Goal: Task Accomplishment & Management: Manage account settings

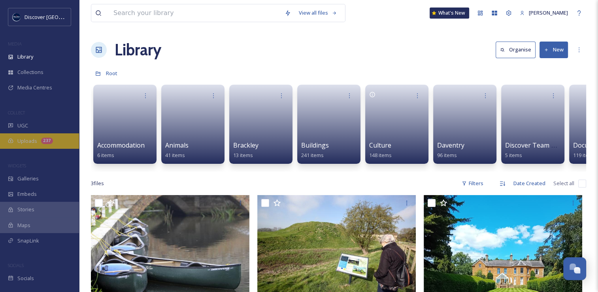
click at [38, 144] on div "Uploads 237" at bounding box center [39, 140] width 79 height 15
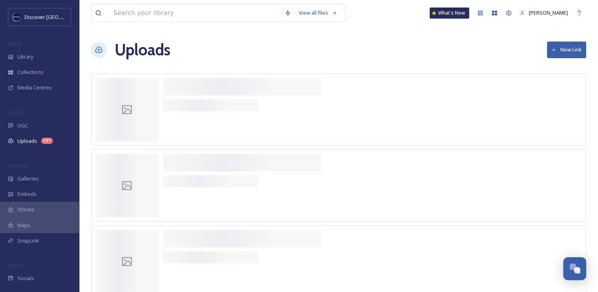
scroll to position [2017, 0]
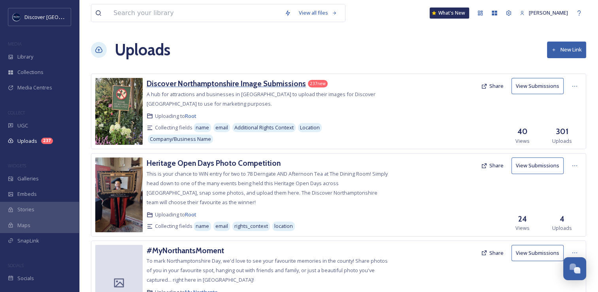
click at [221, 83] on h3 "Discover Northamptonshire Image Submissions" at bounding box center [226, 83] width 159 height 9
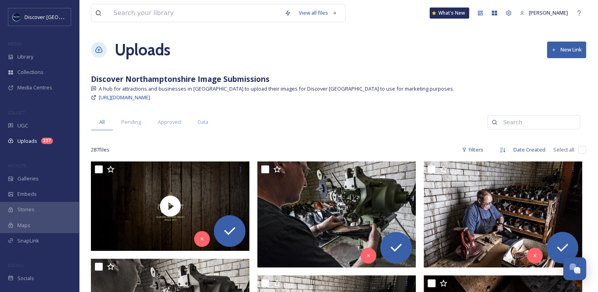
scroll to position [82, 0]
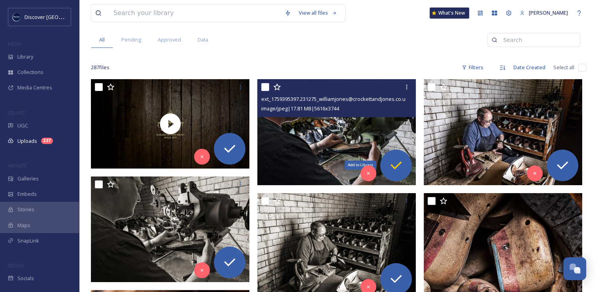
click at [401, 166] on icon at bounding box center [396, 165] width 16 height 16
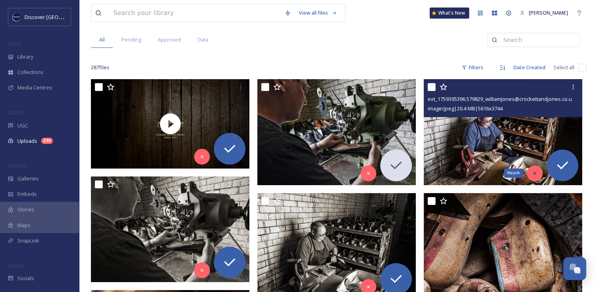
click at [537, 172] on icon at bounding box center [535, 173] width 6 height 6
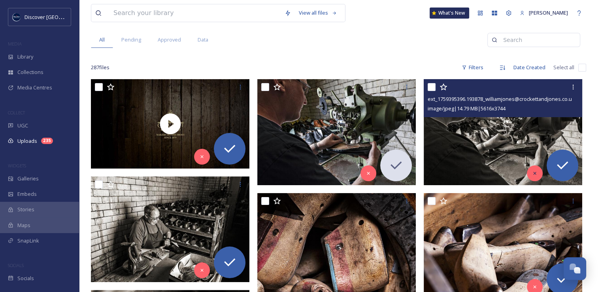
click at [533, 172] on icon at bounding box center [535, 173] width 6 height 6
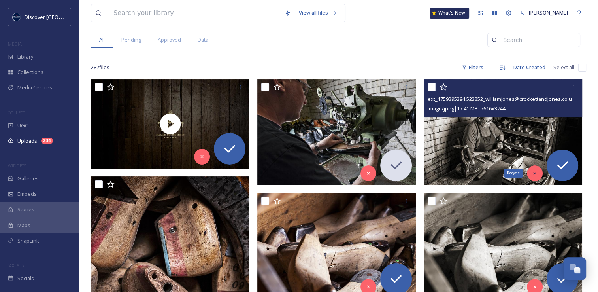
click at [532, 173] on icon at bounding box center [535, 173] width 6 height 6
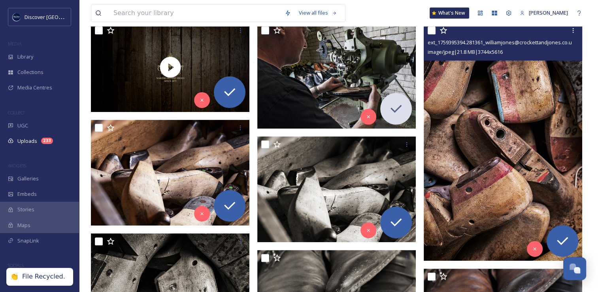
scroll to position [139, 0]
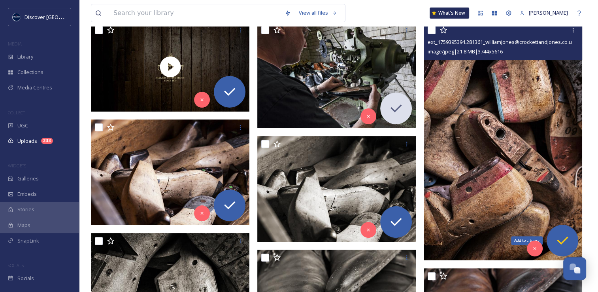
click at [571, 245] on div "Add to Library" at bounding box center [563, 241] width 32 height 32
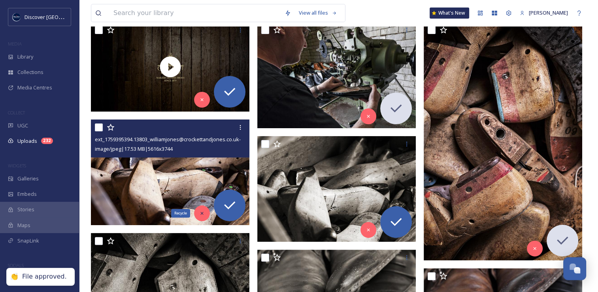
click at [202, 212] on icon at bounding box center [201, 213] width 3 height 3
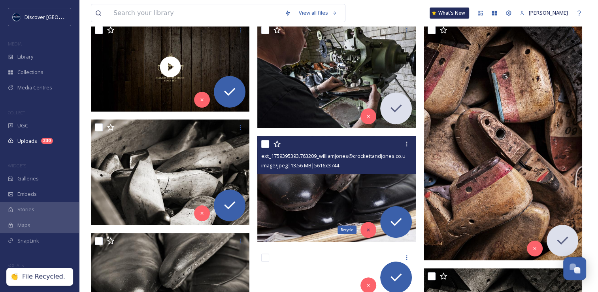
click at [369, 230] on icon at bounding box center [369, 230] width 6 height 6
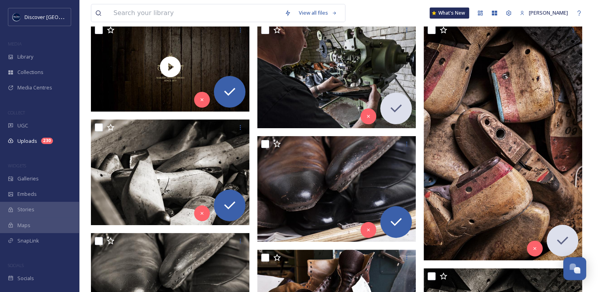
scroll to position [270, 0]
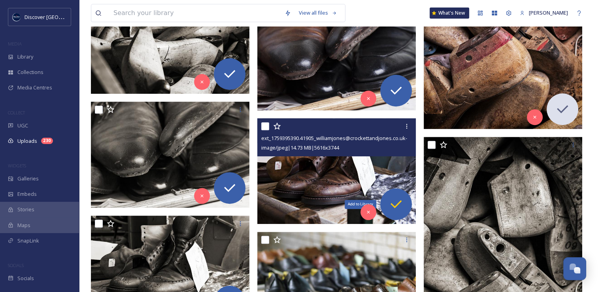
click at [397, 198] on icon at bounding box center [396, 204] width 16 height 16
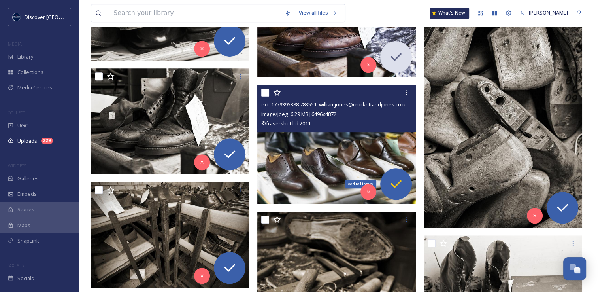
click at [399, 179] on icon at bounding box center [396, 184] width 16 height 16
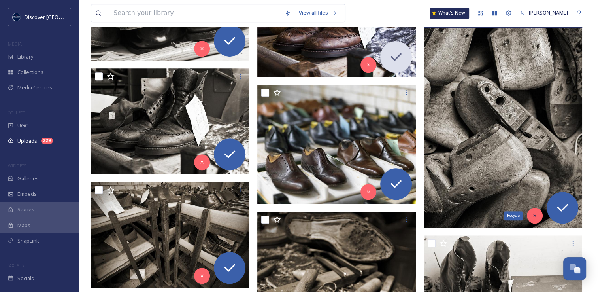
click at [535, 216] on icon at bounding box center [534, 215] width 3 height 3
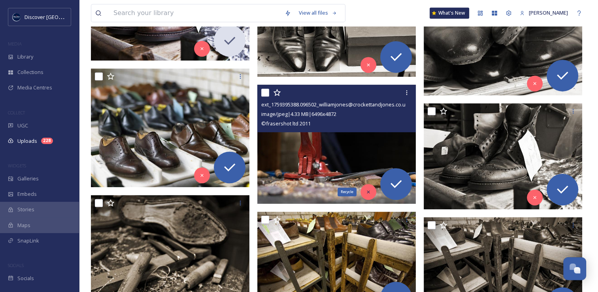
click at [370, 191] on icon at bounding box center [369, 192] width 6 height 6
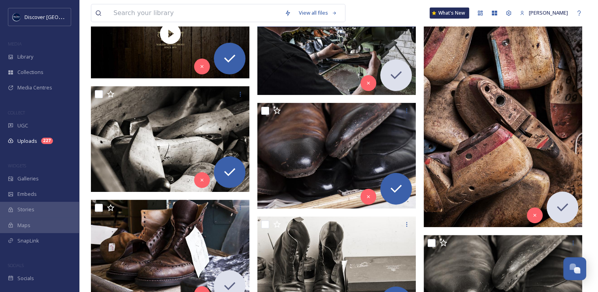
scroll to position [180, 0]
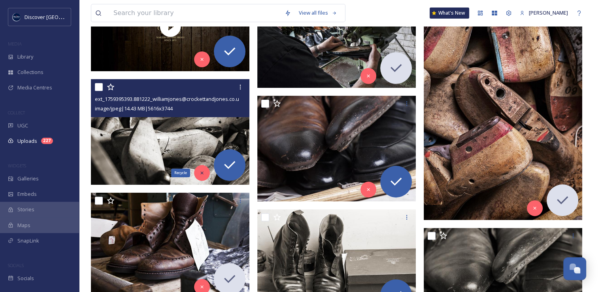
click at [202, 176] on div "Recycle" at bounding box center [202, 173] width 16 height 16
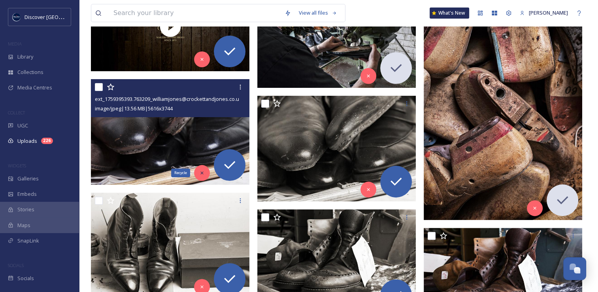
click at [202, 170] on icon at bounding box center [202, 173] width 6 height 6
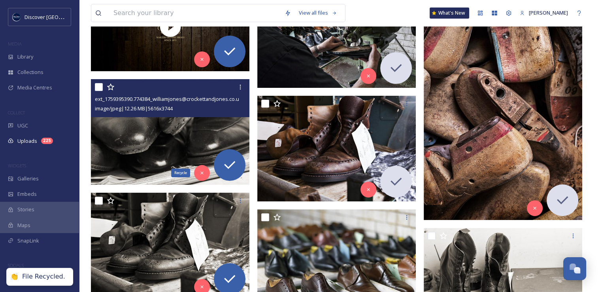
click at [202, 170] on icon at bounding box center [202, 173] width 6 height 6
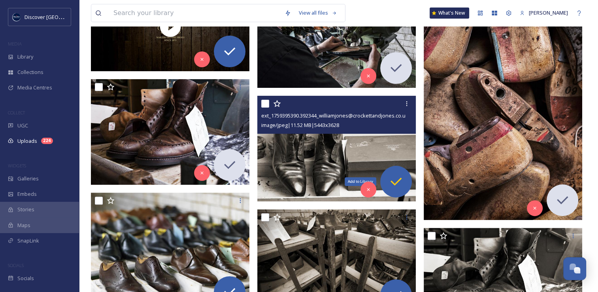
click at [398, 180] on icon at bounding box center [396, 182] width 11 height 8
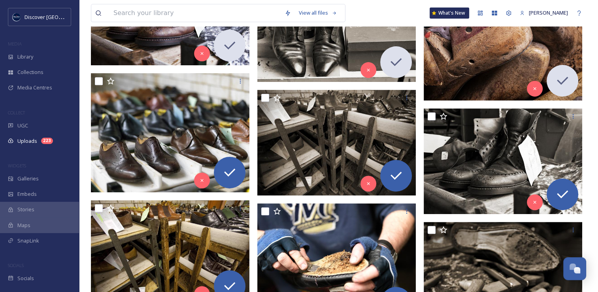
scroll to position [299, 0]
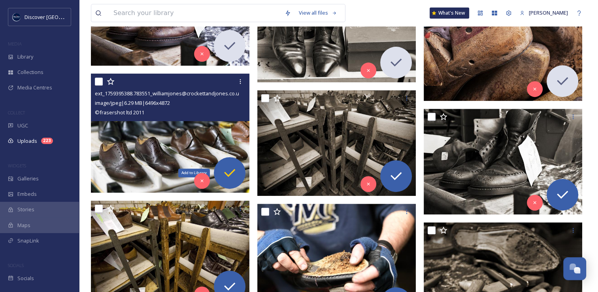
click at [227, 177] on icon at bounding box center [230, 173] width 16 height 16
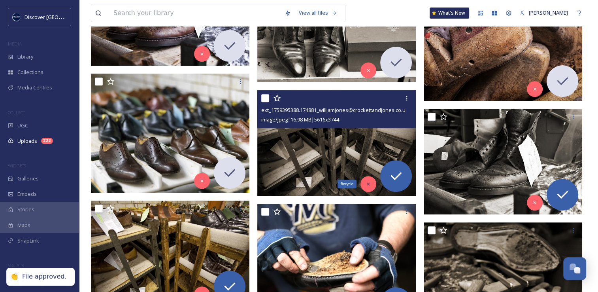
click at [364, 183] on div "Recycle" at bounding box center [369, 184] width 16 height 16
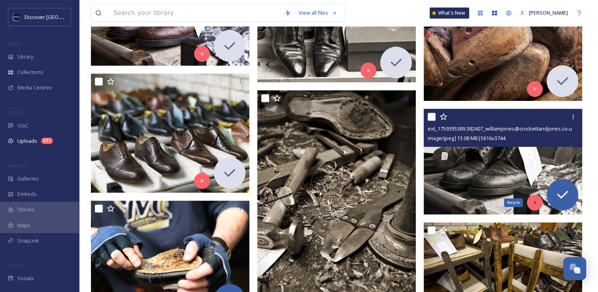
click at [534, 200] on icon at bounding box center [535, 203] width 6 height 6
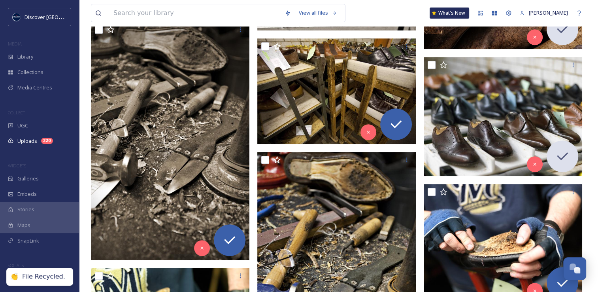
scroll to position [350, 0]
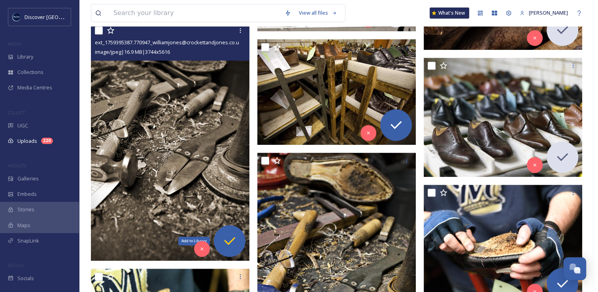
click at [229, 244] on icon at bounding box center [230, 241] width 16 height 16
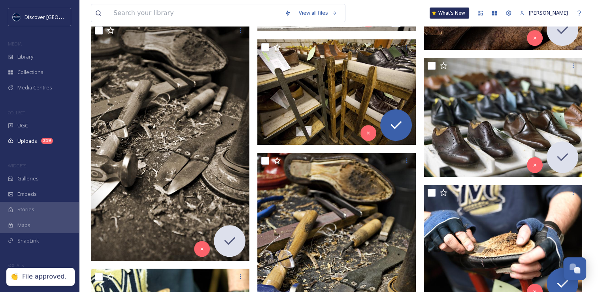
scroll to position [315, 0]
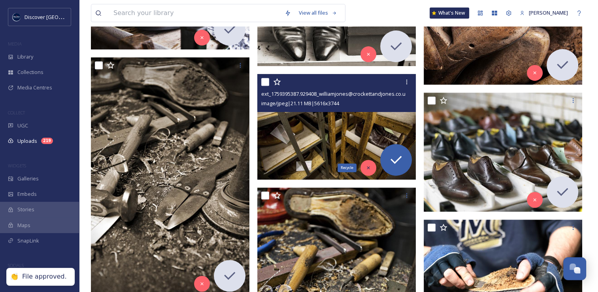
click at [370, 168] on icon at bounding box center [369, 168] width 6 height 6
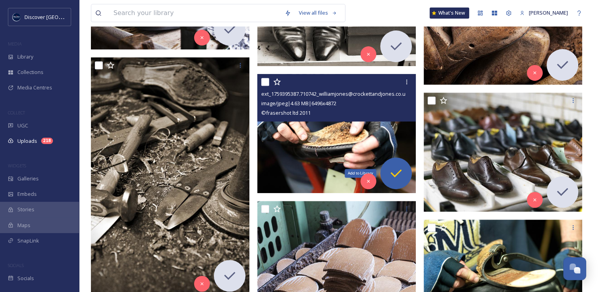
click at [401, 176] on icon at bounding box center [396, 173] width 16 height 16
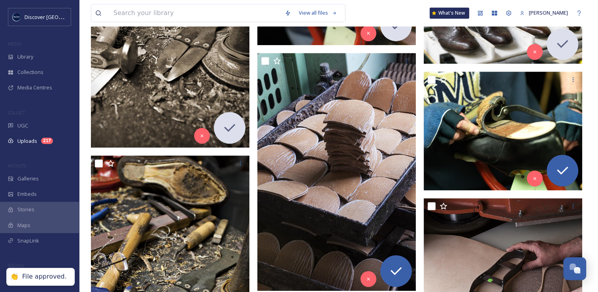
scroll to position [466, 0]
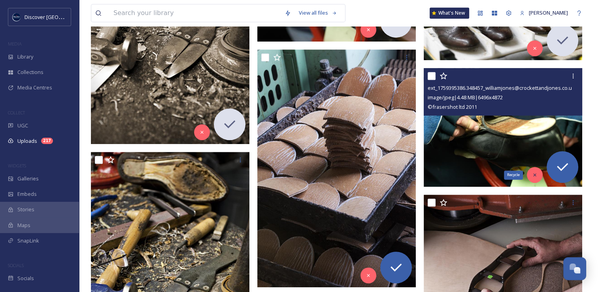
click at [534, 174] on icon at bounding box center [534, 175] width 3 height 3
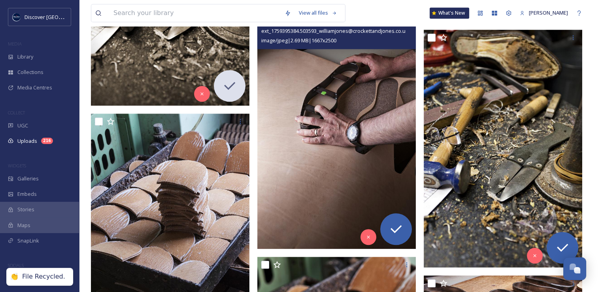
scroll to position [334, 0]
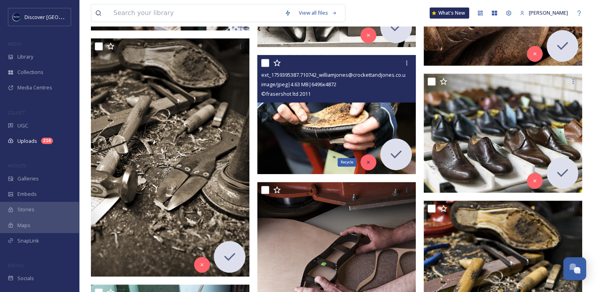
click at [369, 163] on icon at bounding box center [369, 162] width 6 height 6
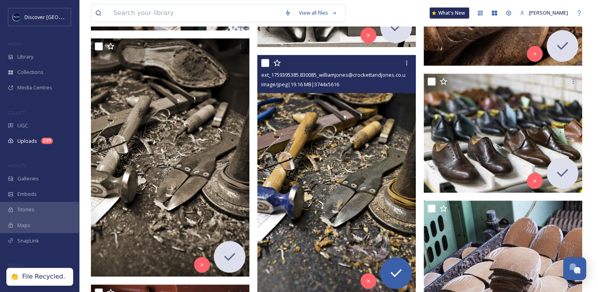
scroll to position [405, 0]
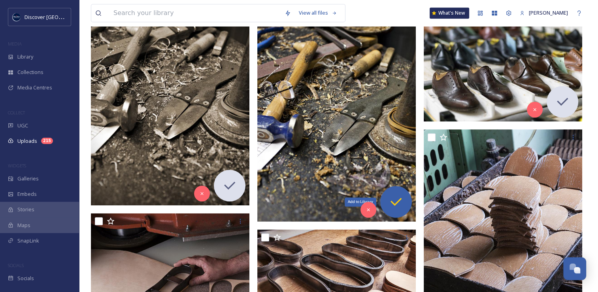
click at [397, 204] on icon at bounding box center [396, 202] width 16 height 16
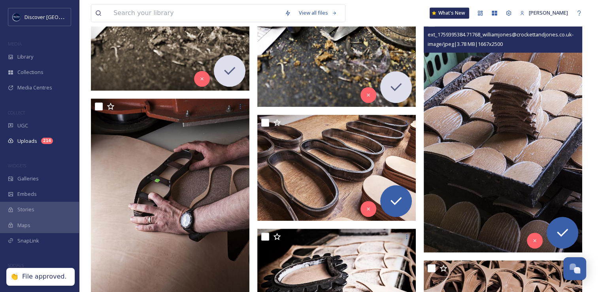
scroll to position [527, 0]
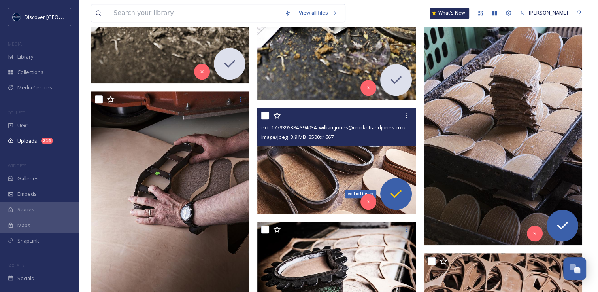
click at [399, 193] on icon at bounding box center [396, 194] width 11 height 8
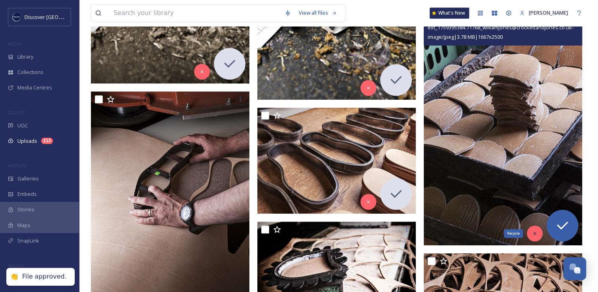
click at [535, 233] on icon at bounding box center [534, 233] width 3 height 3
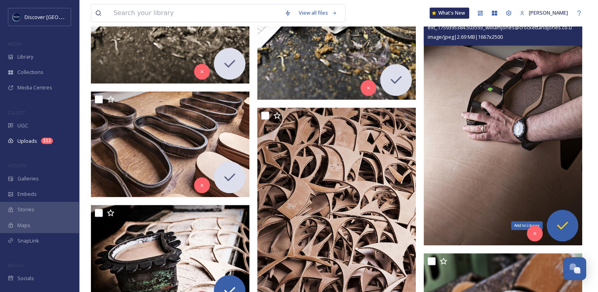
click at [561, 227] on icon at bounding box center [562, 225] width 11 height 8
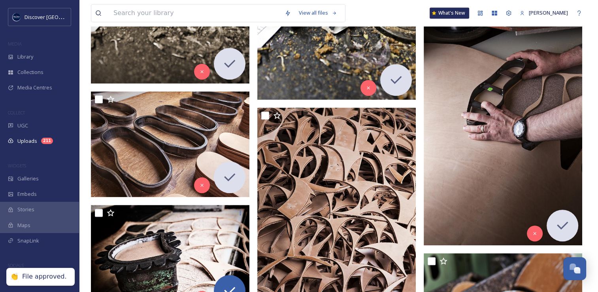
scroll to position [629, 0]
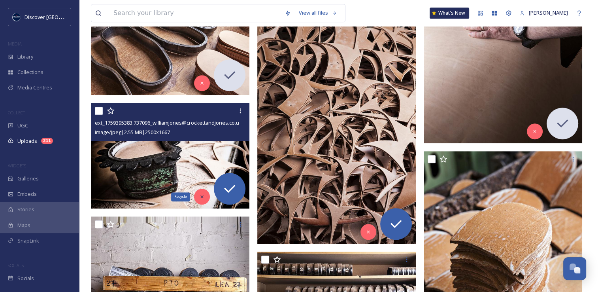
click at [204, 199] on icon at bounding box center [202, 197] width 6 height 6
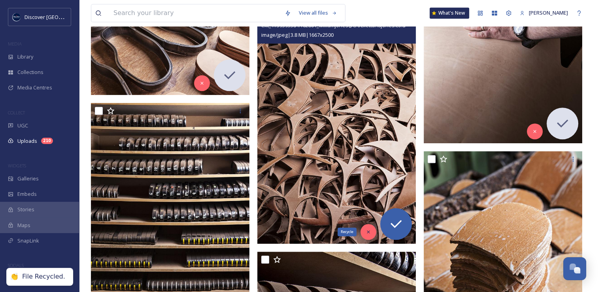
click at [369, 234] on div "Recycle" at bounding box center [369, 232] width 16 height 16
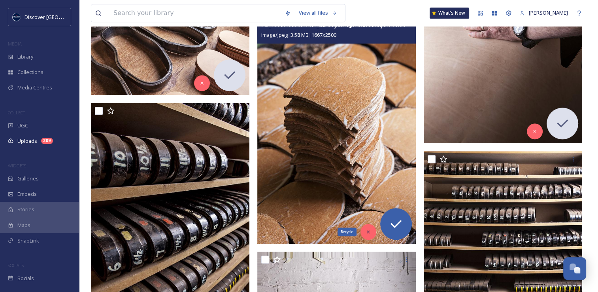
click at [367, 234] on icon at bounding box center [369, 232] width 6 height 6
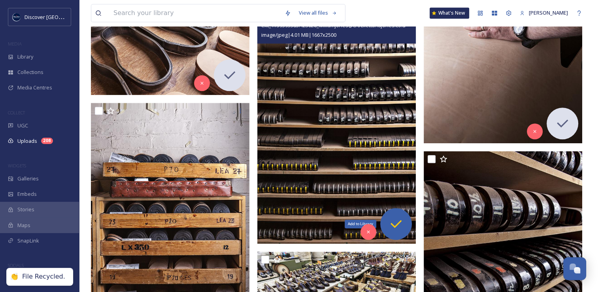
click at [396, 229] on icon at bounding box center [396, 224] width 16 height 16
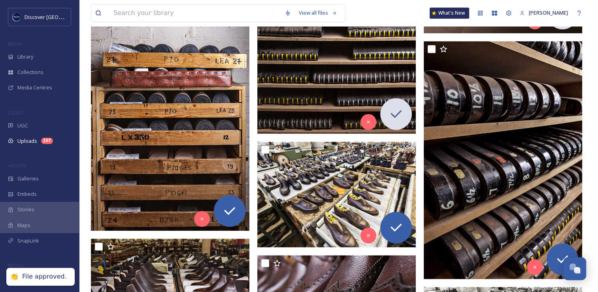
scroll to position [739, 0]
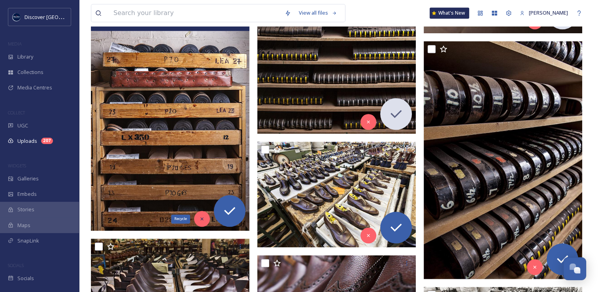
click at [201, 221] on div "Recycle" at bounding box center [202, 219] width 16 height 16
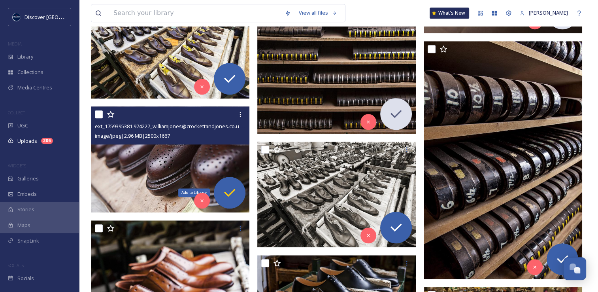
click at [229, 197] on icon at bounding box center [230, 193] width 16 height 16
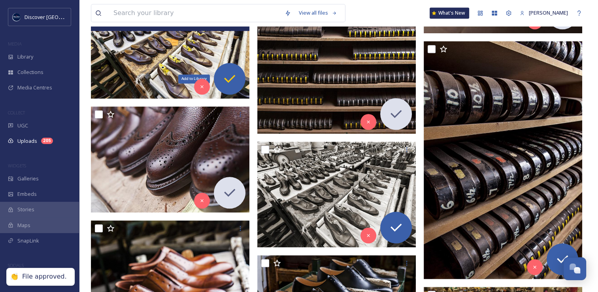
click at [233, 73] on icon at bounding box center [230, 79] width 16 height 16
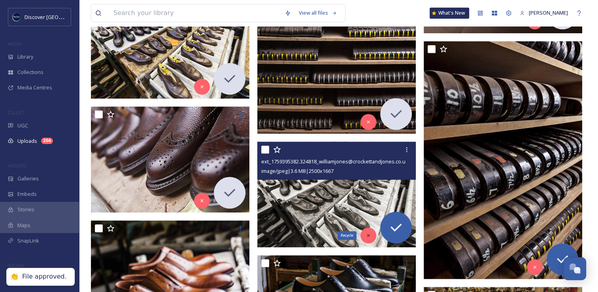
click at [372, 233] on div "Recycle" at bounding box center [369, 235] width 16 height 16
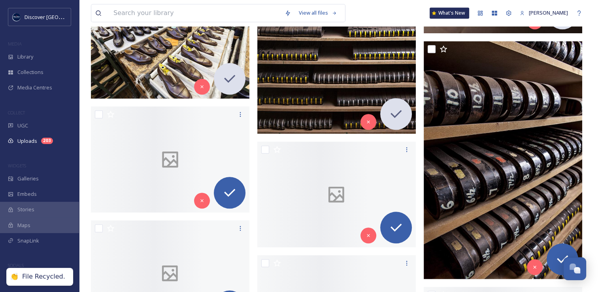
scroll to position [758, 0]
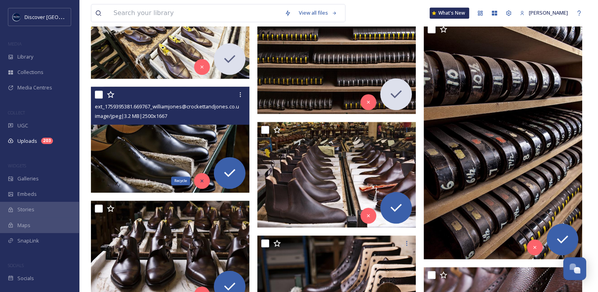
click at [204, 183] on div "Recycle" at bounding box center [202, 181] width 16 height 16
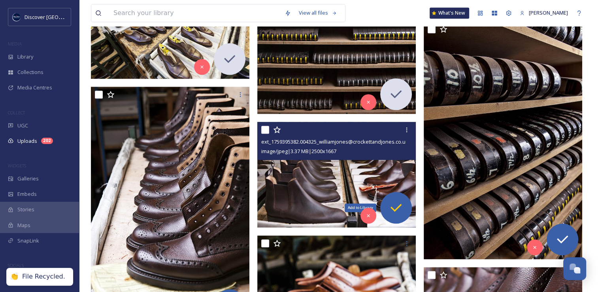
click at [398, 209] on icon at bounding box center [396, 208] width 16 height 16
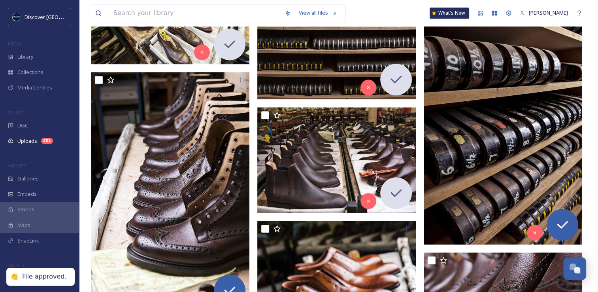
scroll to position [773, 0]
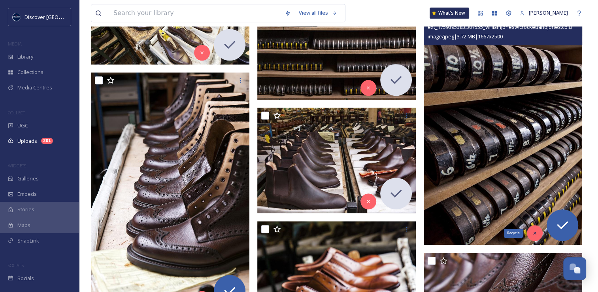
click at [535, 235] on icon at bounding box center [535, 233] width 6 height 6
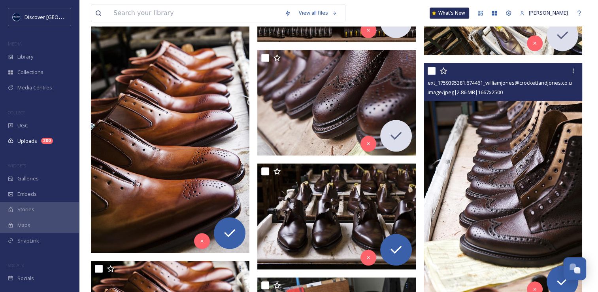
scroll to position [832, 0]
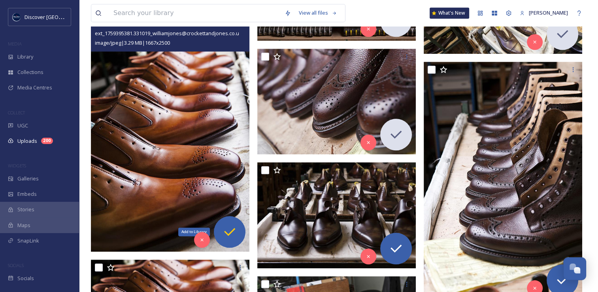
click at [232, 233] on icon at bounding box center [230, 232] width 16 height 16
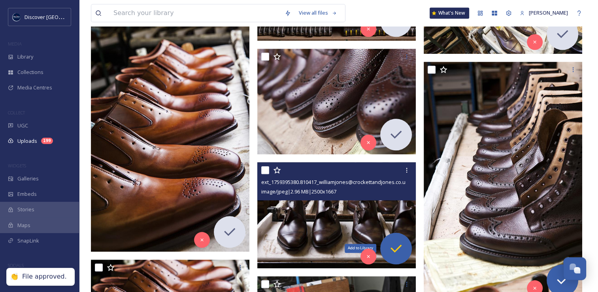
click at [396, 251] on icon at bounding box center [396, 248] width 16 height 16
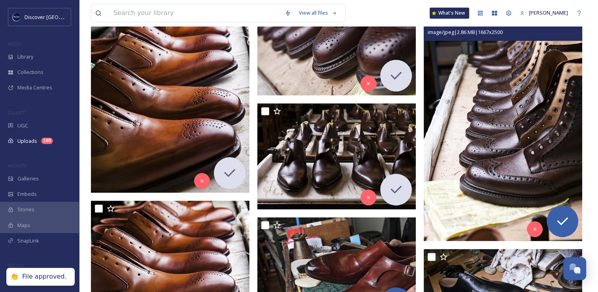
scroll to position [906, 0]
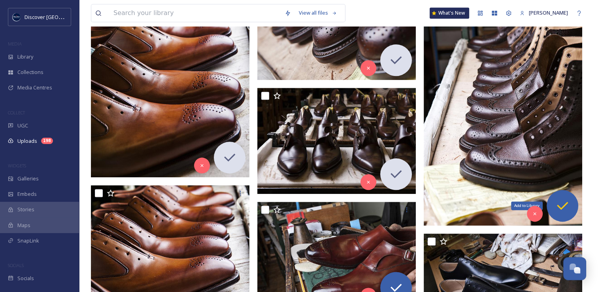
click at [565, 207] on icon at bounding box center [563, 206] width 16 height 16
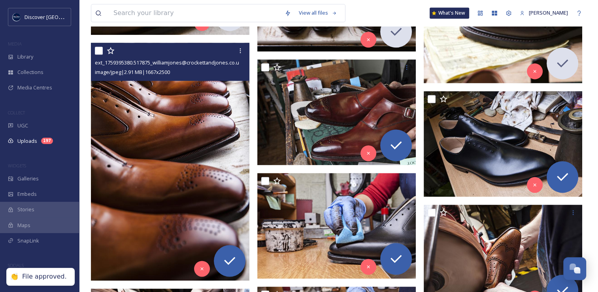
scroll to position [1049, 0]
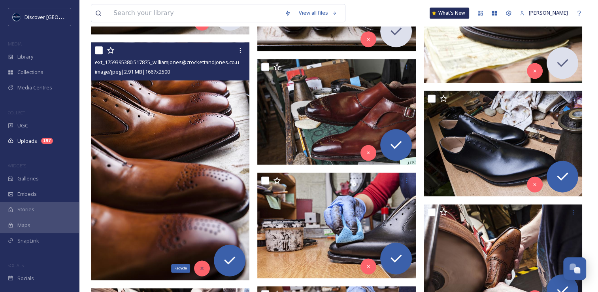
click at [204, 265] on icon at bounding box center [202, 268] width 6 height 6
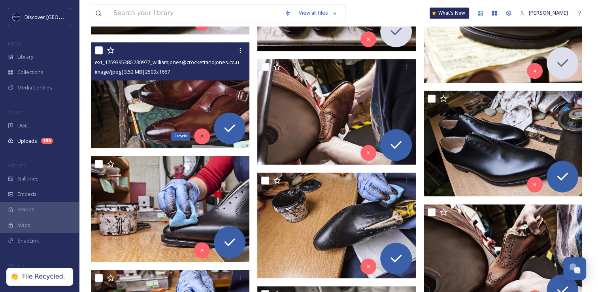
click at [199, 137] on icon at bounding box center [202, 136] width 6 height 6
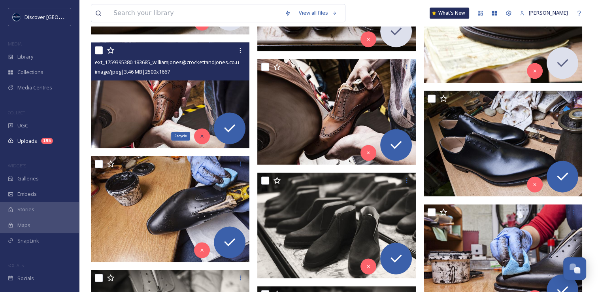
click at [201, 133] on icon at bounding box center [202, 136] width 6 height 6
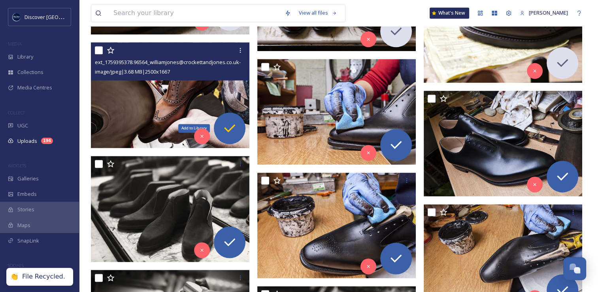
click at [232, 132] on icon at bounding box center [230, 128] width 16 height 16
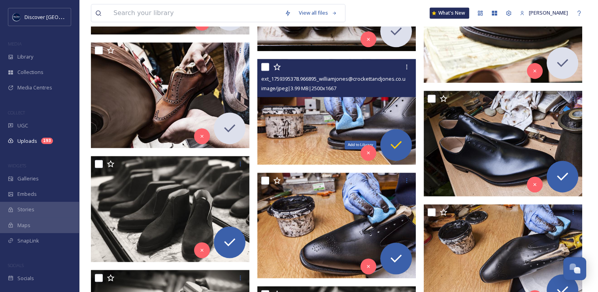
click at [399, 146] on icon at bounding box center [396, 145] width 16 height 16
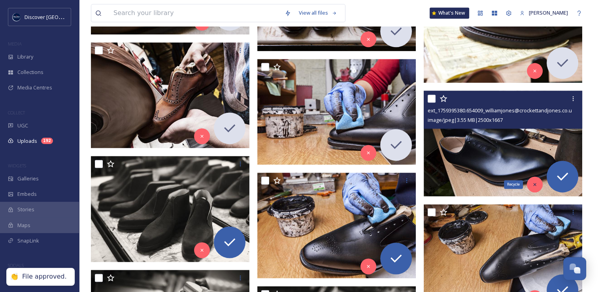
click at [539, 185] on div "Recycle" at bounding box center [535, 184] width 16 height 16
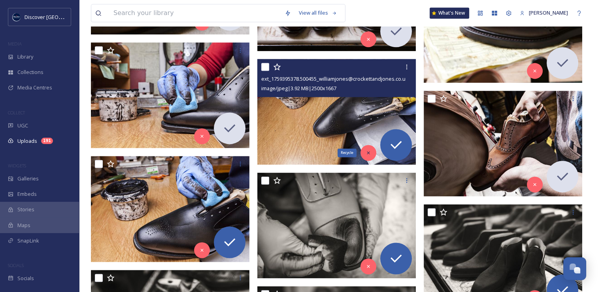
click at [368, 150] on icon at bounding box center [369, 153] width 6 height 6
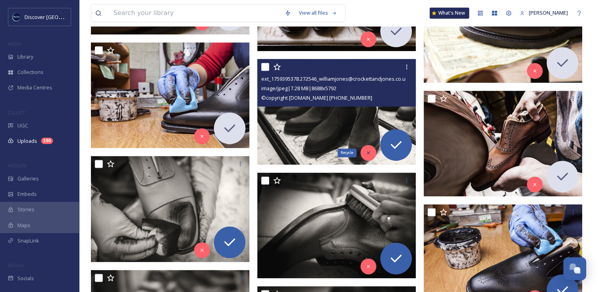
click at [367, 155] on div "Recycle" at bounding box center [369, 153] width 16 height 16
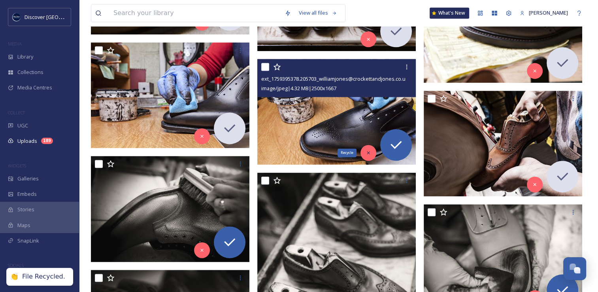
click at [370, 150] on icon at bounding box center [369, 153] width 6 height 6
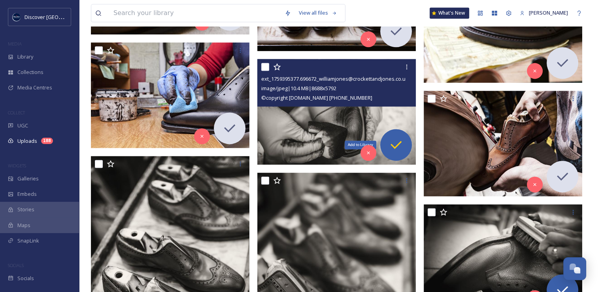
click at [396, 142] on icon at bounding box center [396, 145] width 16 height 16
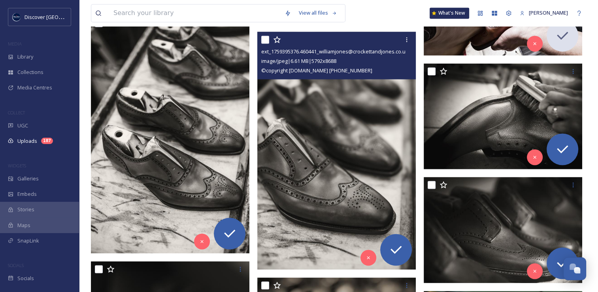
scroll to position [1191, 0]
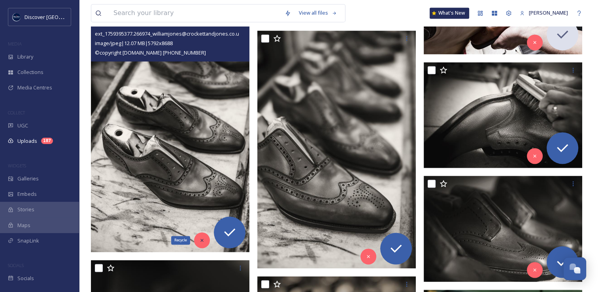
click at [200, 241] on icon at bounding box center [202, 240] width 6 height 6
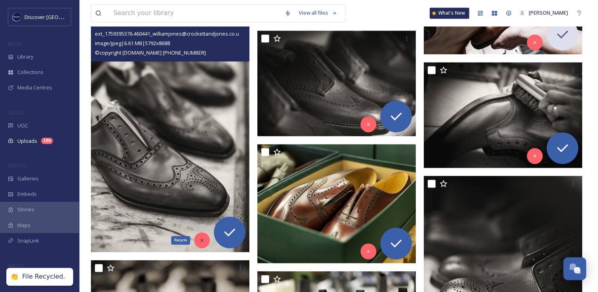
click at [204, 240] on icon at bounding box center [202, 240] width 6 height 6
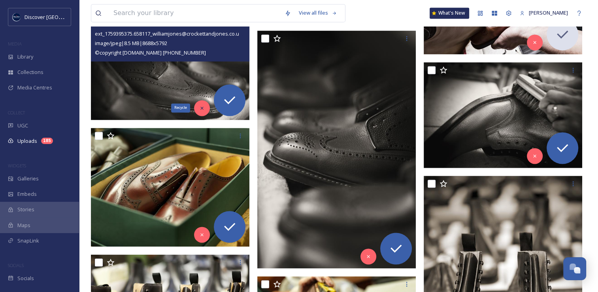
click at [202, 108] on icon at bounding box center [201, 107] width 3 height 3
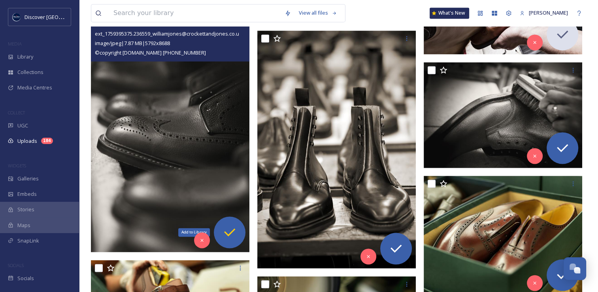
click at [233, 233] on icon at bounding box center [230, 232] width 16 height 16
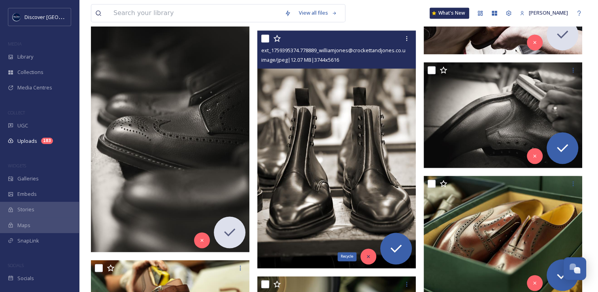
click at [371, 255] on icon at bounding box center [369, 256] width 6 height 6
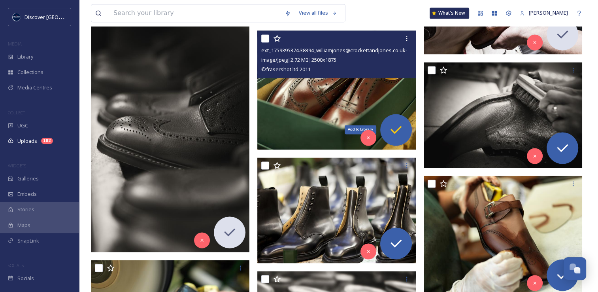
click at [395, 136] on icon at bounding box center [396, 130] width 16 height 16
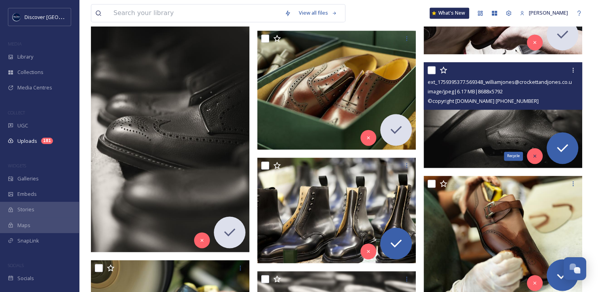
click at [534, 157] on icon at bounding box center [535, 156] width 6 height 6
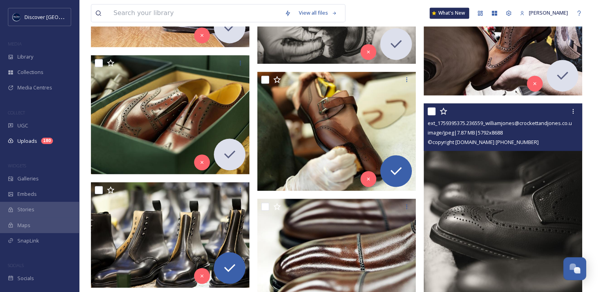
scroll to position [1146, 0]
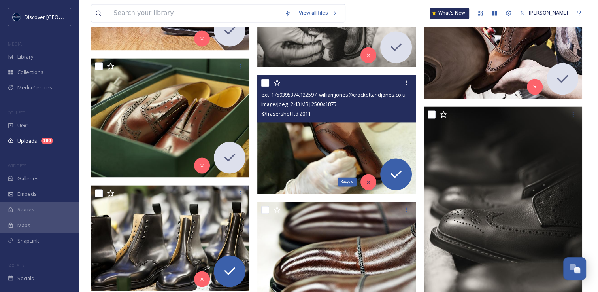
click at [368, 184] on div "Recycle" at bounding box center [369, 182] width 16 height 16
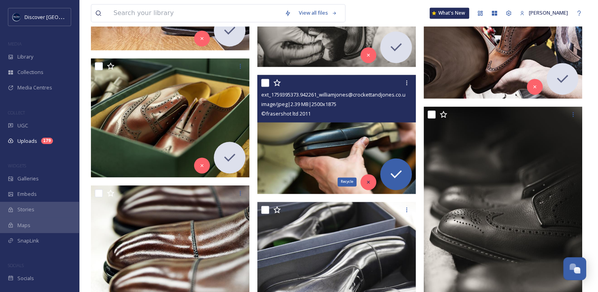
click at [369, 180] on icon at bounding box center [369, 182] width 6 height 6
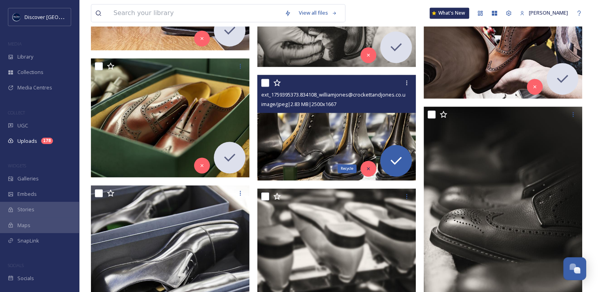
click at [370, 168] on icon at bounding box center [369, 169] width 6 height 6
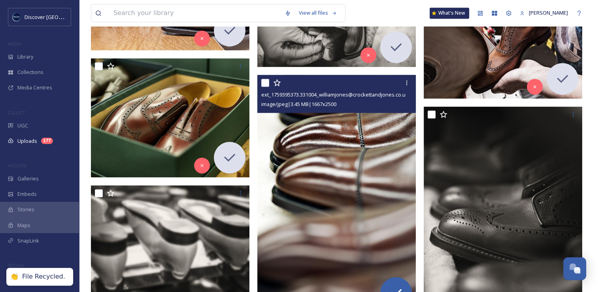
scroll to position [1194, 0]
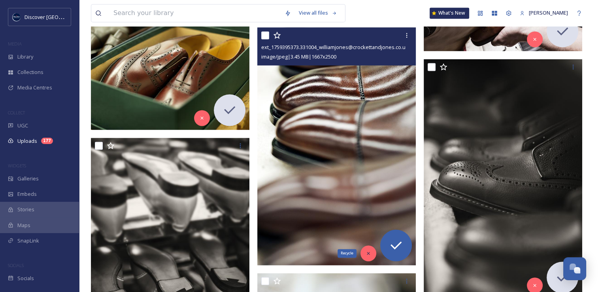
click at [370, 252] on icon at bounding box center [369, 253] width 6 height 6
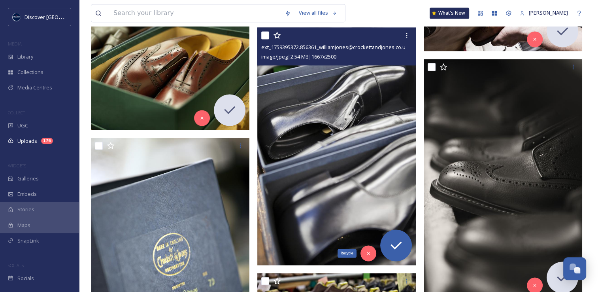
click at [370, 252] on icon at bounding box center [369, 253] width 6 height 6
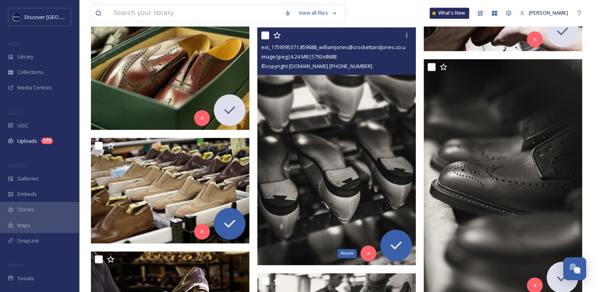
click at [370, 252] on icon at bounding box center [369, 253] width 6 height 6
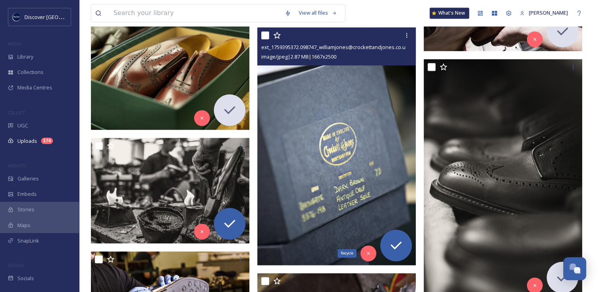
click at [370, 252] on icon at bounding box center [369, 253] width 6 height 6
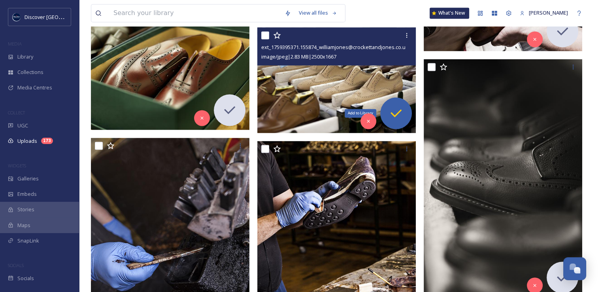
click at [395, 110] on icon at bounding box center [396, 113] width 16 height 16
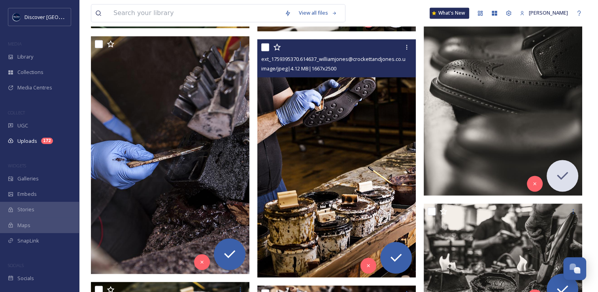
scroll to position [1303, 0]
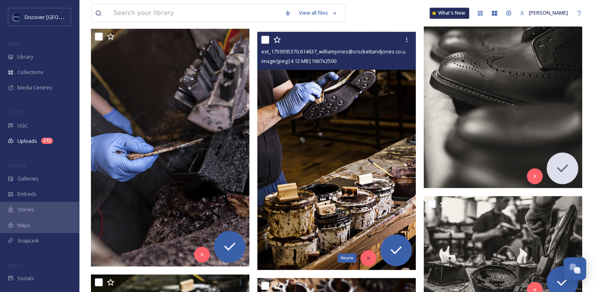
click at [369, 255] on icon at bounding box center [369, 258] width 6 height 6
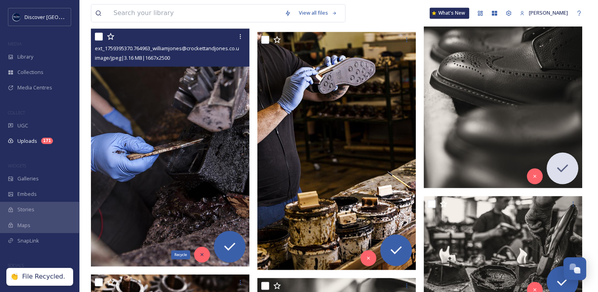
click at [203, 253] on icon at bounding box center [202, 255] width 6 height 6
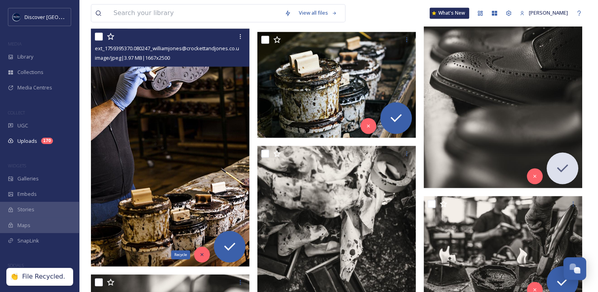
click at [202, 256] on icon at bounding box center [202, 255] width 6 height 6
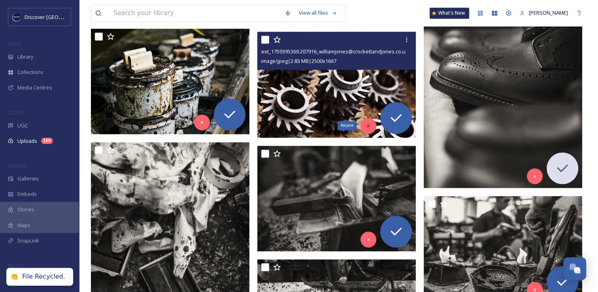
click at [370, 124] on icon at bounding box center [369, 126] width 6 height 6
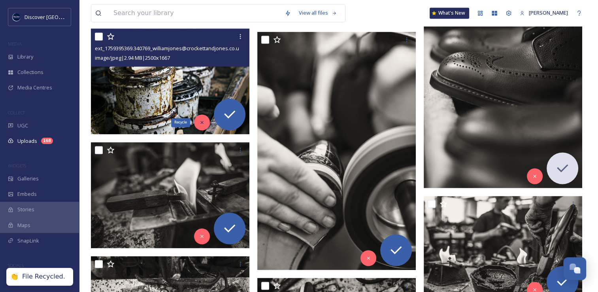
click at [203, 120] on icon at bounding box center [202, 122] width 6 height 6
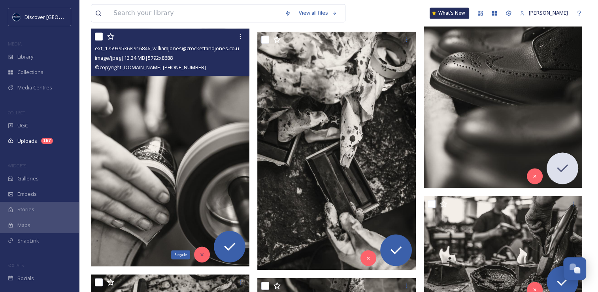
click at [202, 257] on icon at bounding box center [202, 255] width 6 height 6
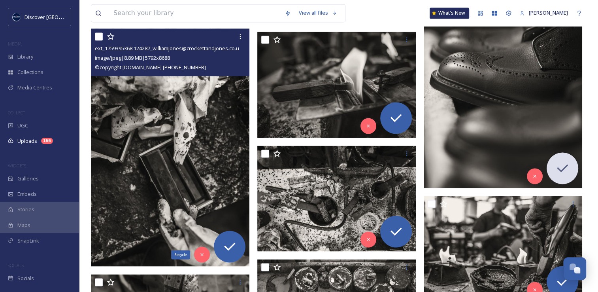
click at [202, 257] on icon at bounding box center [202, 255] width 6 height 6
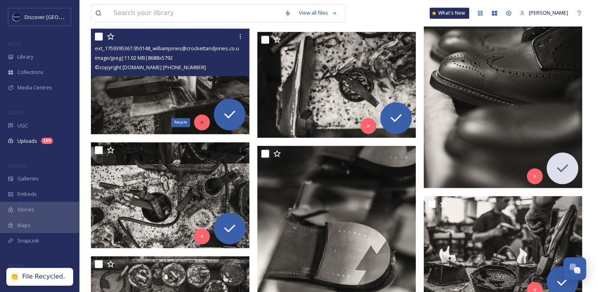
click at [199, 121] on icon at bounding box center [202, 122] width 6 height 6
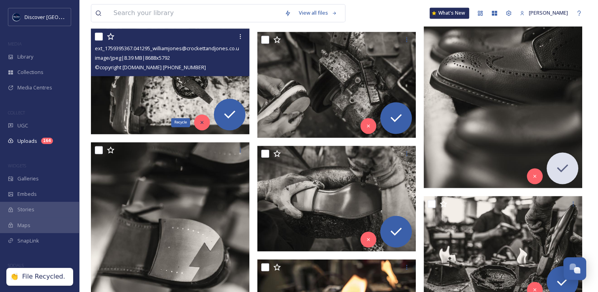
click at [204, 125] on div "Recycle" at bounding box center [202, 122] width 16 height 16
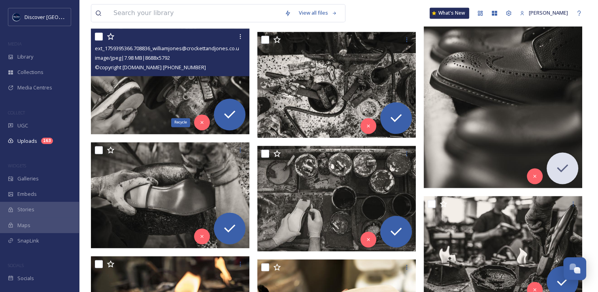
click at [204, 125] on div "Recycle" at bounding box center [202, 122] width 16 height 16
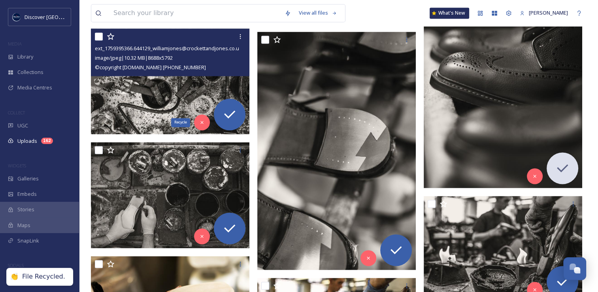
click at [204, 125] on div "Recycle" at bounding box center [202, 122] width 16 height 16
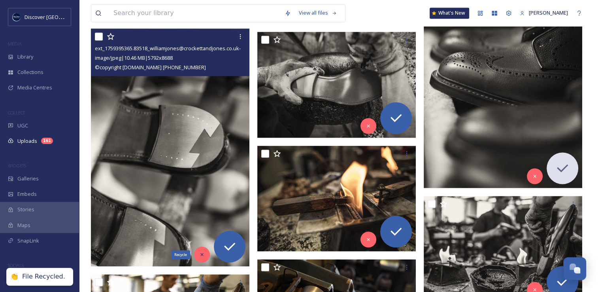
click at [204, 254] on icon at bounding box center [202, 255] width 6 height 6
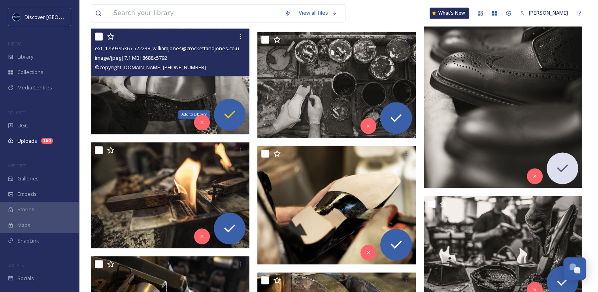
click at [225, 113] on icon at bounding box center [229, 114] width 11 height 8
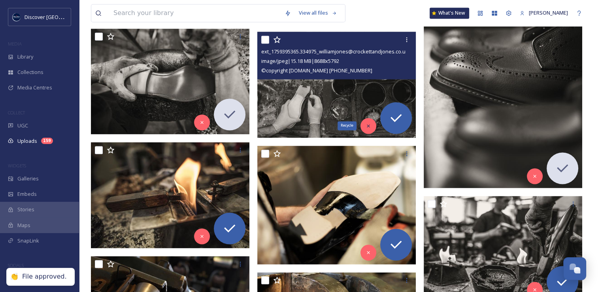
click at [369, 126] on icon at bounding box center [368, 125] width 3 height 3
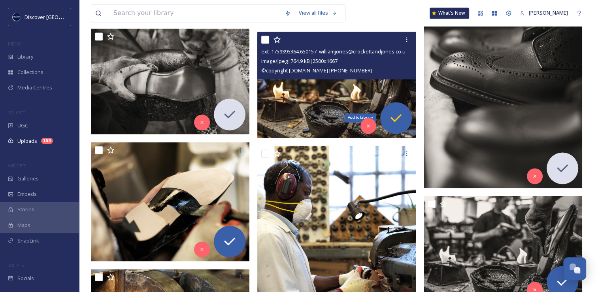
click at [391, 126] on div "Add to Library" at bounding box center [396, 118] width 32 height 32
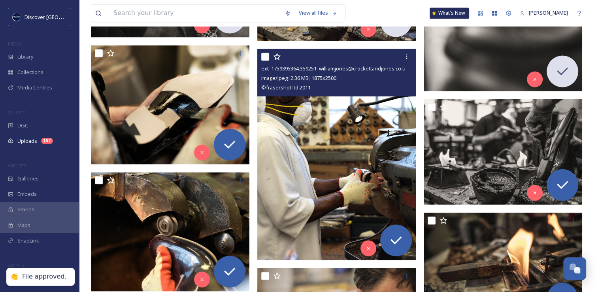
scroll to position [1401, 0]
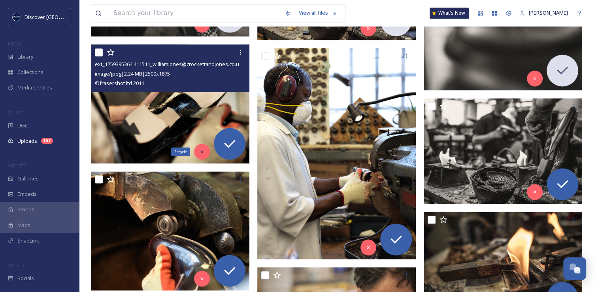
click at [206, 156] on div "Recycle" at bounding box center [202, 152] width 16 height 16
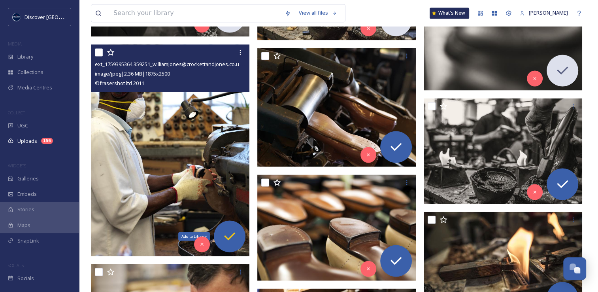
click at [229, 241] on icon at bounding box center [230, 236] width 16 height 16
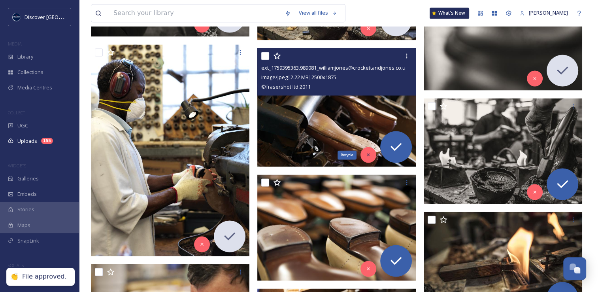
click at [371, 154] on div "Recycle" at bounding box center [369, 155] width 16 height 16
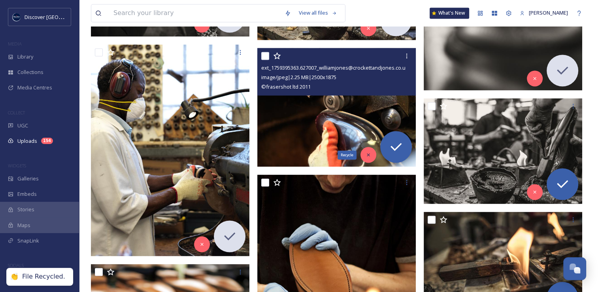
click at [371, 154] on icon at bounding box center [369, 155] width 6 height 6
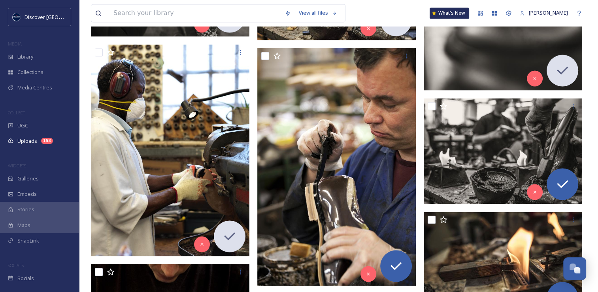
scroll to position [1418, 0]
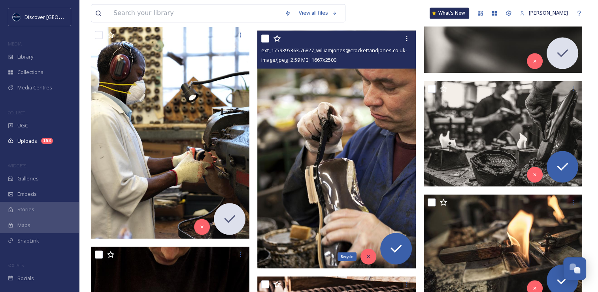
click at [373, 257] on div "Recycle" at bounding box center [369, 256] width 16 height 16
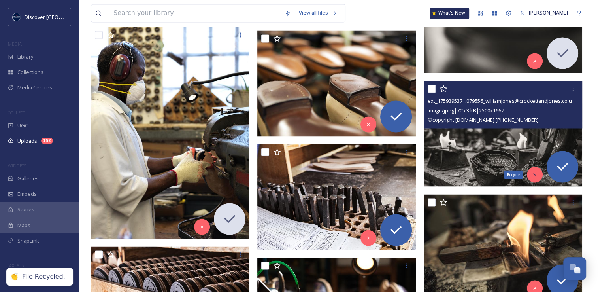
click at [533, 177] on div "Recycle" at bounding box center [535, 174] width 16 height 16
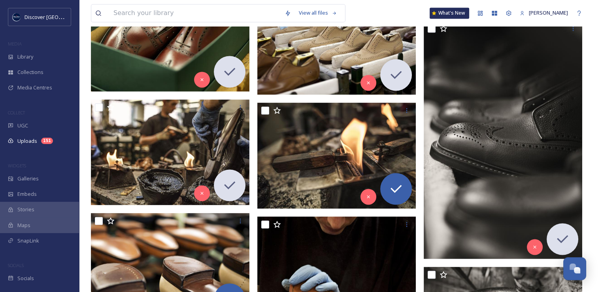
scroll to position [1220, 0]
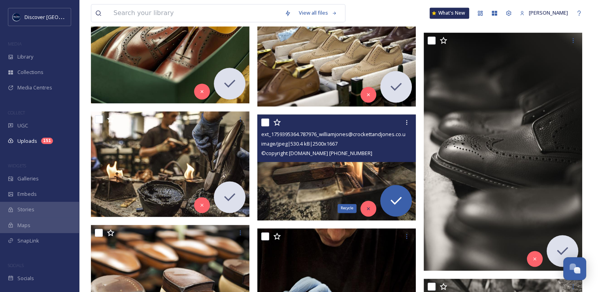
click at [368, 212] on div "Recycle" at bounding box center [369, 208] width 16 height 16
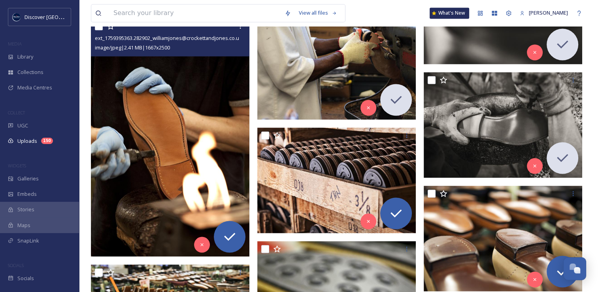
scroll to position [1427, 0]
click at [205, 247] on div "Recycle" at bounding box center [202, 244] width 16 height 16
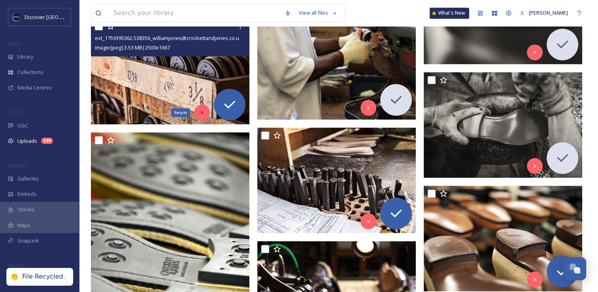
click at [198, 112] on div "Recycle" at bounding box center [202, 112] width 16 height 16
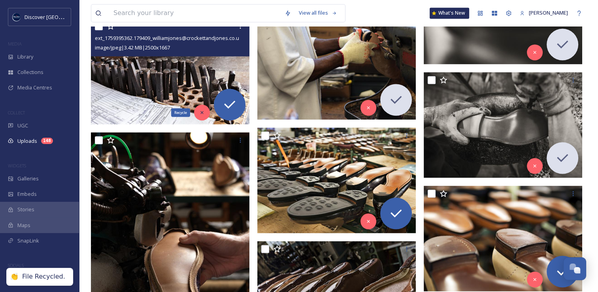
click at [202, 111] on icon at bounding box center [201, 112] width 3 height 3
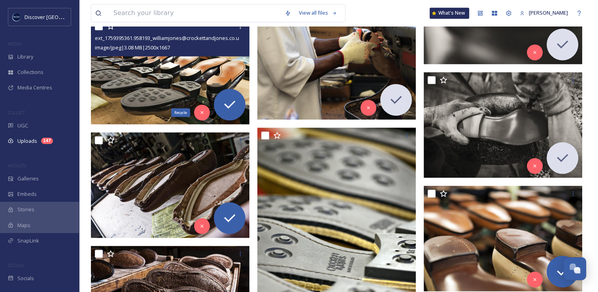
click at [202, 111] on icon at bounding box center [201, 112] width 3 height 3
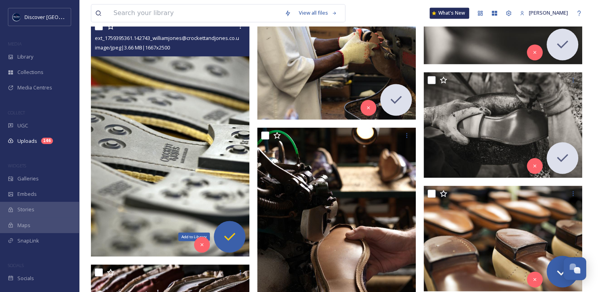
click at [225, 236] on icon at bounding box center [230, 237] width 16 height 16
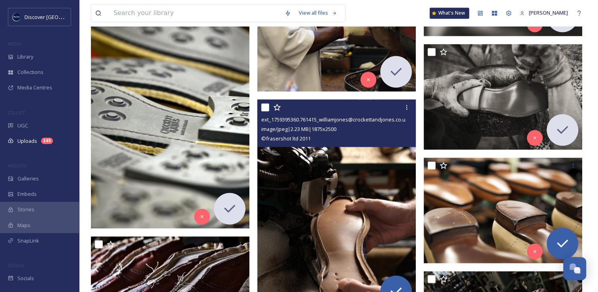
scroll to position [1568, 0]
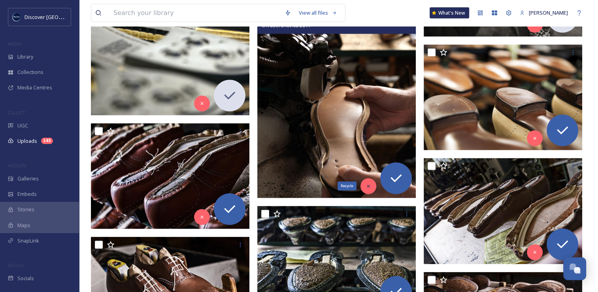
click at [367, 183] on icon at bounding box center [369, 186] width 6 height 6
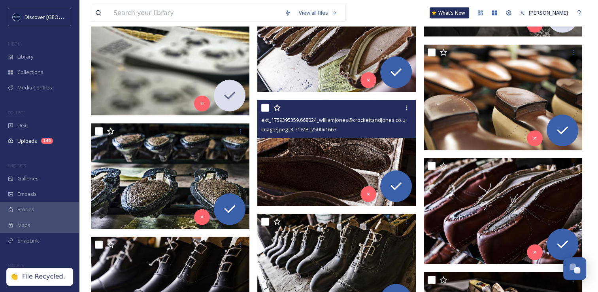
scroll to position [1509, 0]
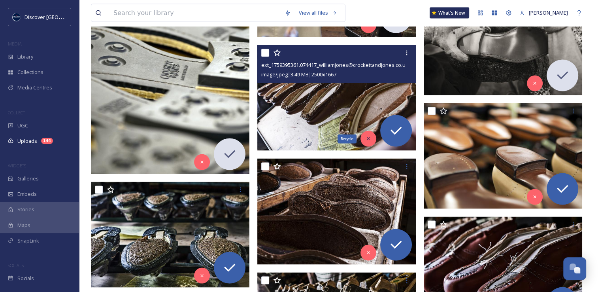
click at [371, 144] on div "Recycle" at bounding box center [369, 139] width 16 height 16
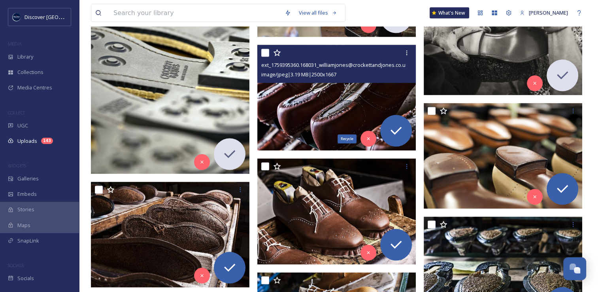
click at [371, 144] on div "Recycle" at bounding box center [369, 139] width 16 height 16
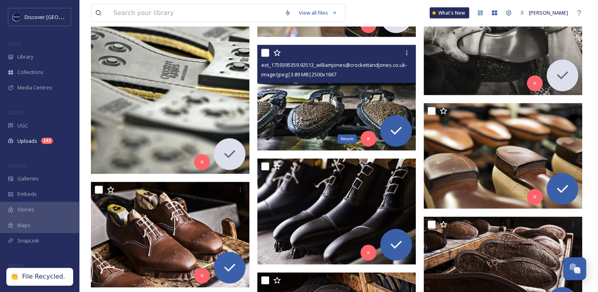
click at [371, 144] on div "Recycle" at bounding box center [369, 139] width 16 height 16
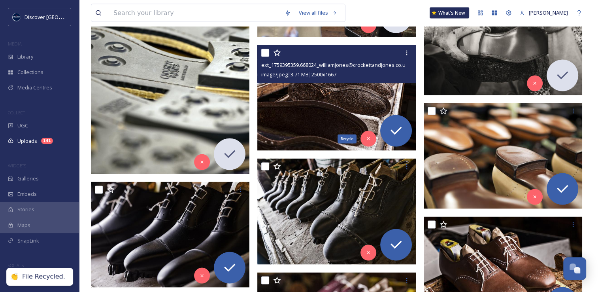
click at [371, 144] on div "Recycle" at bounding box center [369, 139] width 16 height 16
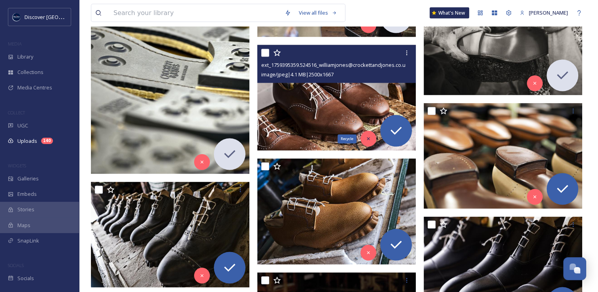
click at [370, 141] on icon at bounding box center [369, 139] width 6 height 6
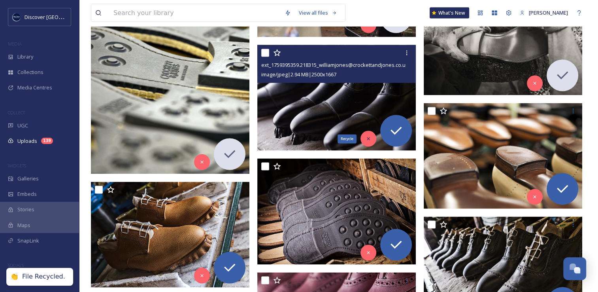
click at [369, 135] on div "Recycle" at bounding box center [369, 139] width 16 height 16
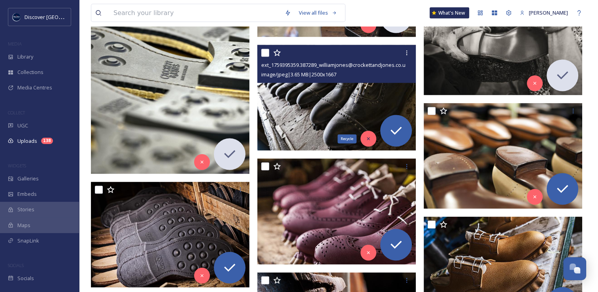
click at [371, 134] on div "Recycle" at bounding box center [369, 139] width 16 height 16
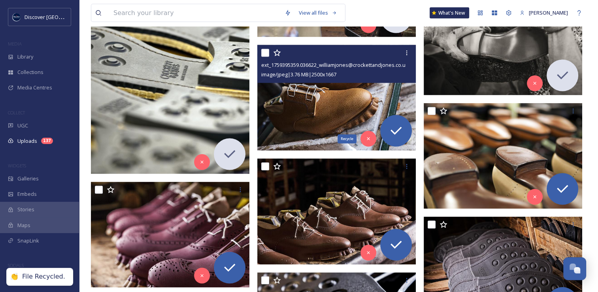
click at [371, 134] on div "Recycle" at bounding box center [369, 139] width 16 height 16
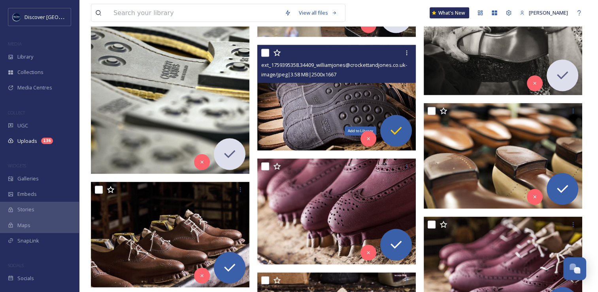
click at [405, 132] on div "Add to Library" at bounding box center [396, 131] width 32 height 32
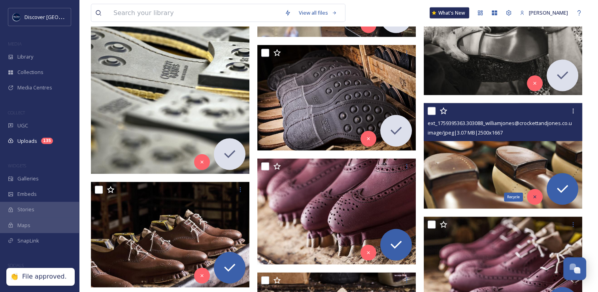
click at [537, 196] on icon at bounding box center [535, 197] width 6 height 6
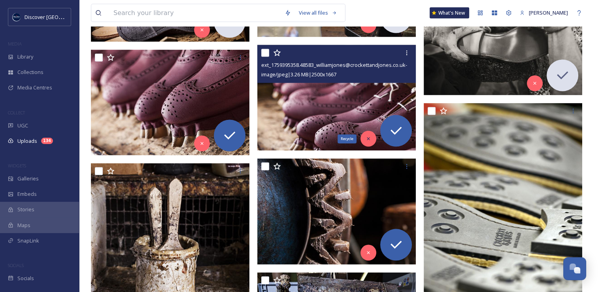
click at [366, 140] on icon at bounding box center [369, 139] width 6 height 6
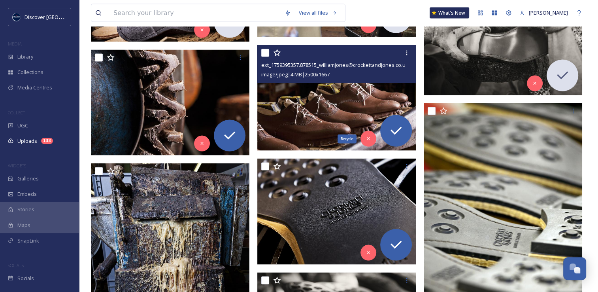
click at [366, 140] on icon at bounding box center [369, 139] width 6 height 6
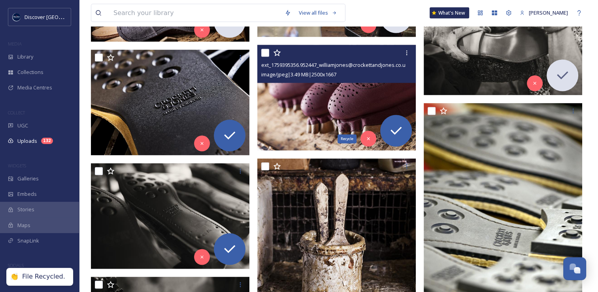
click at [366, 140] on icon at bounding box center [369, 139] width 6 height 6
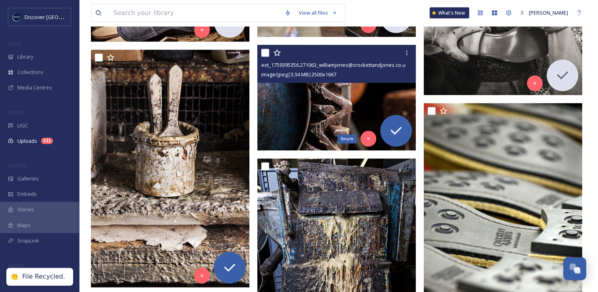
click at [366, 140] on icon at bounding box center [369, 139] width 6 height 6
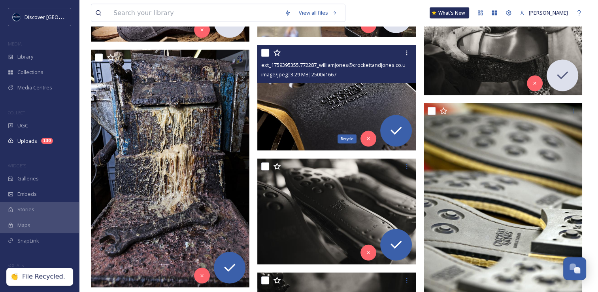
click at [366, 140] on icon at bounding box center [369, 139] width 6 height 6
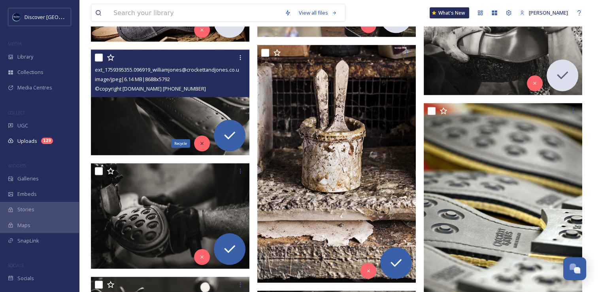
click at [202, 149] on div "Recycle" at bounding box center [202, 144] width 16 height 16
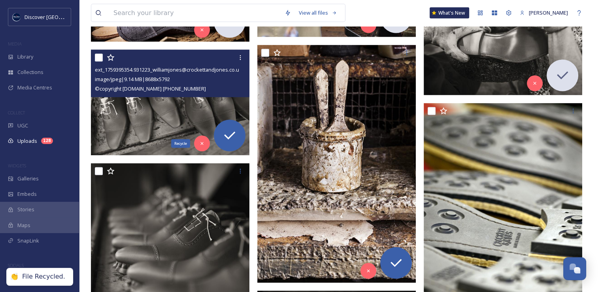
click at [202, 149] on div "Recycle" at bounding box center [202, 144] width 16 height 16
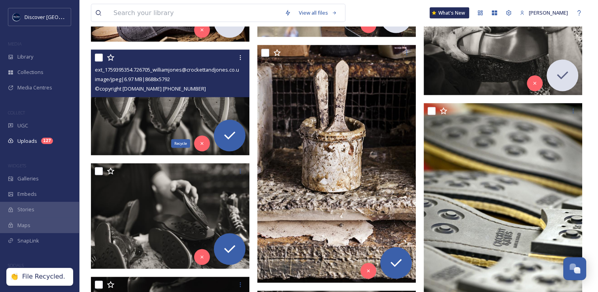
click at [202, 149] on div "Recycle" at bounding box center [202, 144] width 16 height 16
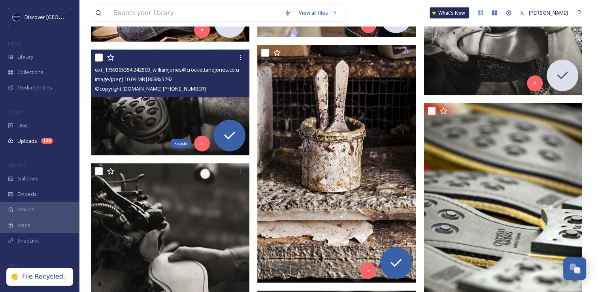
click at [202, 149] on div "Recycle" at bounding box center [202, 144] width 16 height 16
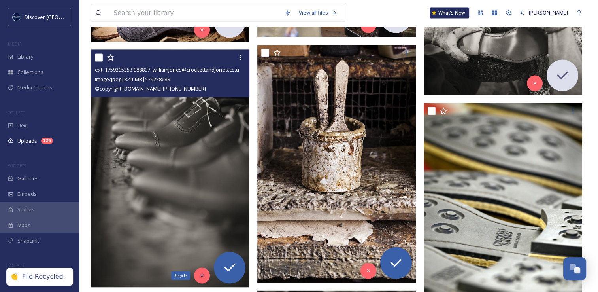
click at [202, 270] on div "Recycle" at bounding box center [202, 276] width 16 height 16
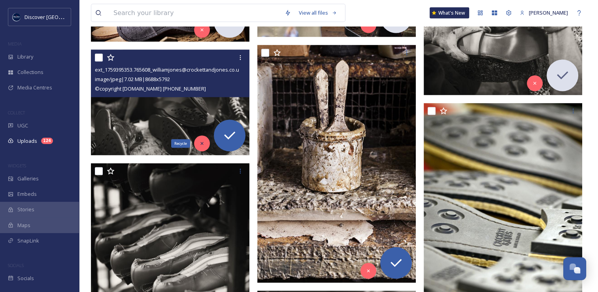
click at [202, 145] on icon at bounding box center [202, 144] width 6 height 6
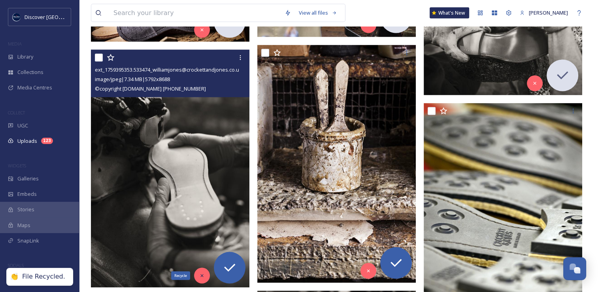
click at [202, 280] on div "Recycle" at bounding box center [202, 276] width 16 height 16
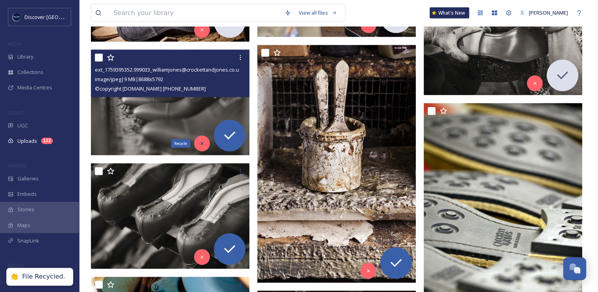
click at [206, 145] on div "Recycle" at bounding box center [202, 144] width 16 height 16
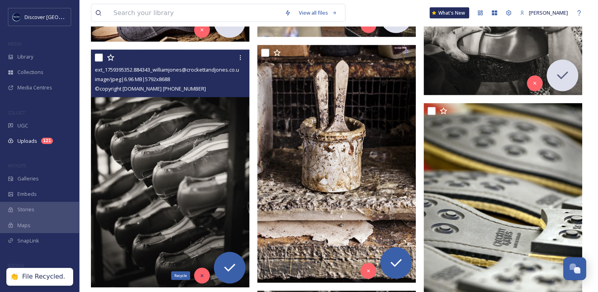
click at [202, 277] on icon at bounding box center [202, 276] width 6 height 6
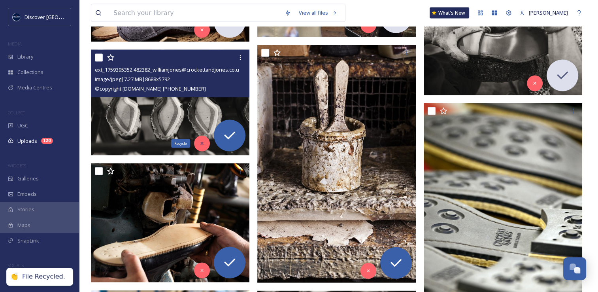
click at [201, 143] on icon at bounding box center [201, 143] width 3 height 3
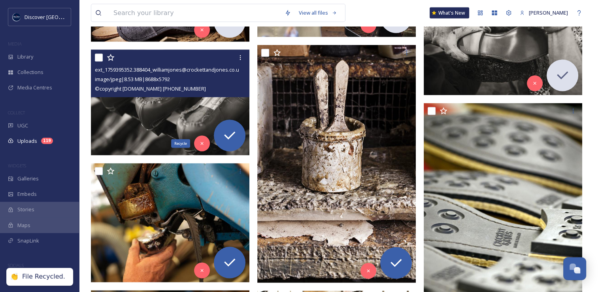
click at [201, 143] on icon at bounding box center [201, 143] width 3 height 3
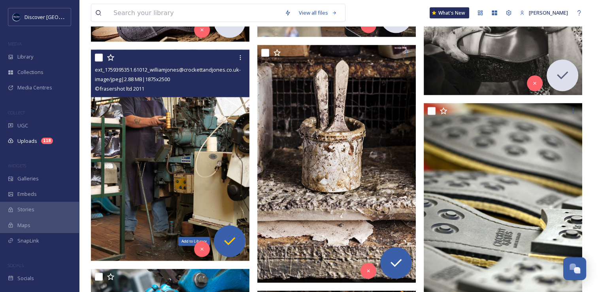
click at [228, 240] on icon at bounding box center [230, 241] width 16 height 16
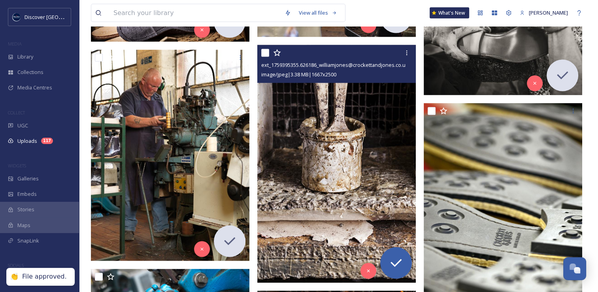
scroll to position [1542, 0]
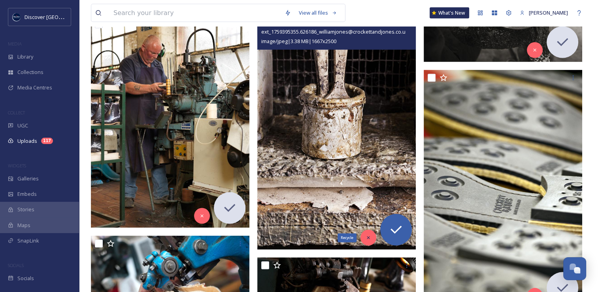
click at [367, 237] on icon at bounding box center [369, 238] width 6 height 6
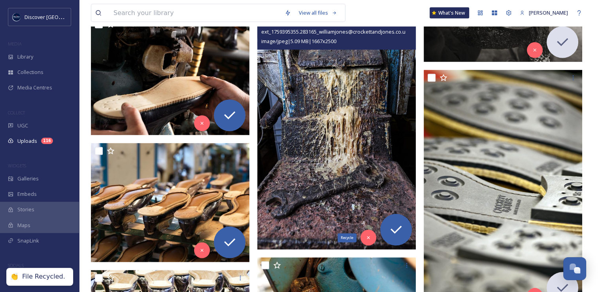
click at [367, 237] on icon at bounding box center [369, 238] width 6 height 6
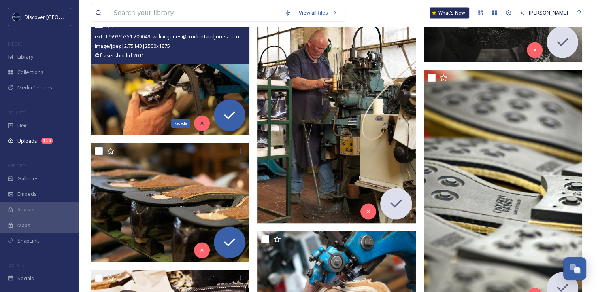
click at [202, 125] on icon at bounding box center [202, 124] width 6 height 6
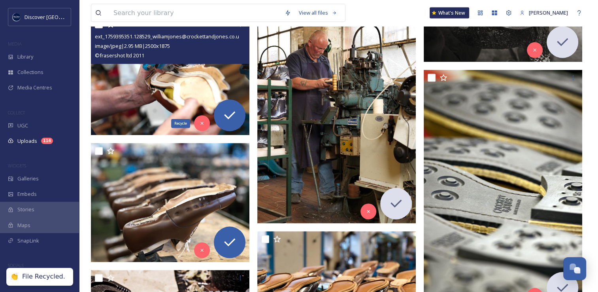
click at [202, 125] on icon at bounding box center [202, 124] width 6 height 6
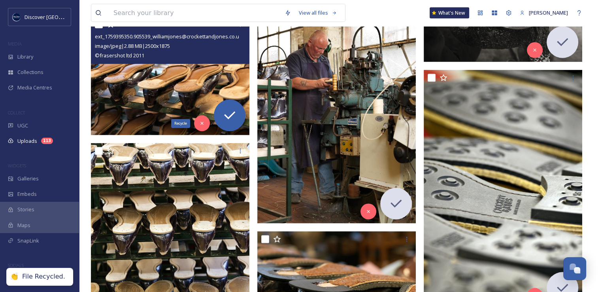
click at [202, 125] on icon at bounding box center [202, 124] width 6 height 6
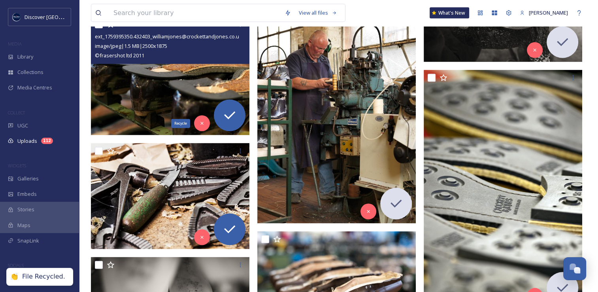
click at [202, 125] on icon at bounding box center [202, 124] width 6 height 6
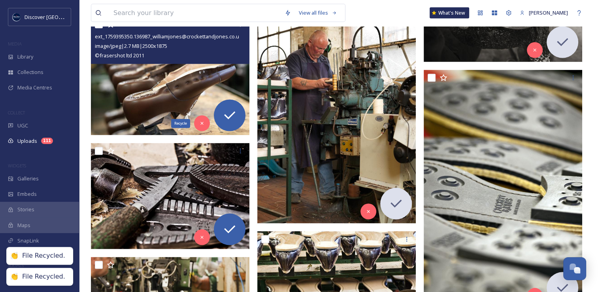
click at [202, 125] on icon at bounding box center [202, 124] width 6 height 6
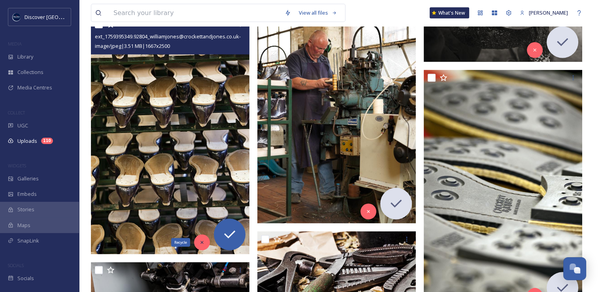
click at [200, 244] on icon at bounding box center [202, 243] width 6 height 6
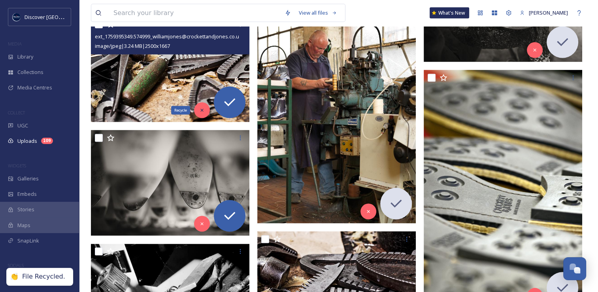
click at [201, 113] on div "Recycle" at bounding box center [202, 110] width 16 height 16
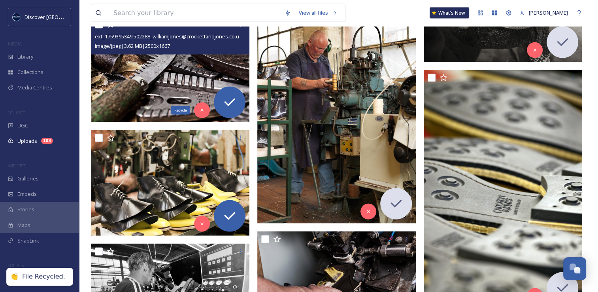
click at [201, 113] on div "Recycle" at bounding box center [202, 110] width 16 height 16
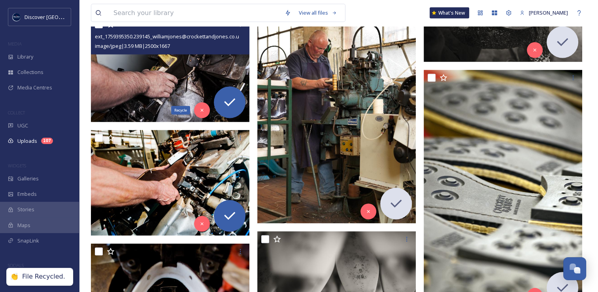
click at [201, 113] on div "Recycle" at bounding box center [202, 110] width 16 height 16
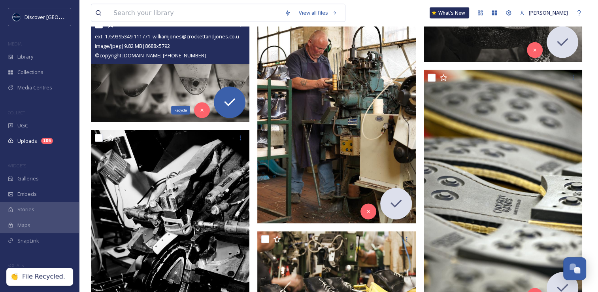
click at [201, 113] on div "Recycle" at bounding box center [202, 110] width 16 height 16
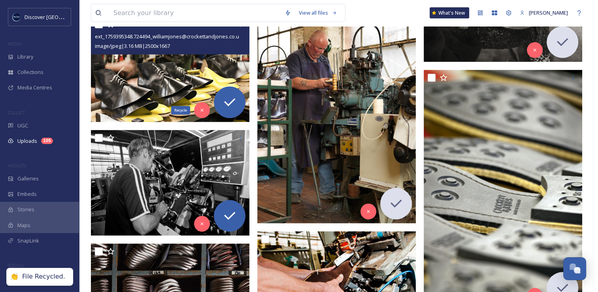
click at [201, 113] on div "Recycle" at bounding box center [202, 110] width 16 height 16
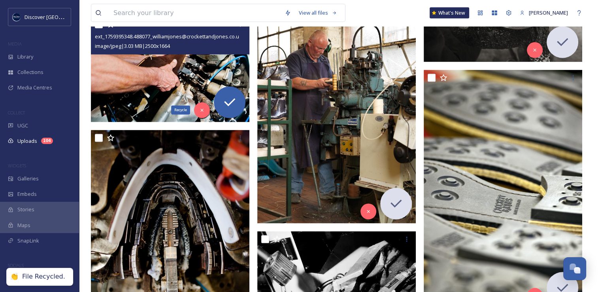
click at [201, 113] on div "Recycle" at bounding box center [202, 110] width 16 height 16
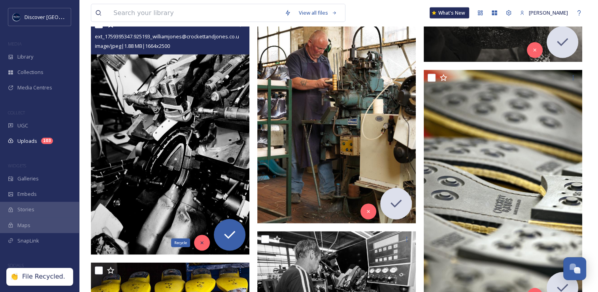
click at [204, 241] on icon at bounding box center [202, 243] width 6 height 6
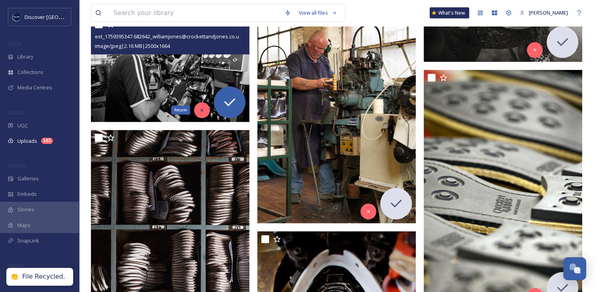
click at [205, 113] on div "Recycle" at bounding box center [202, 110] width 16 height 16
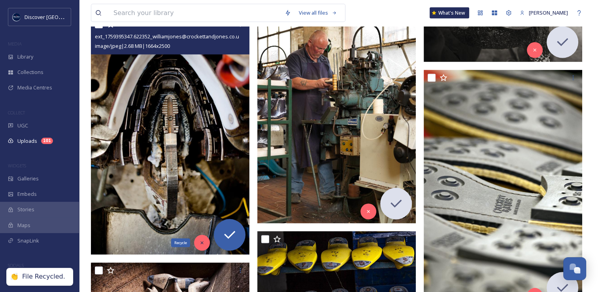
click at [205, 240] on div "Recycle" at bounding box center [202, 243] width 16 height 16
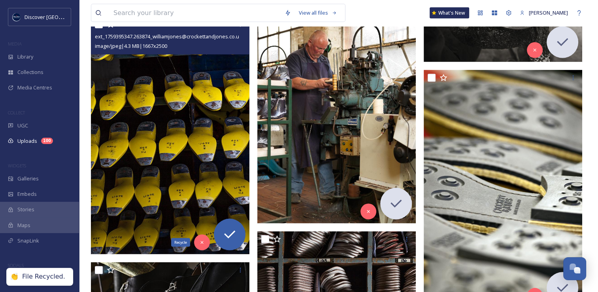
click at [205, 240] on div "Recycle" at bounding box center [202, 242] width 16 height 16
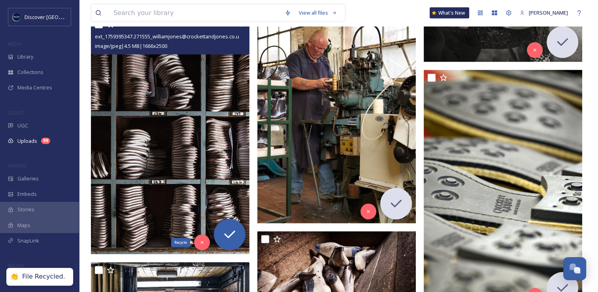
click at [205, 240] on div "Recycle" at bounding box center [202, 242] width 16 height 16
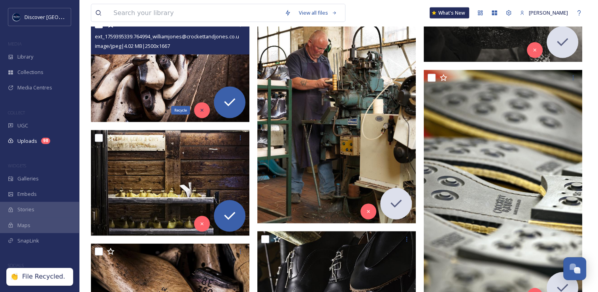
click at [200, 115] on div "Recycle" at bounding box center [202, 110] width 16 height 16
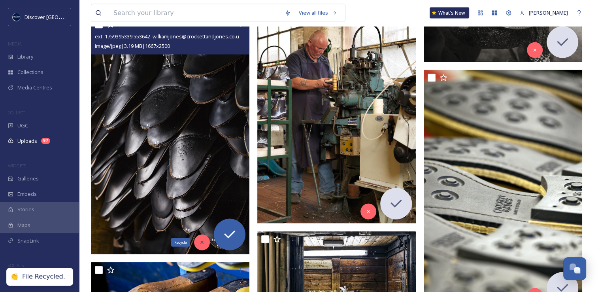
click at [203, 241] on icon at bounding box center [201, 242] width 3 height 3
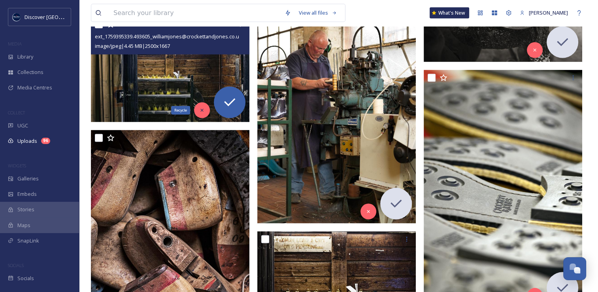
click at [202, 110] on icon at bounding box center [201, 110] width 3 height 3
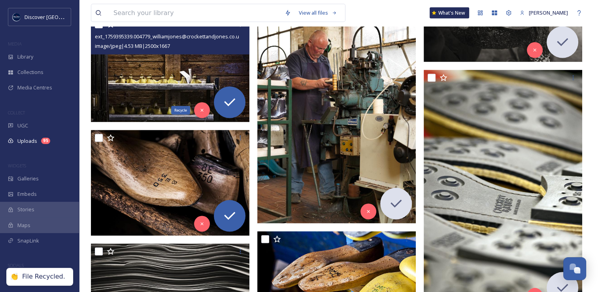
click at [202, 110] on icon at bounding box center [201, 110] width 3 height 3
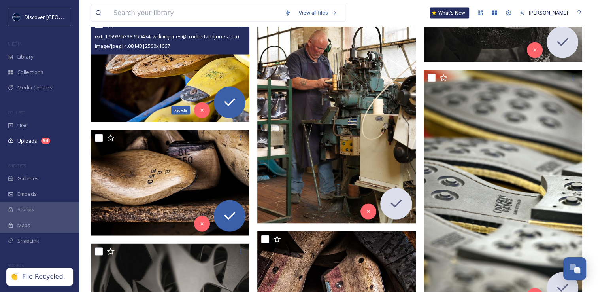
click at [202, 110] on icon at bounding box center [201, 110] width 3 height 3
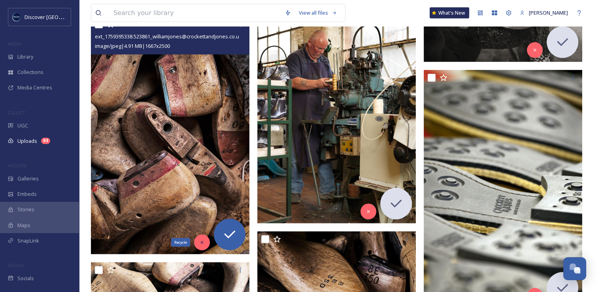
click at [204, 241] on icon at bounding box center [202, 243] width 6 height 6
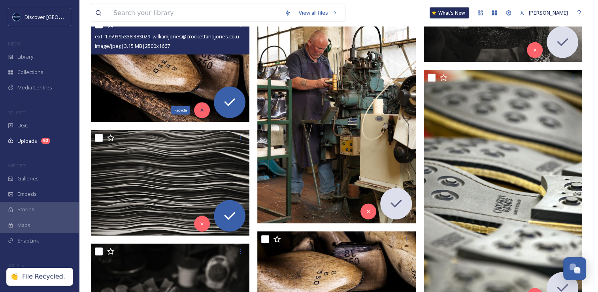
click at [201, 111] on icon at bounding box center [201, 110] width 3 height 3
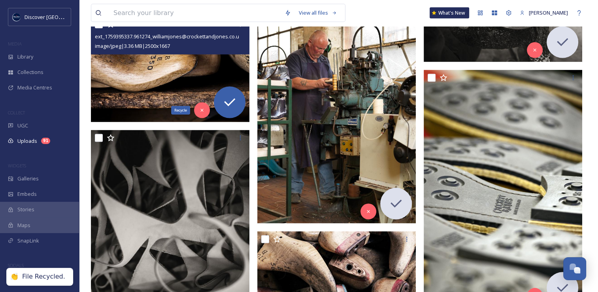
click at [201, 111] on icon at bounding box center [201, 110] width 3 height 3
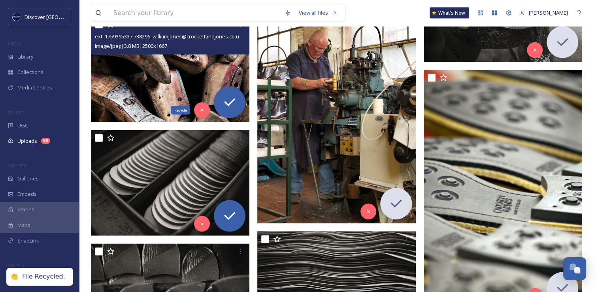
click at [201, 111] on icon at bounding box center [201, 110] width 3 height 3
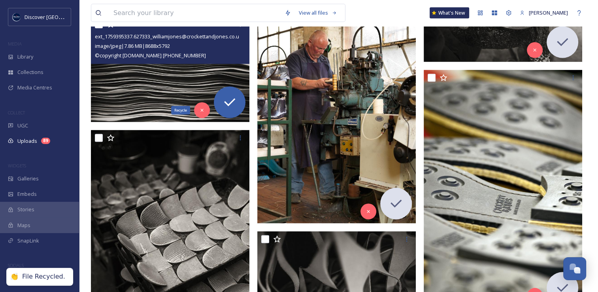
click at [201, 111] on icon at bounding box center [201, 110] width 3 height 3
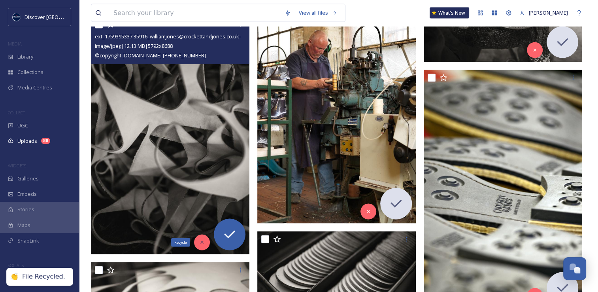
click at [202, 242] on icon at bounding box center [202, 243] width 6 height 6
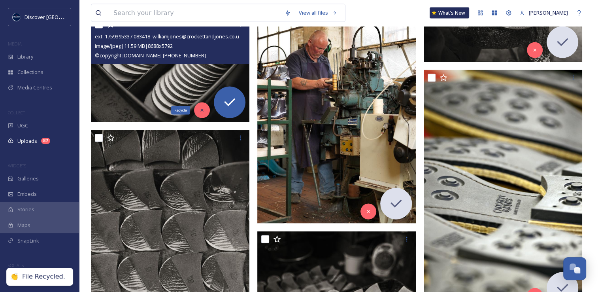
click at [201, 116] on div "Recycle" at bounding box center [202, 110] width 16 height 16
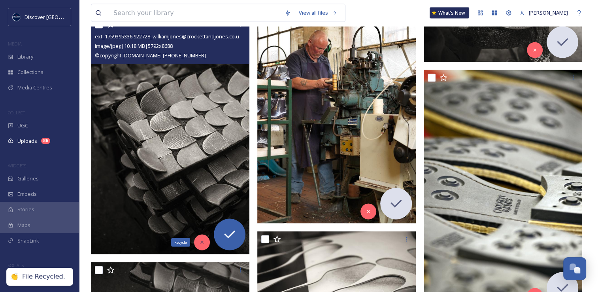
click at [205, 240] on div "Recycle" at bounding box center [202, 242] width 16 height 16
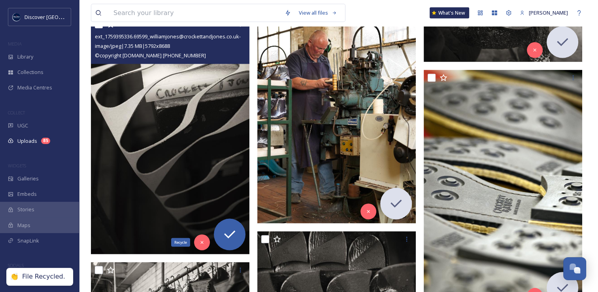
click at [205, 240] on div "Recycle" at bounding box center [202, 242] width 16 height 16
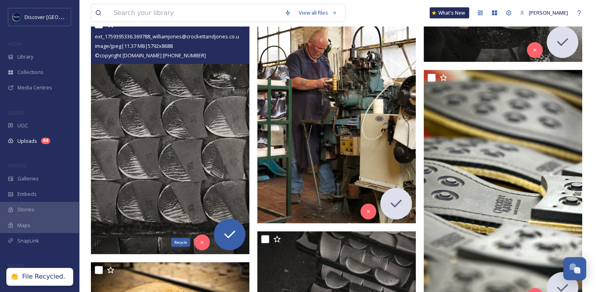
click at [205, 240] on div "Recycle" at bounding box center [202, 242] width 16 height 16
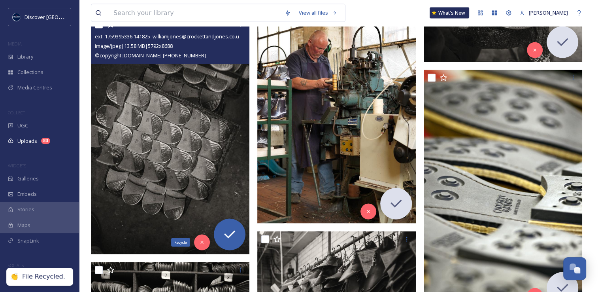
click at [205, 240] on div "Recycle" at bounding box center [202, 242] width 16 height 16
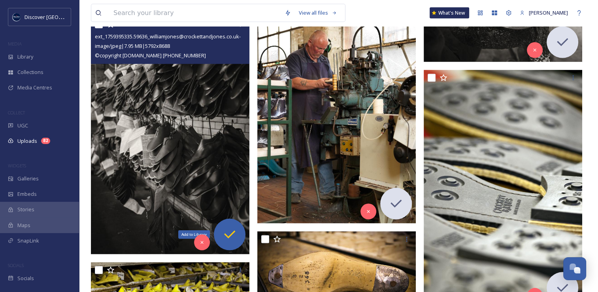
click at [235, 241] on icon at bounding box center [230, 235] width 16 height 16
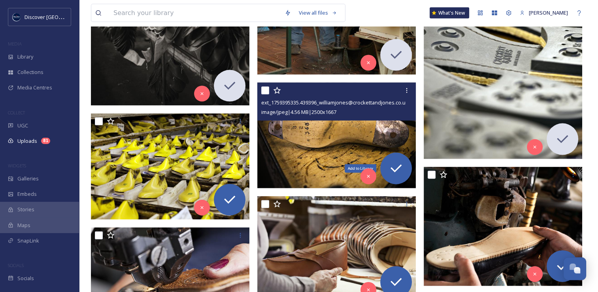
scroll to position [1691, 0]
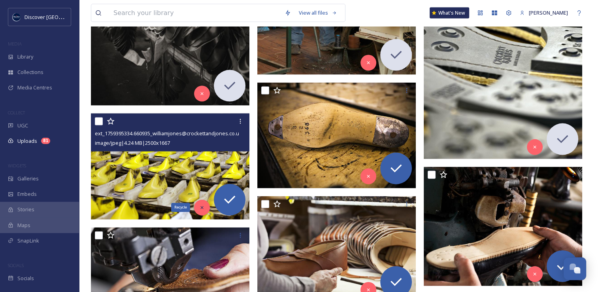
click at [202, 208] on icon at bounding box center [202, 208] width 6 height 6
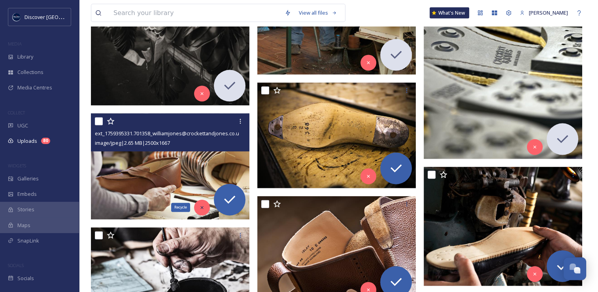
click at [204, 208] on icon at bounding box center [202, 208] width 6 height 6
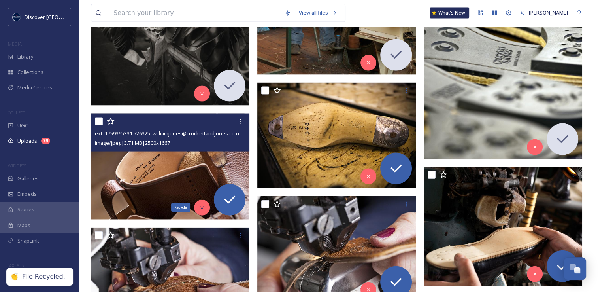
click at [204, 208] on icon at bounding box center [202, 208] width 6 height 6
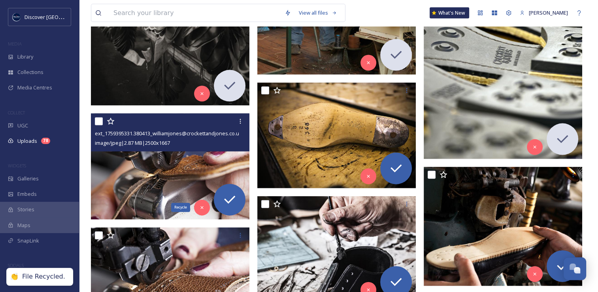
click at [204, 208] on icon at bounding box center [202, 208] width 6 height 6
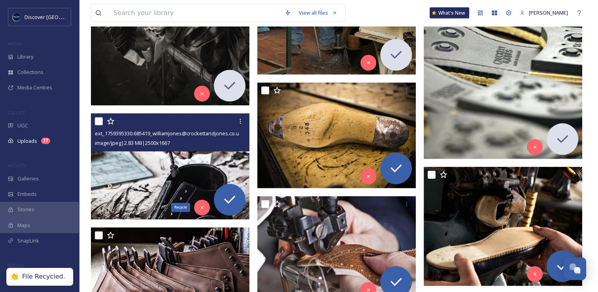
click at [204, 208] on icon at bounding box center [202, 208] width 6 height 6
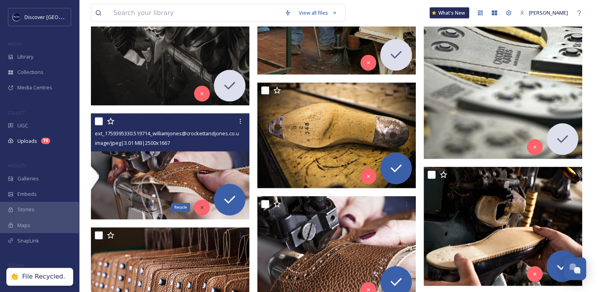
click at [204, 206] on icon at bounding box center [202, 208] width 6 height 6
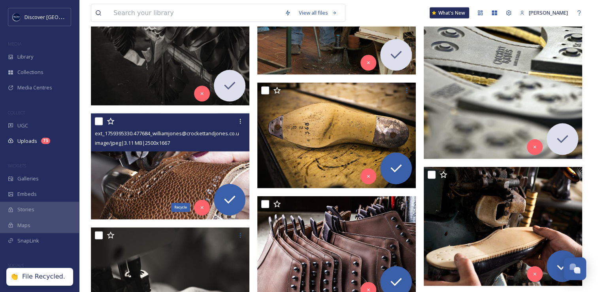
click at [204, 206] on icon at bounding box center [202, 208] width 6 height 6
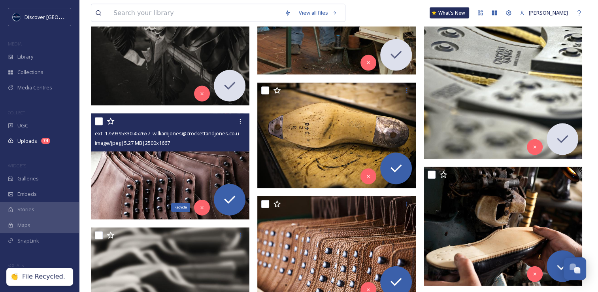
click at [204, 206] on icon at bounding box center [202, 208] width 6 height 6
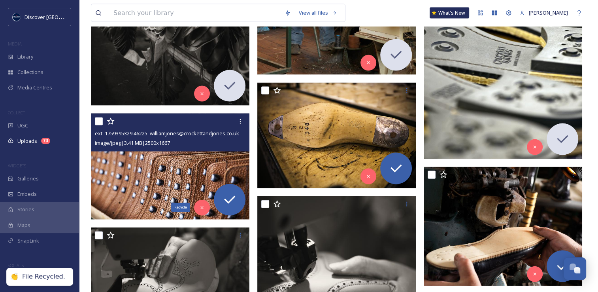
click at [204, 206] on icon at bounding box center [202, 208] width 6 height 6
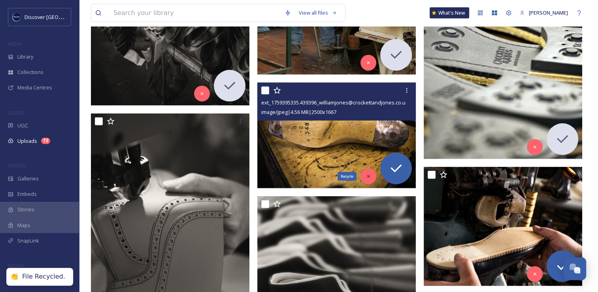
click at [367, 180] on div "Recycle" at bounding box center [369, 176] width 16 height 16
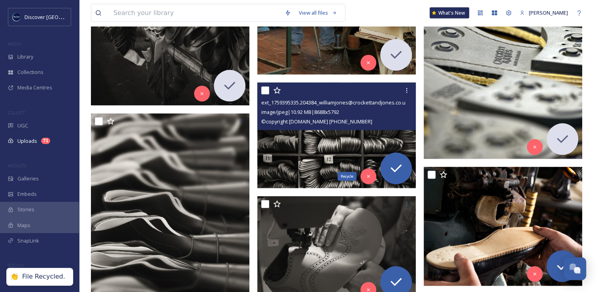
click at [367, 180] on div "Recycle" at bounding box center [369, 176] width 16 height 16
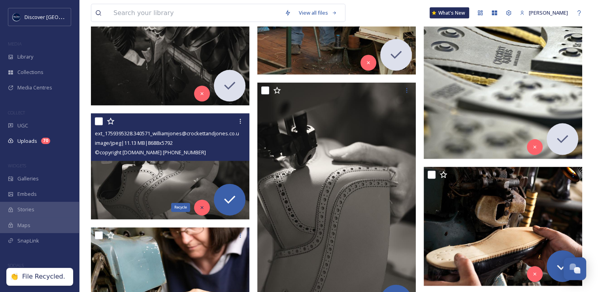
click at [206, 206] on div "Recycle" at bounding box center [202, 208] width 16 height 16
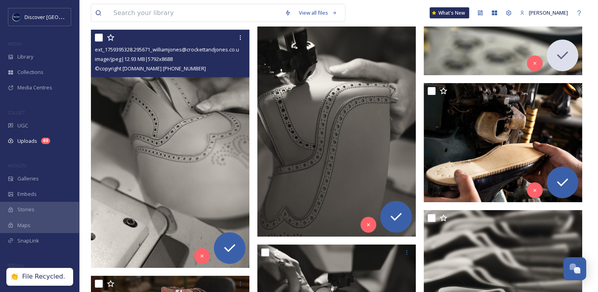
scroll to position [1775, 0]
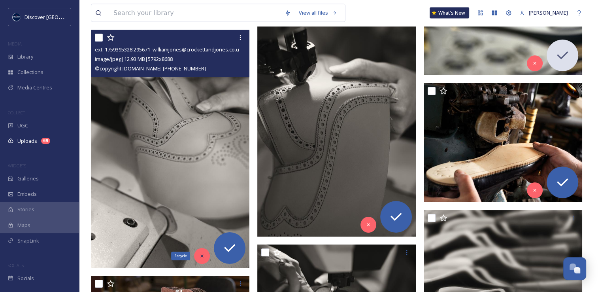
click at [204, 259] on div "Recycle" at bounding box center [202, 256] width 16 height 16
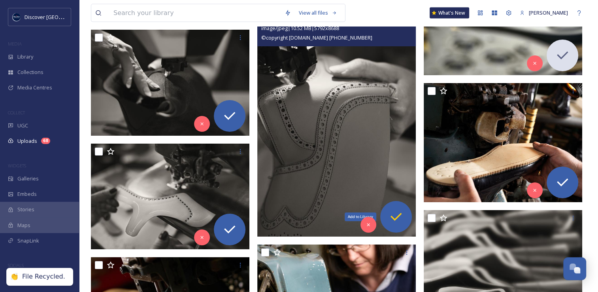
click at [391, 219] on icon at bounding box center [396, 217] width 16 height 16
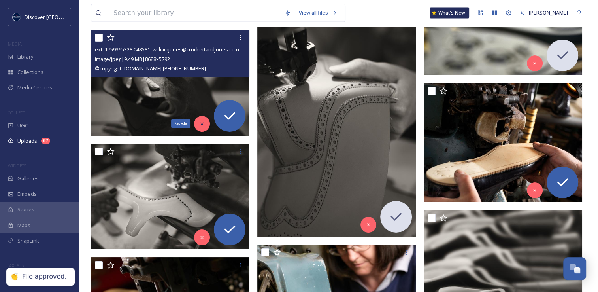
click at [203, 123] on icon at bounding box center [202, 124] width 6 height 6
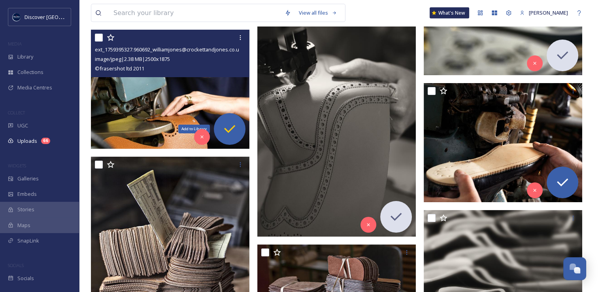
click at [221, 124] on div "Add to Library" at bounding box center [230, 129] width 32 height 32
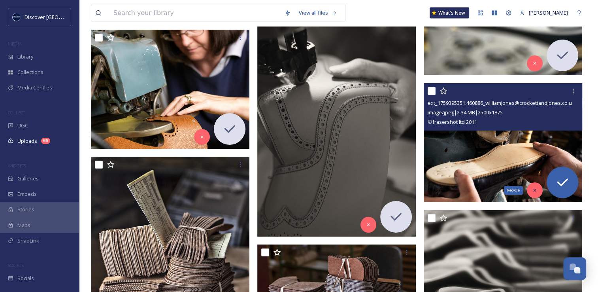
click at [535, 191] on icon at bounding box center [535, 190] width 6 height 6
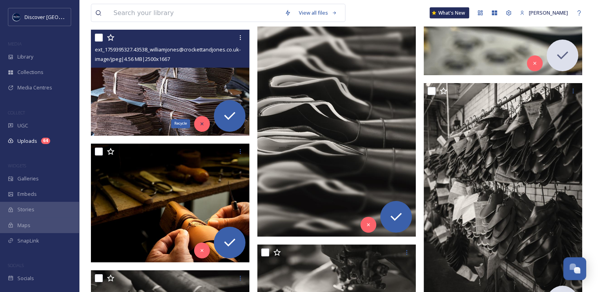
click at [204, 125] on icon at bounding box center [202, 124] width 6 height 6
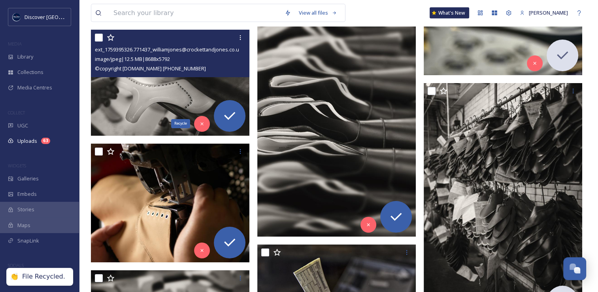
click at [204, 125] on icon at bounding box center [202, 124] width 6 height 6
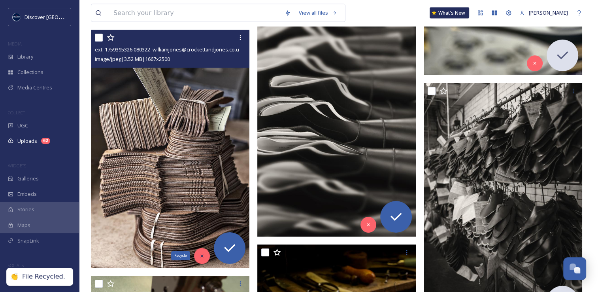
click at [203, 253] on icon at bounding box center [202, 256] width 6 height 6
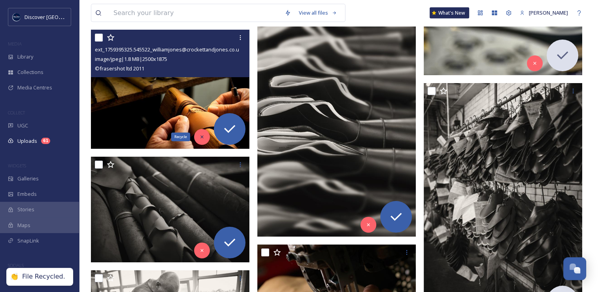
click at [202, 140] on div "Recycle" at bounding box center [202, 137] width 16 height 16
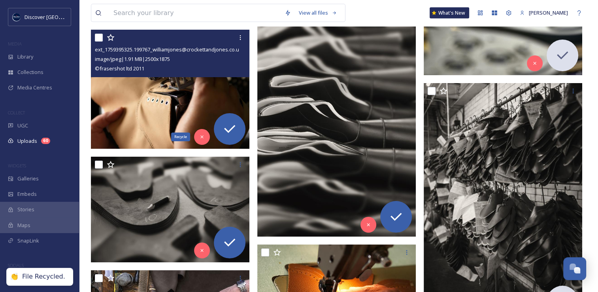
click at [202, 140] on div "Recycle" at bounding box center [202, 137] width 16 height 16
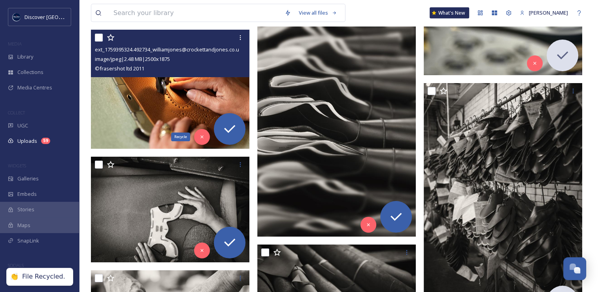
click at [202, 140] on div "Recycle" at bounding box center [202, 137] width 16 height 16
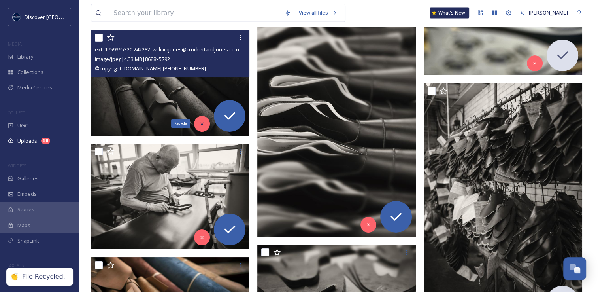
click at [200, 125] on icon at bounding box center [202, 124] width 6 height 6
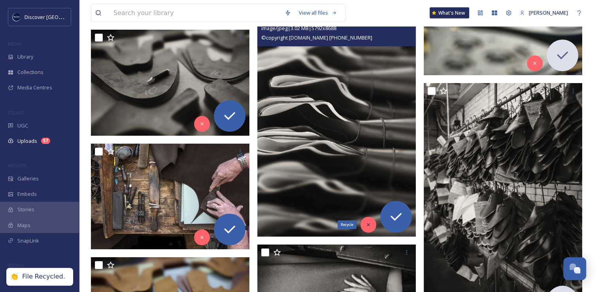
click at [367, 228] on div "Recycle" at bounding box center [369, 225] width 16 height 16
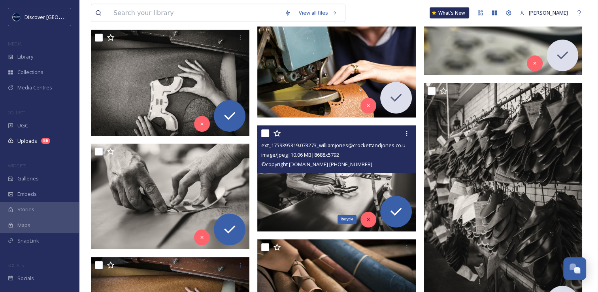
click at [369, 219] on icon at bounding box center [369, 220] width 6 height 6
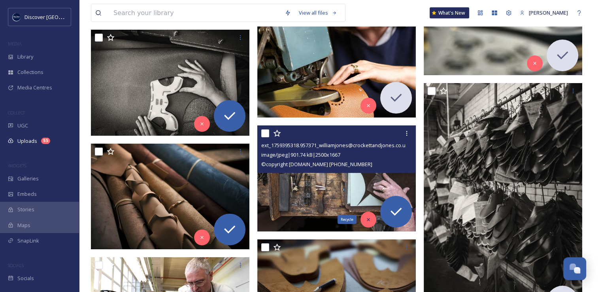
click at [367, 221] on icon at bounding box center [369, 220] width 6 height 6
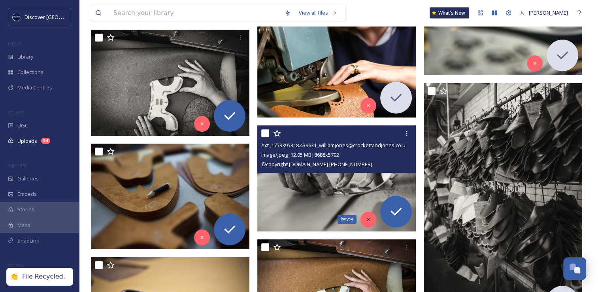
click at [370, 216] on div "Recycle" at bounding box center [369, 220] width 16 height 16
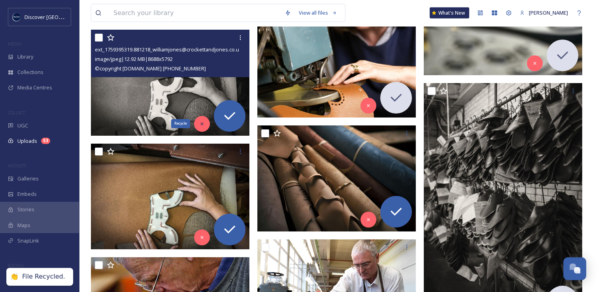
click at [206, 123] on div "Recycle" at bounding box center [202, 124] width 16 height 16
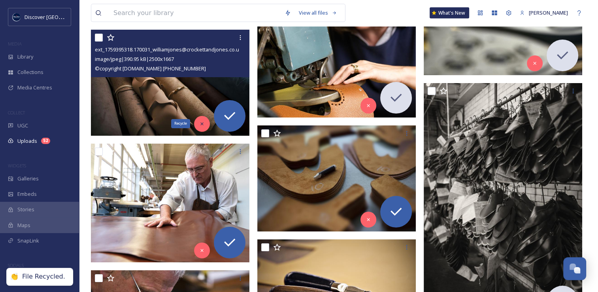
click at [202, 126] on div "Recycle" at bounding box center [202, 124] width 16 height 16
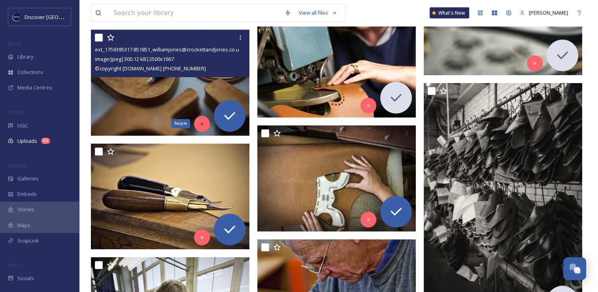
click at [200, 126] on icon at bounding box center [202, 124] width 6 height 6
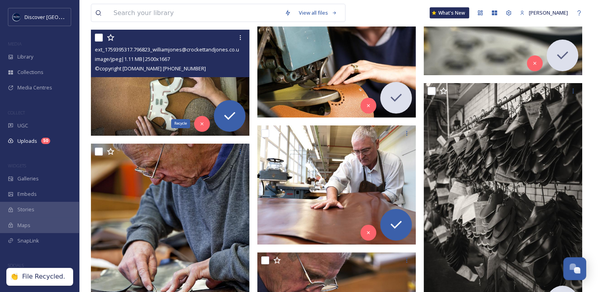
click at [200, 126] on icon at bounding box center [202, 124] width 6 height 6
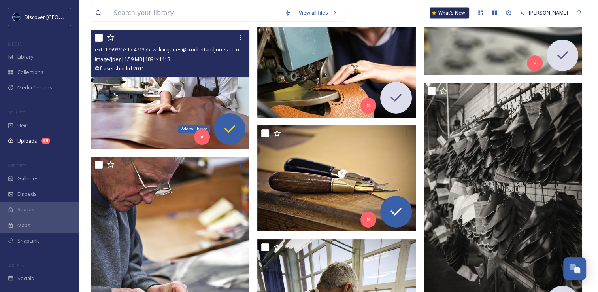
click at [236, 135] on icon at bounding box center [230, 129] width 16 height 16
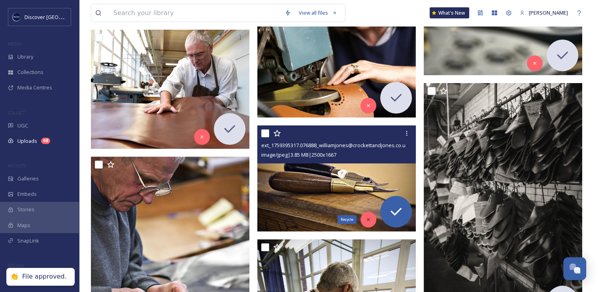
click at [366, 217] on icon at bounding box center [369, 220] width 6 height 6
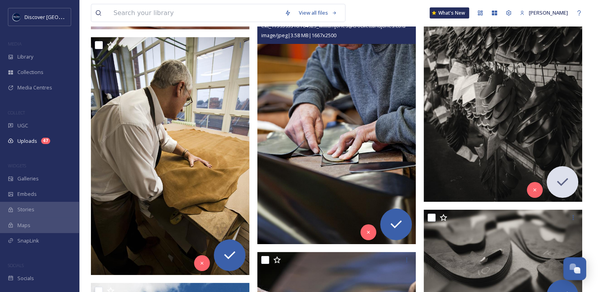
scroll to position [1895, 0]
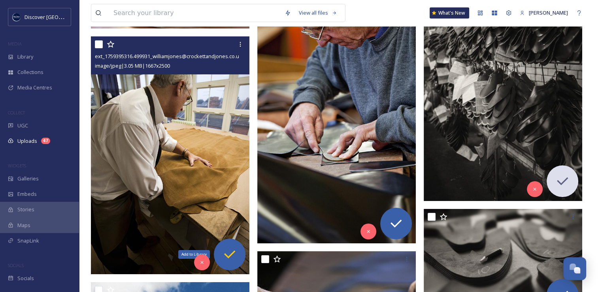
click at [229, 255] on icon at bounding box center [229, 254] width 11 height 8
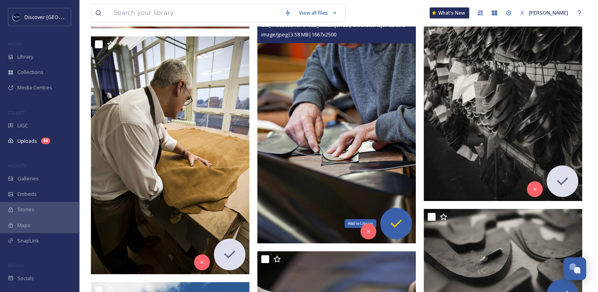
click at [402, 226] on icon at bounding box center [396, 224] width 16 height 16
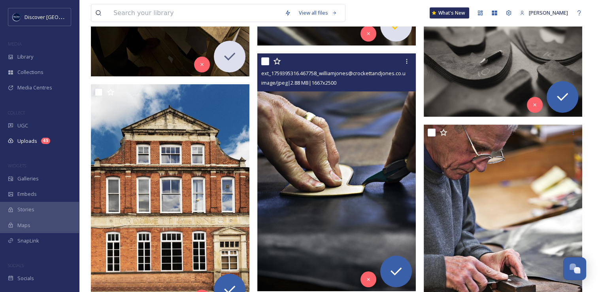
scroll to position [2099, 0]
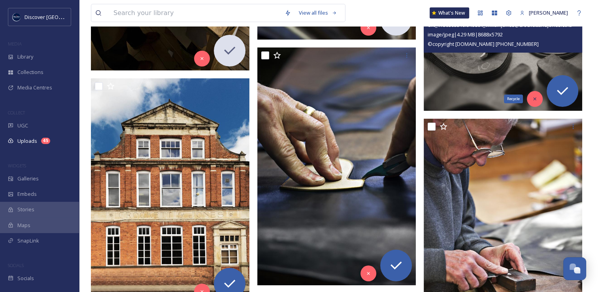
click at [534, 102] on div "Recycle" at bounding box center [535, 99] width 16 height 16
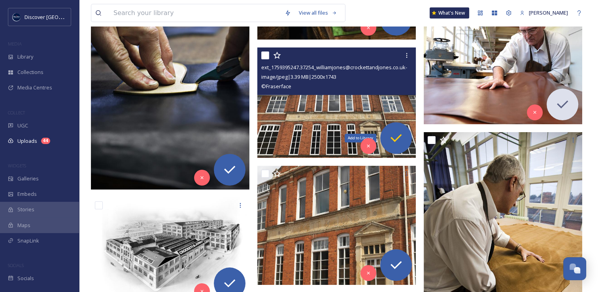
click at [394, 146] on div "Add to Library" at bounding box center [396, 138] width 32 height 32
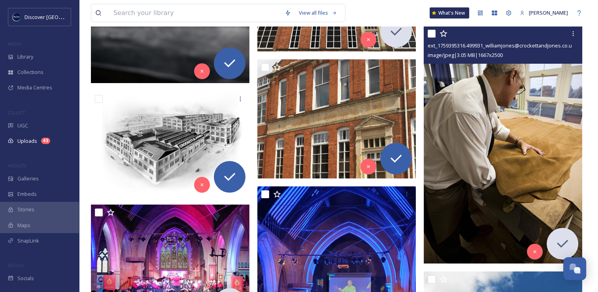
scroll to position [2207, 0]
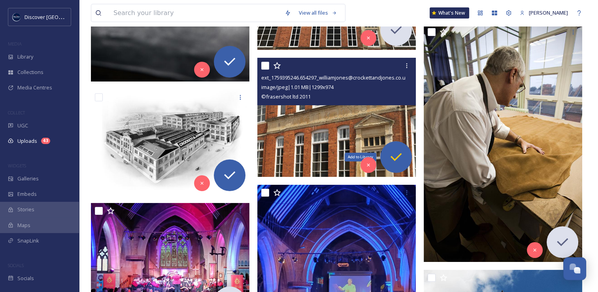
click at [394, 159] on icon at bounding box center [396, 157] width 11 height 8
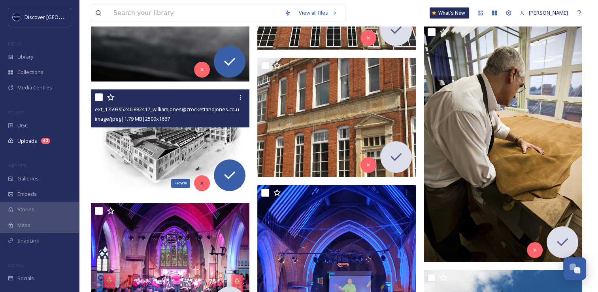
click at [198, 184] on div "Recycle" at bounding box center [202, 183] width 16 height 16
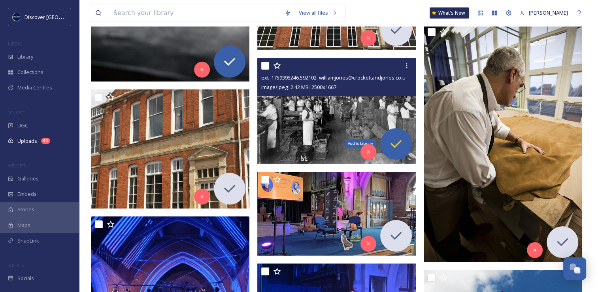
click at [394, 142] on icon at bounding box center [396, 144] width 16 height 16
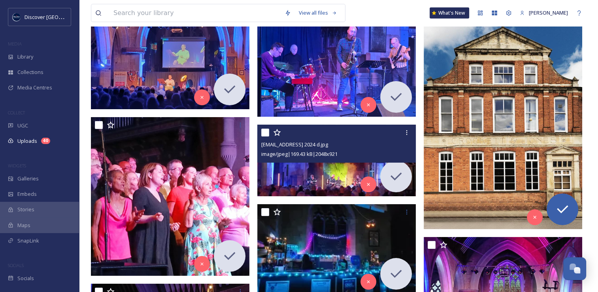
scroll to position [2488, 0]
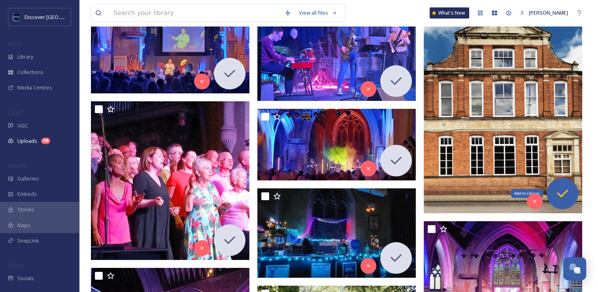
click at [563, 193] on icon at bounding box center [562, 193] width 11 height 8
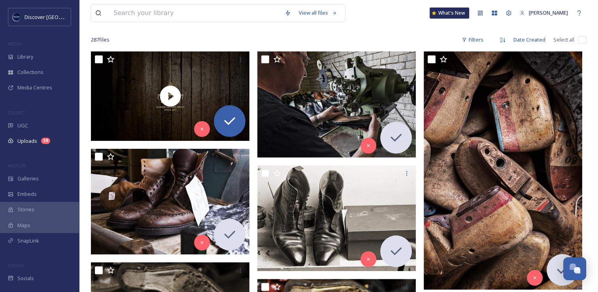
scroll to position [0, 0]
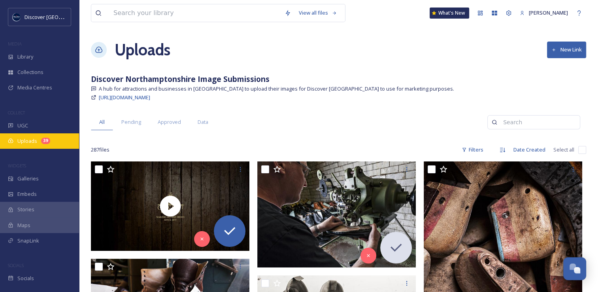
click at [55, 140] on div "Uploads 39" at bounding box center [39, 140] width 79 height 15
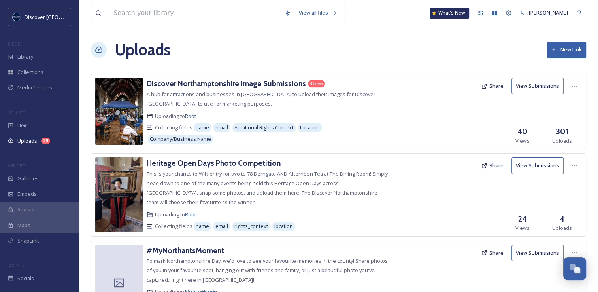
click at [249, 84] on h3 "Discover Northamptonshire Image Submissions" at bounding box center [226, 83] width 159 height 9
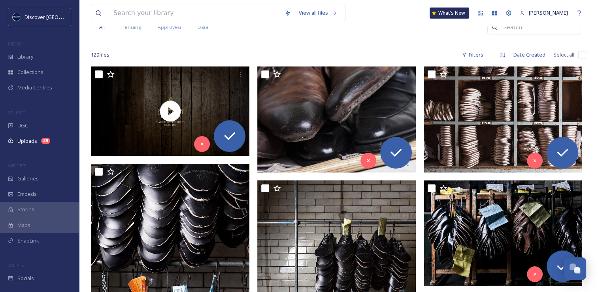
scroll to position [96, 0]
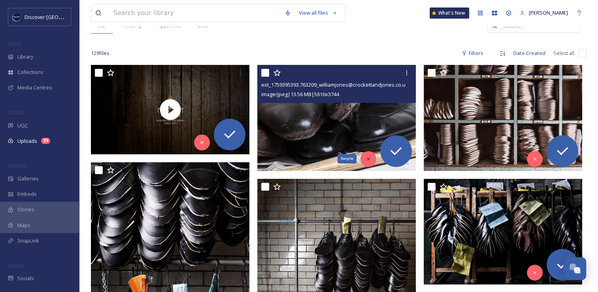
click at [368, 157] on icon at bounding box center [369, 159] width 6 height 6
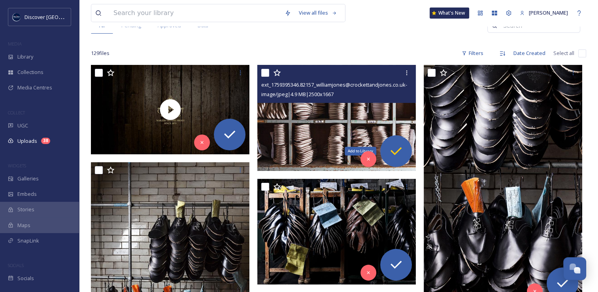
click at [390, 151] on icon at bounding box center [396, 151] width 16 height 16
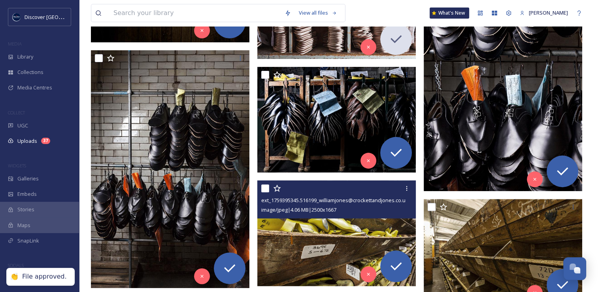
scroll to position [208, 0]
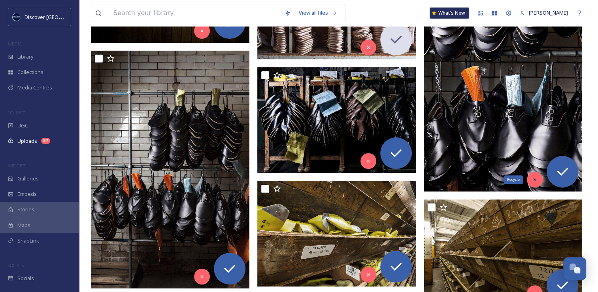
click at [535, 179] on icon at bounding box center [534, 179] width 3 height 3
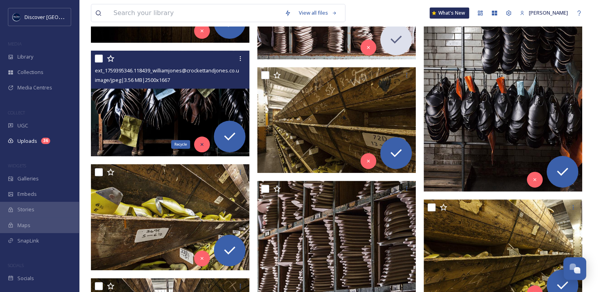
click at [204, 145] on icon at bounding box center [202, 145] width 6 height 6
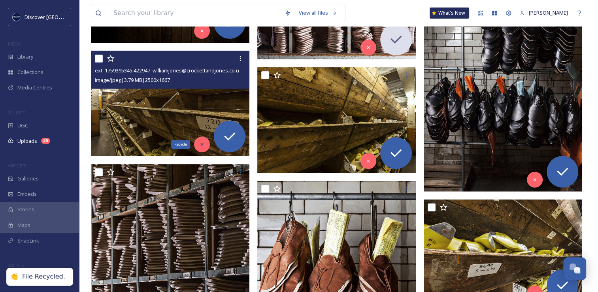
click at [200, 146] on icon at bounding box center [202, 145] width 6 height 6
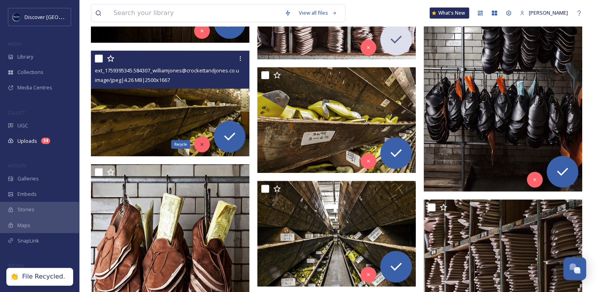
click at [200, 146] on icon at bounding box center [202, 145] width 6 height 6
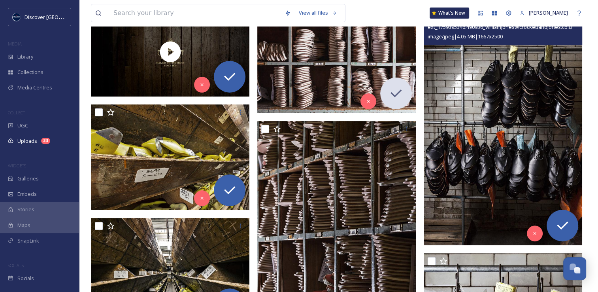
scroll to position [155, 0]
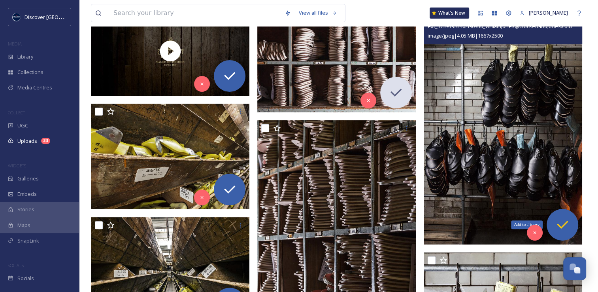
click at [558, 221] on icon at bounding box center [563, 225] width 16 height 16
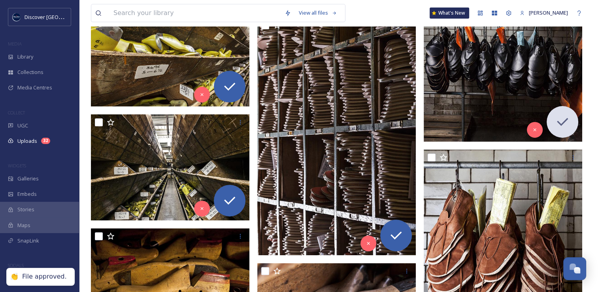
scroll to position [258, 0]
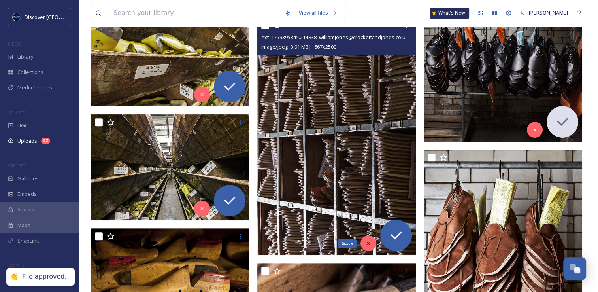
click at [369, 246] on div "Recycle" at bounding box center [369, 243] width 16 height 16
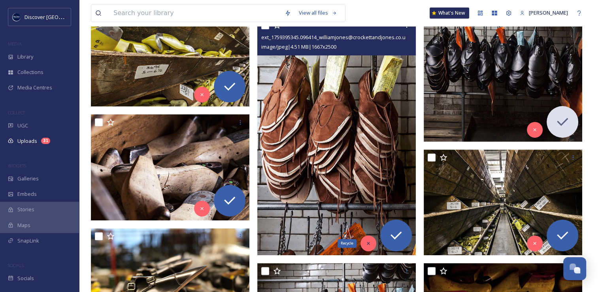
click at [369, 241] on icon at bounding box center [369, 243] width 6 height 6
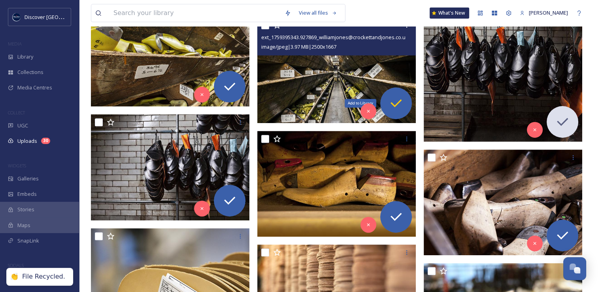
click at [394, 106] on icon at bounding box center [396, 103] width 11 height 8
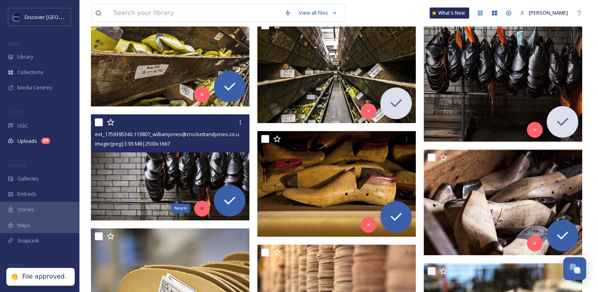
click at [202, 212] on div "Recycle" at bounding box center [202, 208] width 16 height 16
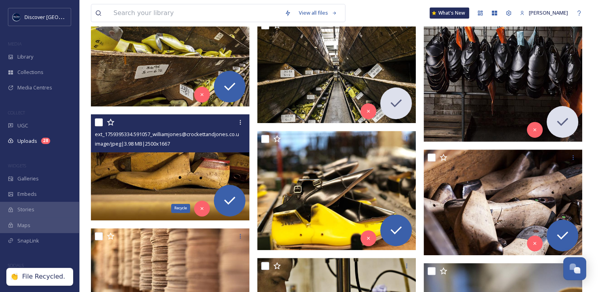
click at [202, 212] on div "Recycle" at bounding box center [202, 208] width 16 height 16
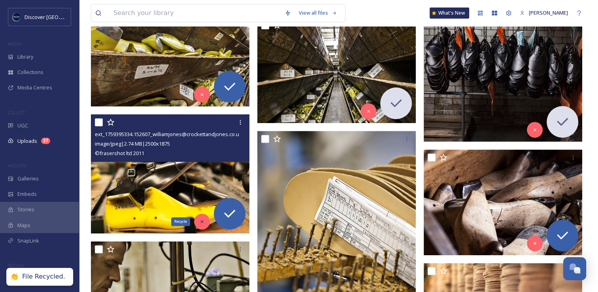
click at [200, 221] on icon at bounding box center [202, 222] width 6 height 6
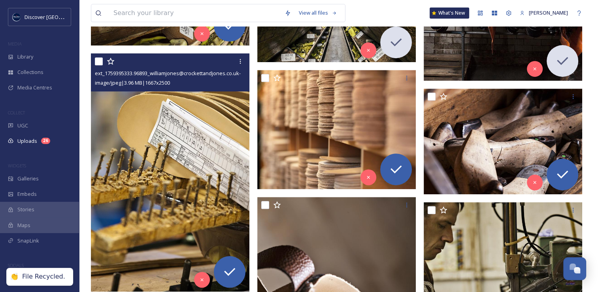
scroll to position [323, 0]
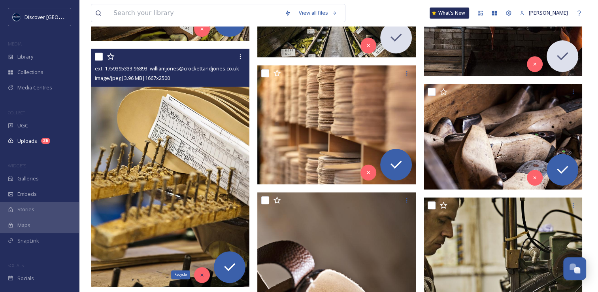
click at [204, 276] on icon at bounding box center [202, 275] width 6 height 6
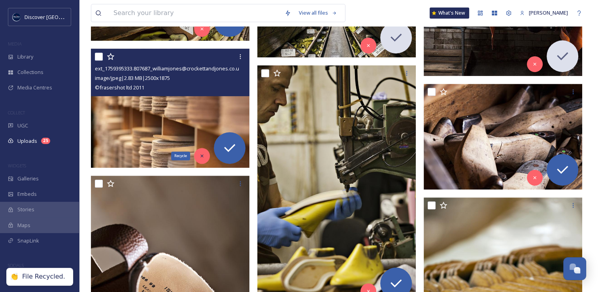
click at [202, 156] on icon at bounding box center [201, 155] width 3 height 3
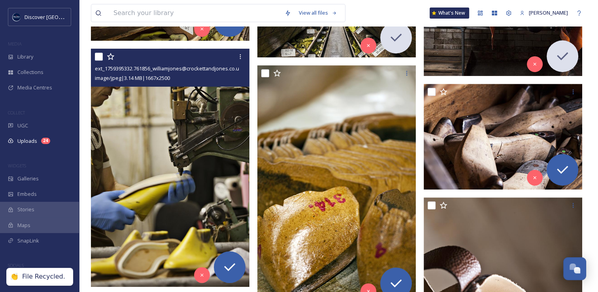
scroll to position [392, 0]
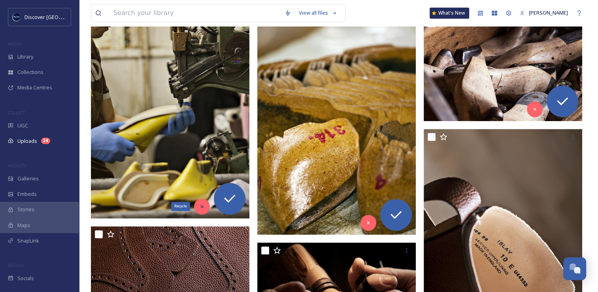
click at [204, 209] on div "Recycle" at bounding box center [202, 207] width 16 height 16
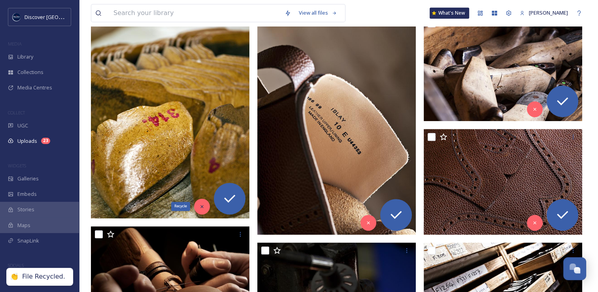
click at [204, 205] on icon at bounding box center [202, 207] width 6 height 6
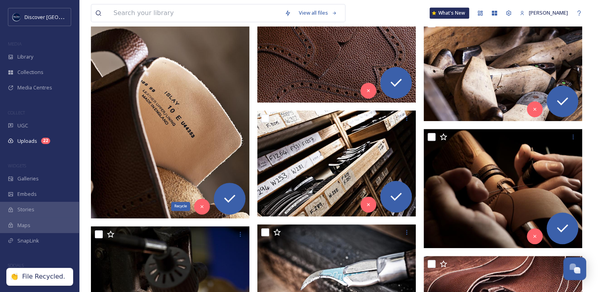
click at [204, 205] on icon at bounding box center [202, 207] width 6 height 6
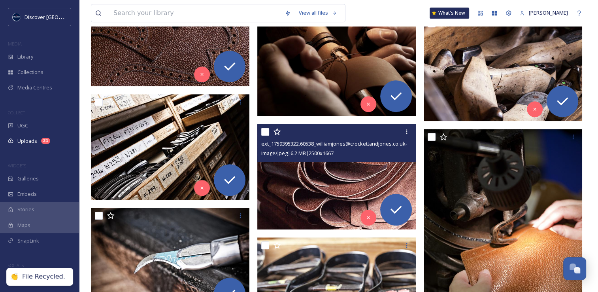
scroll to position [334, 0]
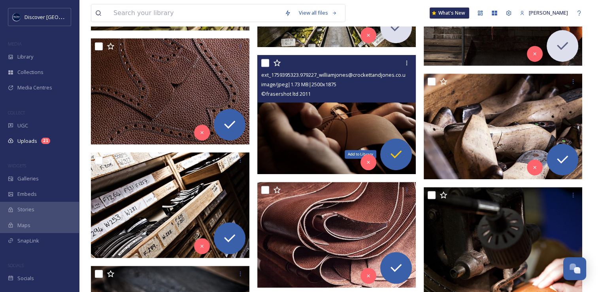
click at [389, 154] on icon at bounding box center [396, 154] width 16 height 16
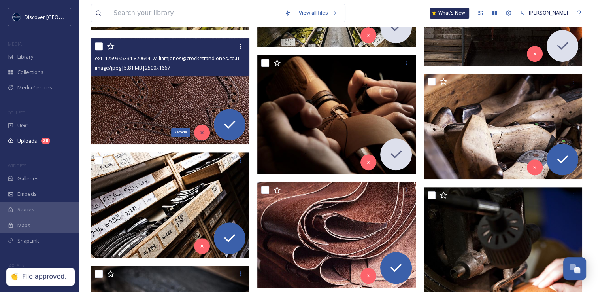
click at [200, 134] on icon at bounding box center [202, 133] width 6 height 6
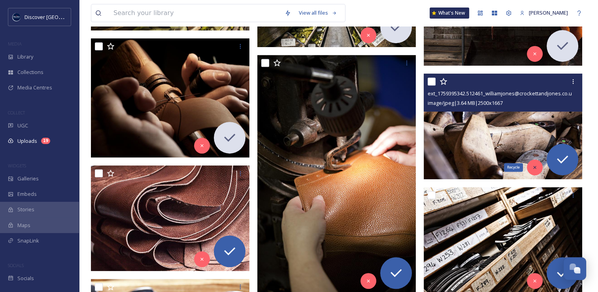
click at [536, 165] on icon at bounding box center [535, 168] width 6 height 6
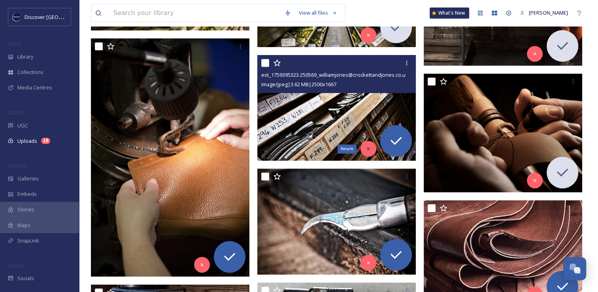
click at [369, 149] on icon at bounding box center [369, 149] width 6 height 6
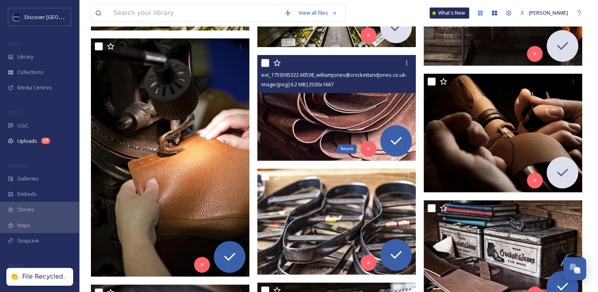
click at [369, 149] on icon at bounding box center [369, 149] width 6 height 6
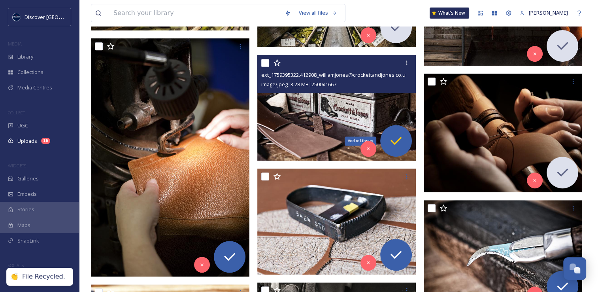
click at [401, 144] on icon at bounding box center [396, 141] width 16 height 16
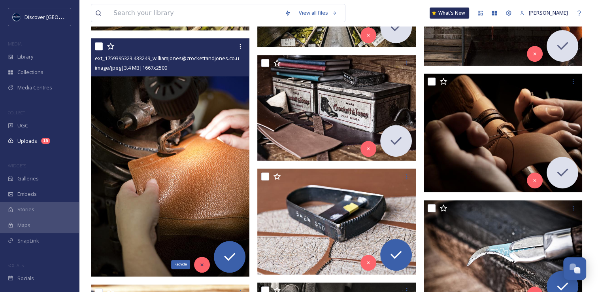
click at [202, 265] on icon at bounding box center [202, 265] width 6 height 6
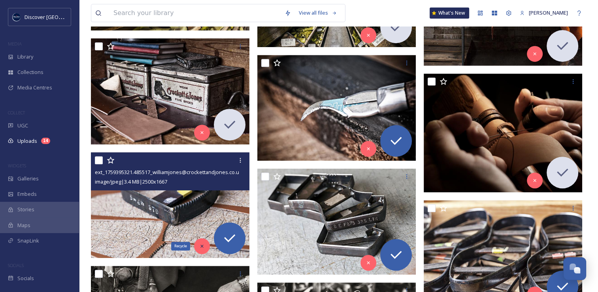
click at [204, 244] on icon at bounding box center [202, 246] width 6 height 6
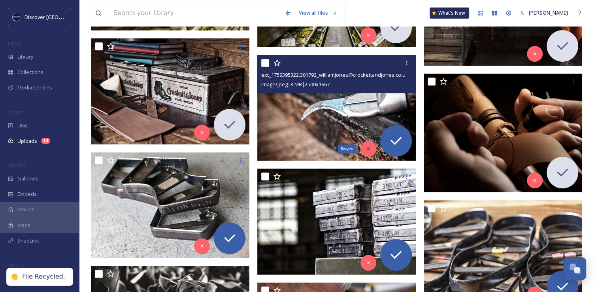
click at [369, 148] on icon at bounding box center [369, 149] width 6 height 6
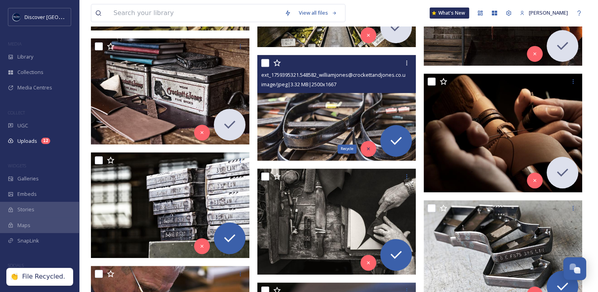
click at [367, 149] on icon at bounding box center [368, 149] width 3 height 3
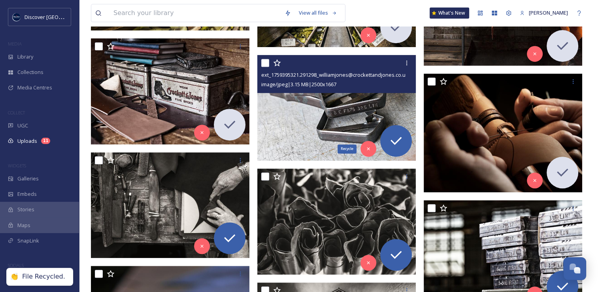
click at [367, 149] on icon at bounding box center [368, 149] width 3 height 3
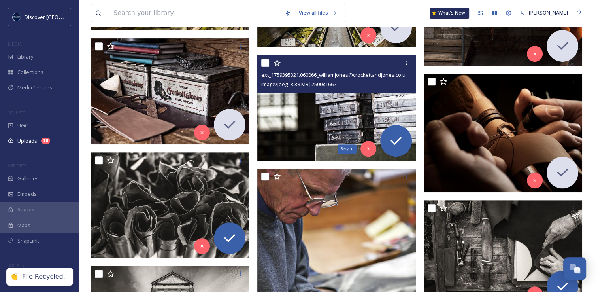
click at [367, 149] on icon at bounding box center [368, 149] width 3 height 3
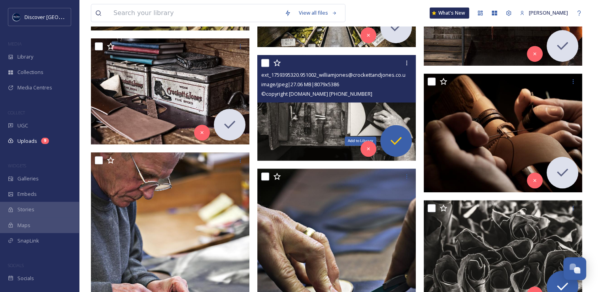
click at [399, 140] on icon at bounding box center [396, 141] width 11 height 8
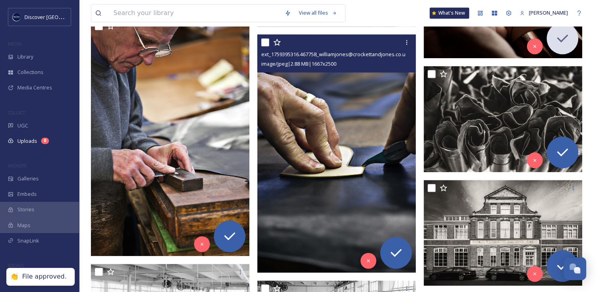
scroll to position [469, 0]
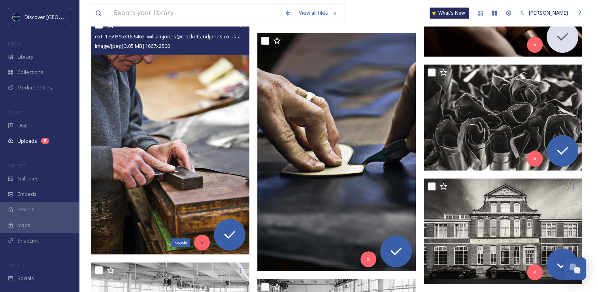
click at [204, 244] on icon at bounding box center [202, 243] width 6 height 6
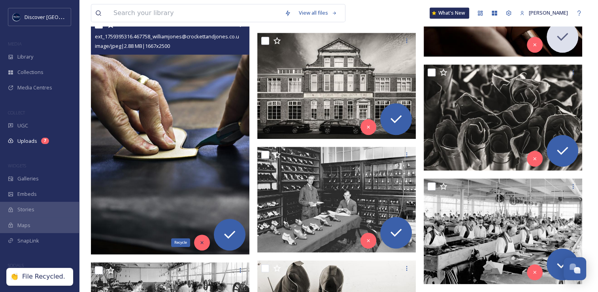
click at [200, 241] on icon at bounding box center [202, 243] width 6 height 6
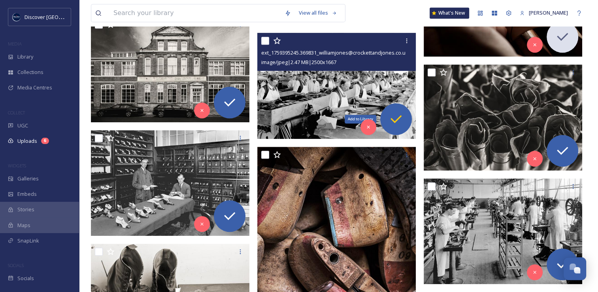
click at [395, 117] on icon at bounding box center [396, 119] width 16 height 16
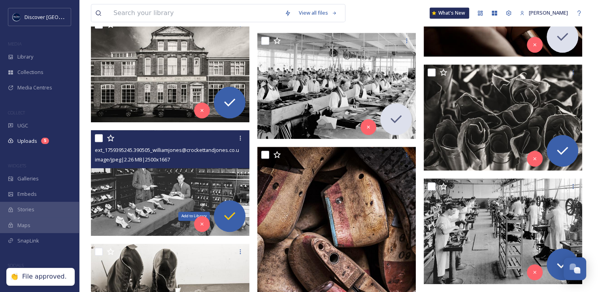
click at [231, 212] on icon at bounding box center [230, 216] width 16 height 16
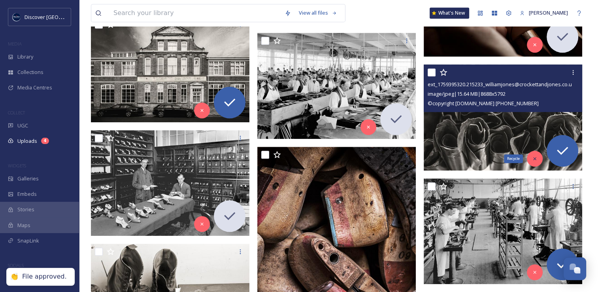
click at [533, 157] on icon at bounding box center [535, 159] width 6 height 6
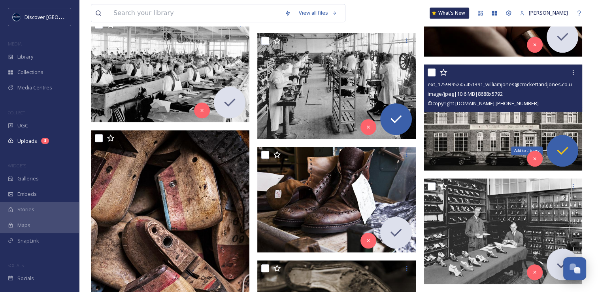
click at [565, 156] on icon at bounding box center [563, 151] width 16 height 16
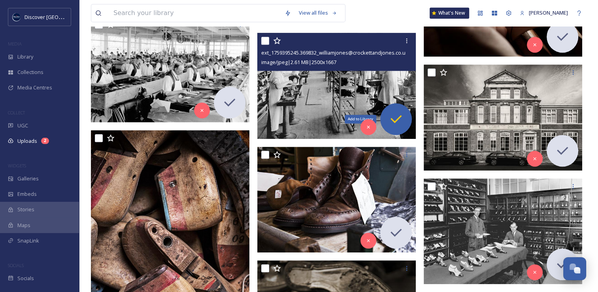
click at [400, 111] on icon at bounding box center [396, 119] width 16 height 16
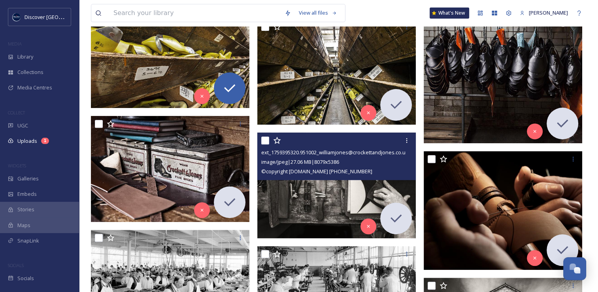
scroll to position [185, 0]
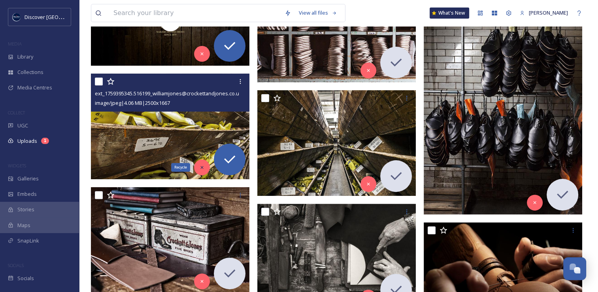
click at [206, 167] on div "Recycle" at bounding box center [202, 167] width 16 height 16
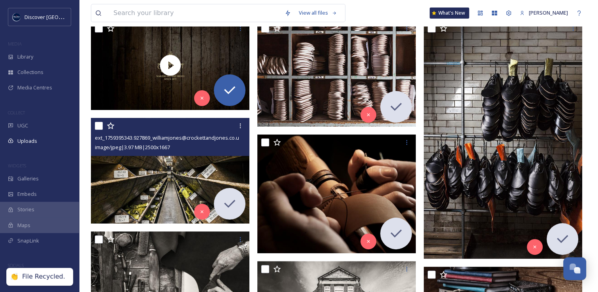
scroll to position [87, 0]
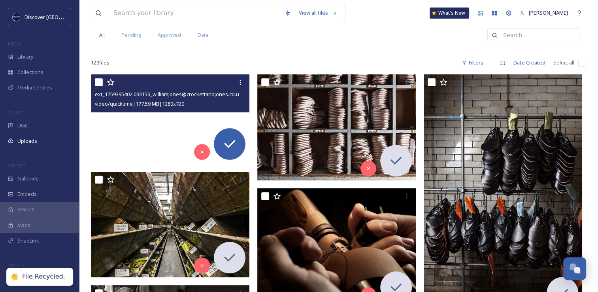
click at [175, 120] on video "ext_1759395402.093159_williamjones@crockettandjones.co.uk-A Crockett & Jones Re…" at bounding box center [170, 118] width 159 height 89
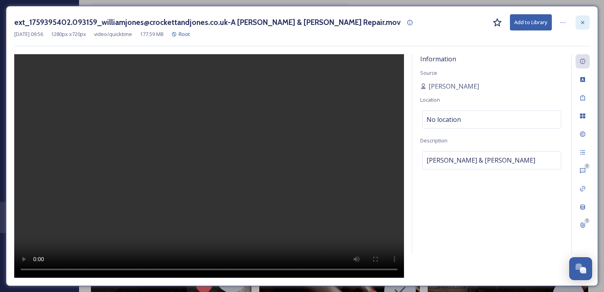
click at [583, 19] on icon at bounding box center [583, 22] width 6 height 6
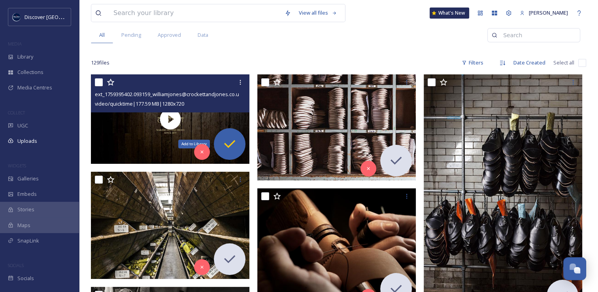
click at [226, 149] on icon at bounding box center [230, 144] width 16 height 16
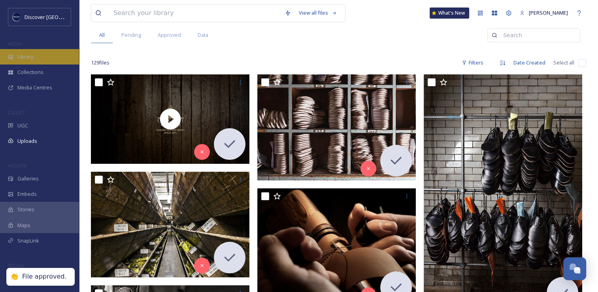
click at [20, 56] on span "Library" at bounding box center [25, 57] width 16 height 8
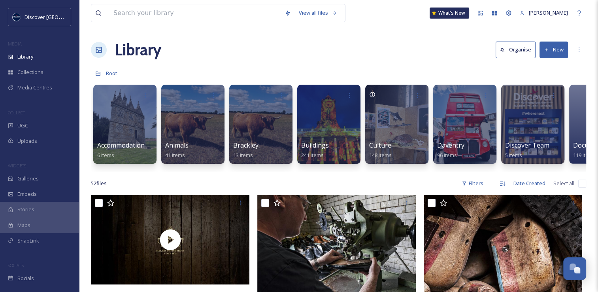
click at [551, 53] on button "New" at bounding box center [554, 50] width 28 height 16
click at [543, 100] on span "Folder" at bounding box center [544, 99] width 15 height 8
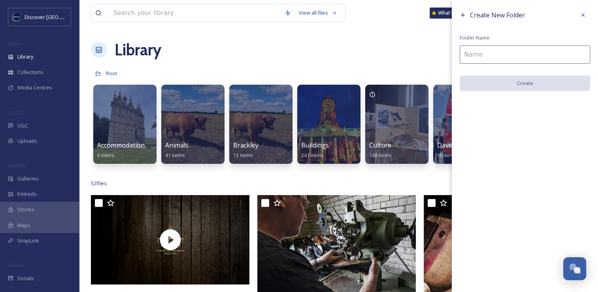
click at [482, 57] on input at bounding box center [525, 54] width 130 height 18
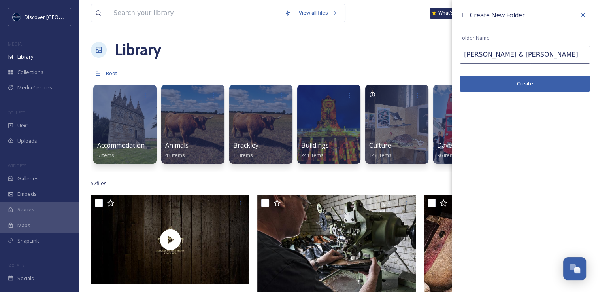
type input "[PERSON_NAME] & [PERSON_NAME]"
click at [490, 82] on button "Create" at bounding box center [525, 84] width 130 height 16
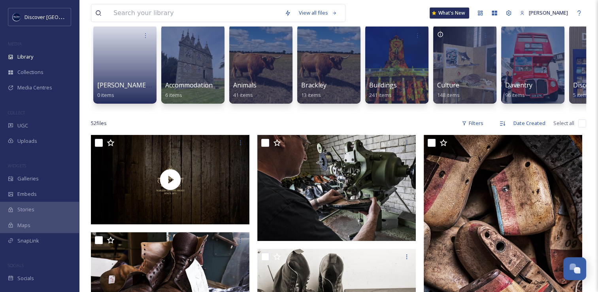
scroll to position [119, 0]
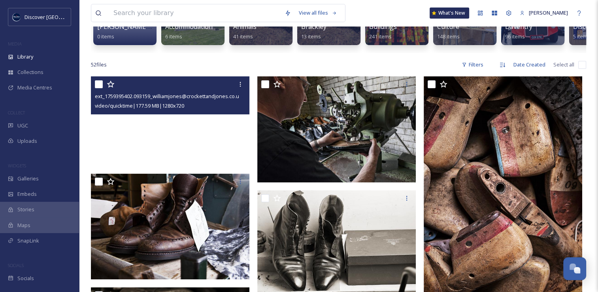
click at [99, 88] on input "checkbox" at bounding box center [99, 84] width 8 height 8
checkbox input "true"
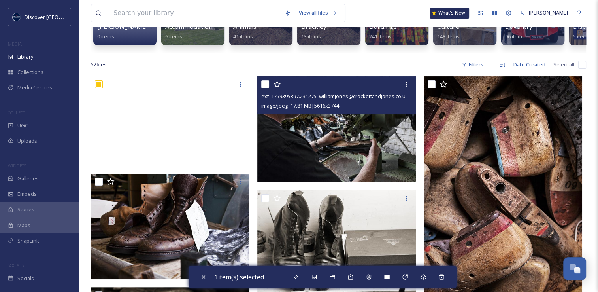
click at [266, 88] on input "checkbox" at bounding box center [265, 84] width 8 height 8
checkbox input "true"
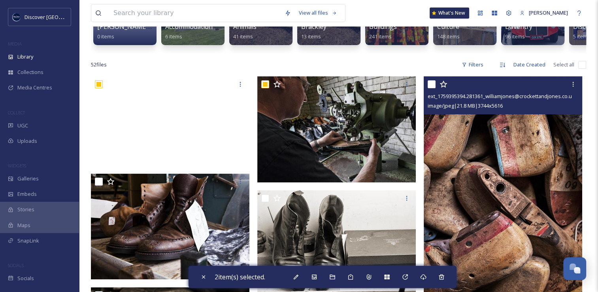
click at [431, 88] on input "checkbox" at bounding box center [432, 84] width 8 height 8
checkbox input "true"
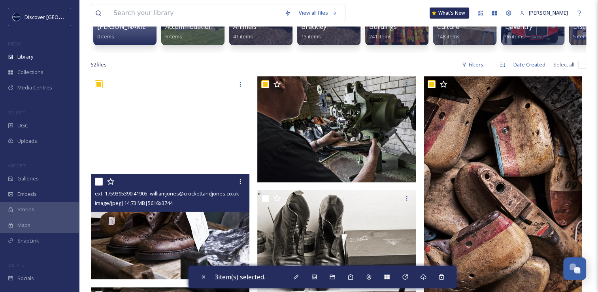
click at [96, 185] on input "checkbox" at bounding box center [99, 182] width 8 height 8
checkbox input "true"
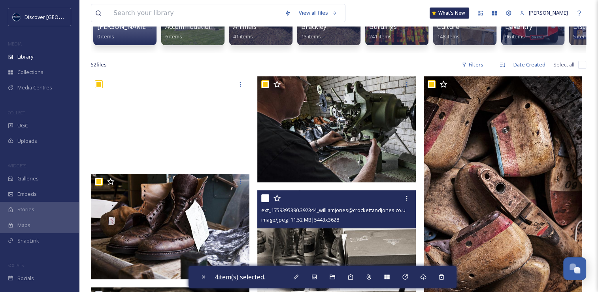
click at [266, 202] on input "checkbox" at bounding box center [265, 198] width 8 height 8
checkbox input "true"
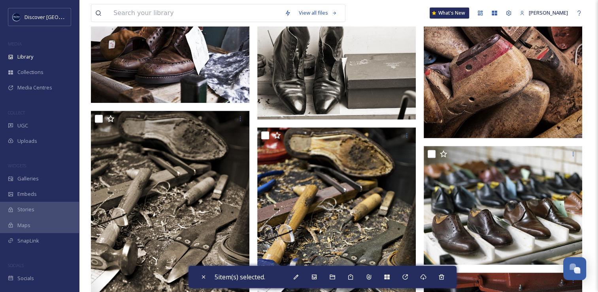
scroll to position [295, 0]
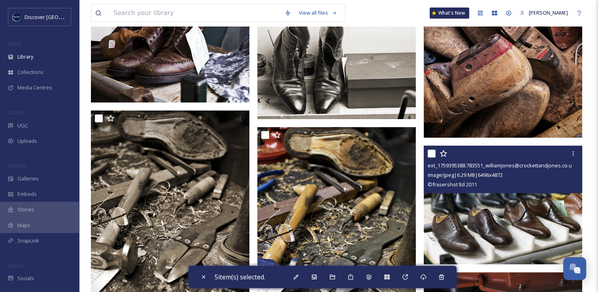
click at [430, 157] on input "checkbox" at bounding box center [432, 153] width 8 height 8
checkbox input "true"
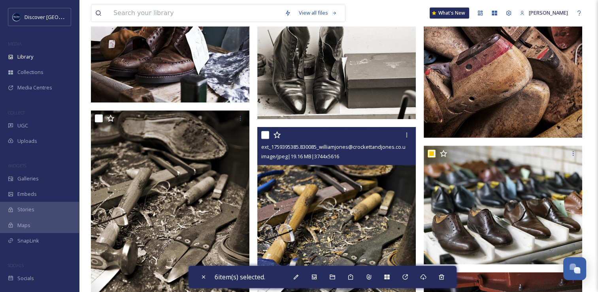
click at [267, 139] on input "checkbox" at bounding box center [265, 135] width 8 height 8
checkbox input "true"
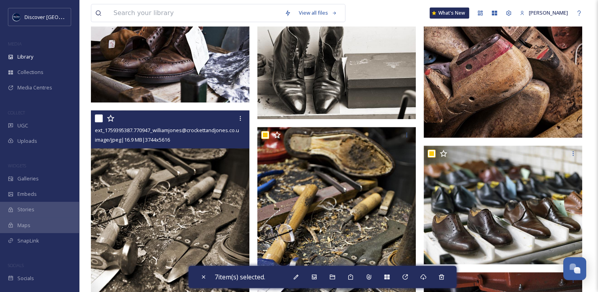
click at [98, 122] on input "checkbox" at bounding box center [99, 118] width 8 height 8
checkbox input "true"
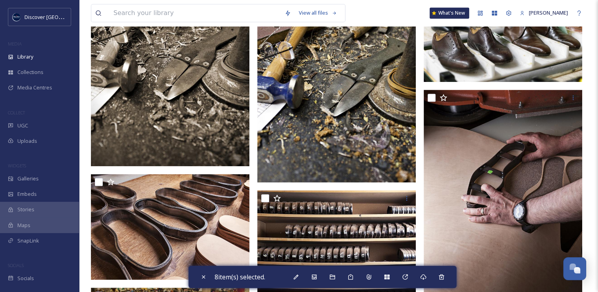
scroll to position [481, 0]
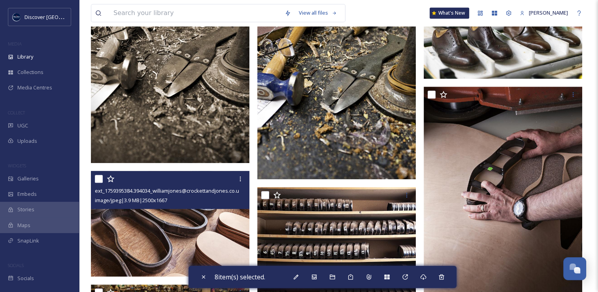
click at [100, 183] on input "checkbox" at bounding box center [99, 179] width 8 height 8
checkbox input "true"
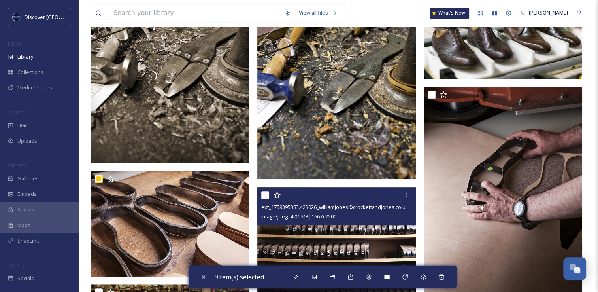
click at [266, 199] on input "checkbox" at bounding box center [265, 195] width 8 height 8
checkbox input "true"
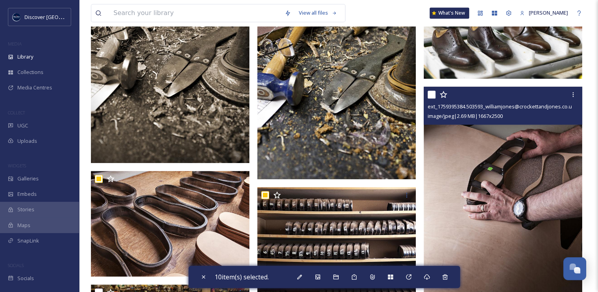
click at [432, 98] on input "checkbox" at bounding box center [432, 95] width 8 height 8
checkbox input "true"
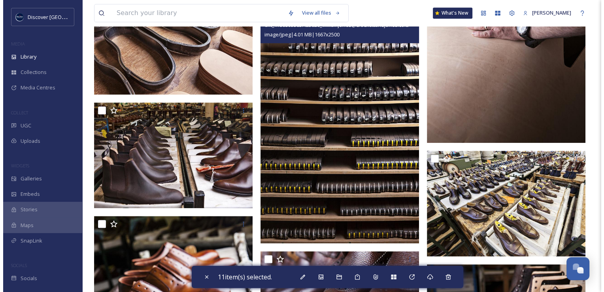
scroll to position [684, 0]
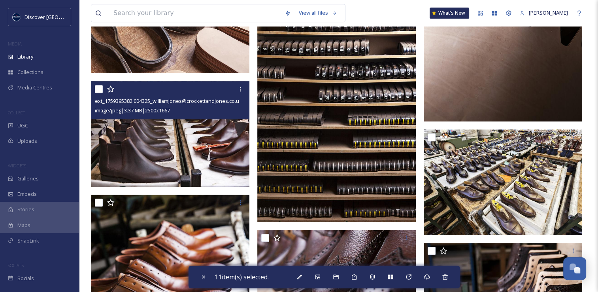
click at [100, 93] on input "checkbox" at bounding box center [99, 89] width 8 height 8
checkbox input "true"
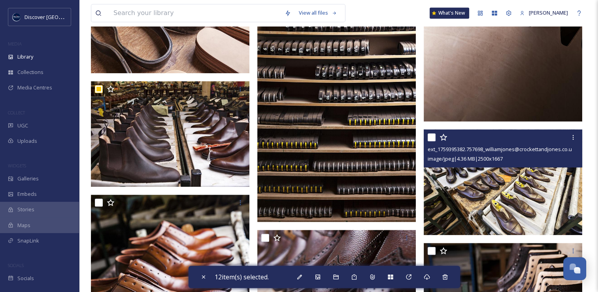
click at [429, 140] on input "checkbox" at bounding box center [432, 137] width 8 height 8
checkbox input "true"
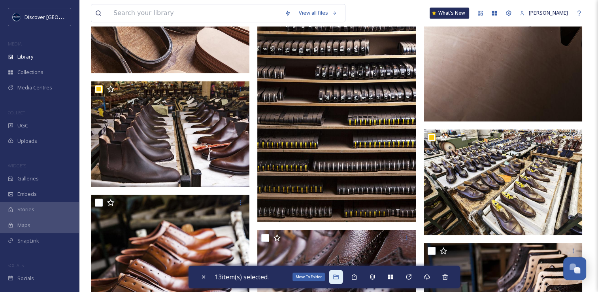
click at [337, 281] on div "Move To Folder" at bounding box center [336, 277] width 14 height 14
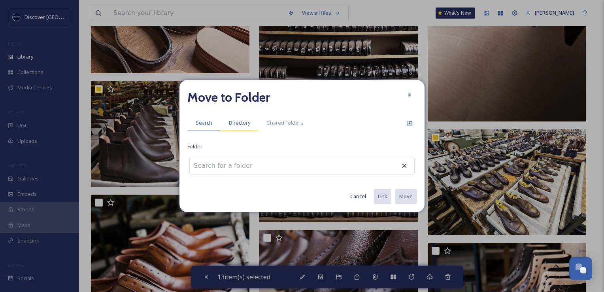
click at [244, 121] on span "Directory" at bounding box center [239, 123] width 21 height 8
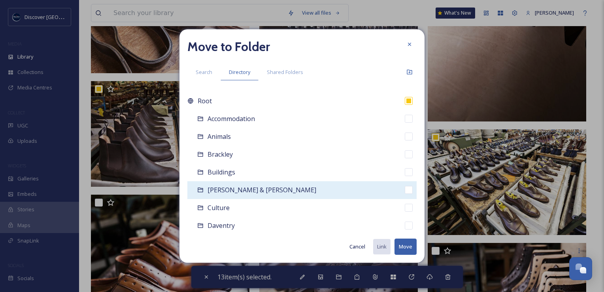
click at [253, 187] on span "[PERSON_NAME] & [PERSON_NAME]" at bounding box center [262, 189] width 109 height 9
checkbox input "false"
checkbox input "true"
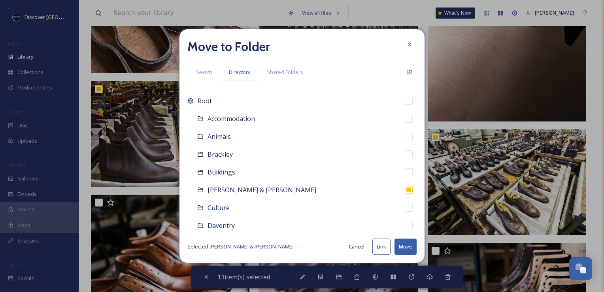
click at [380, 249] on button "Link" at bounding box center [382, 246] width 18 height 16
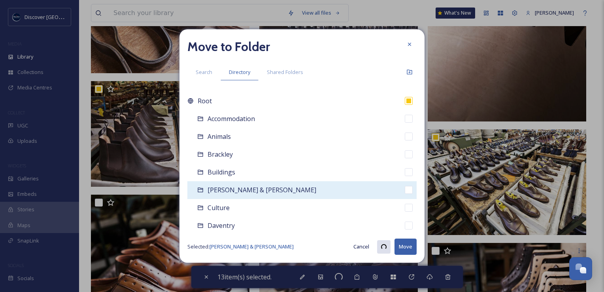
checkbox input "true"
checkbox input "false"
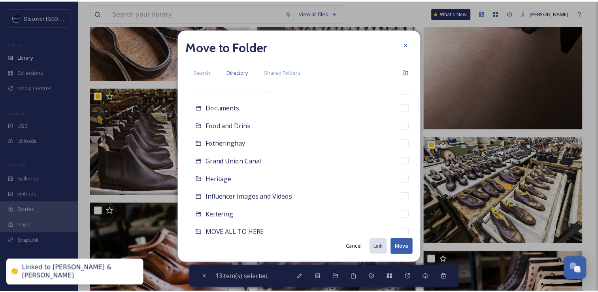
scroll to position [154, 0]
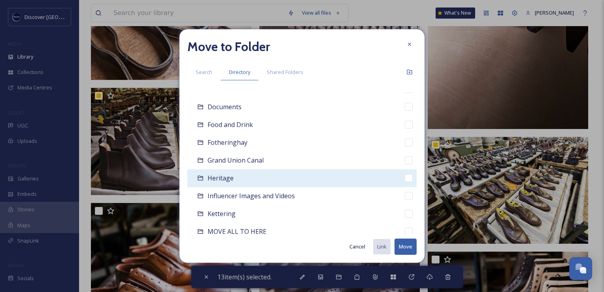
click at [319, 178] on div "Heritage" at bounding box center [301, 178] width 229 height 18
checkbox input "false"
checkbox input "true"
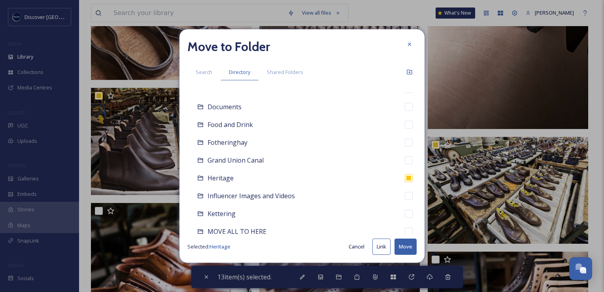
click at [383, 246] on button "Link" at bounding box center [382, 246] width 18 height 16
checkbox input "true"
checkbox input "false"
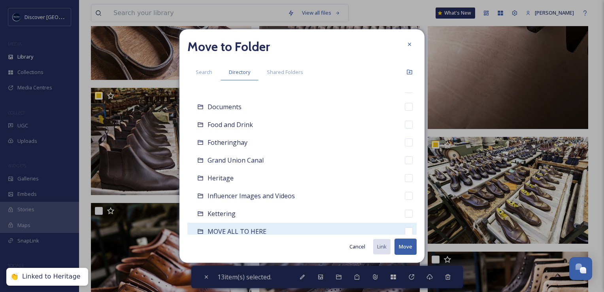
click at [287, 232] on div "MOVE ALL TO HERE" at bounding box center [301, 232] width 229 height 18
checkbox input "false"
checkbox input "true"
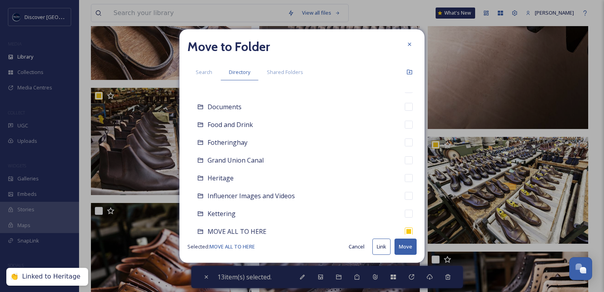
click at [406, 244] on button "Move" at bounding box center [406, 246] width 22 height 16
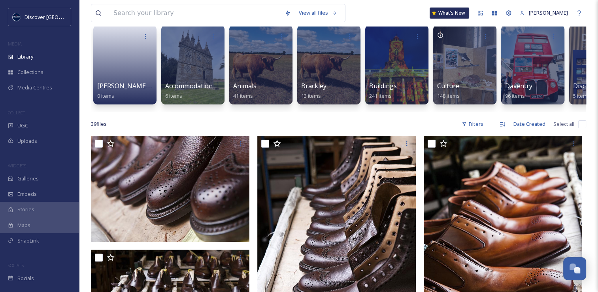
scroll to position [96, 0]
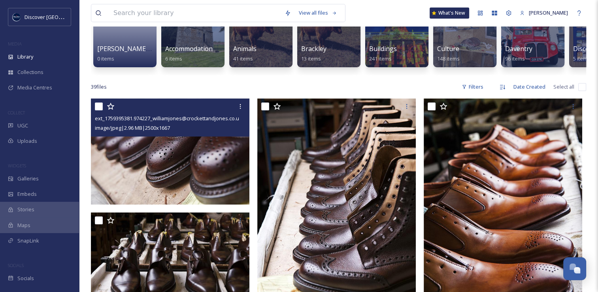
click at [100, 110] on input "checkbox" at bounding box center [99, 106] width 8 height 8
checkbox input "true"
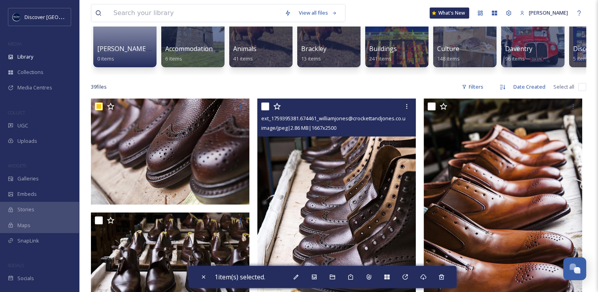
click at [263, 110] on input "checkbox" at bounding box center [265, 106] width 8 height 8
checkbox input "true"
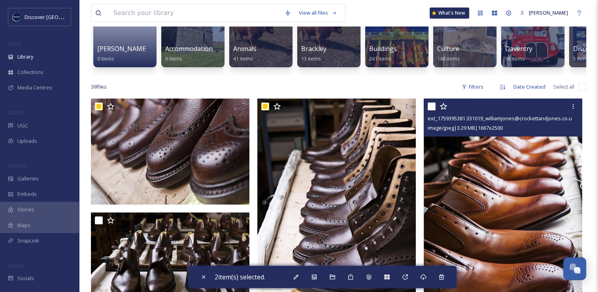
click at [431, 110] on input "checkbox" at bounding box center [432, 106] width 8 height 8
checkbox input "true"
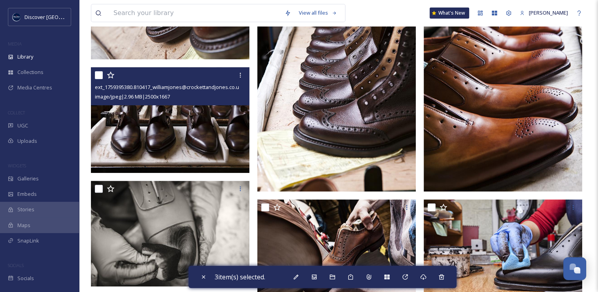
scroll to position [242, 0]
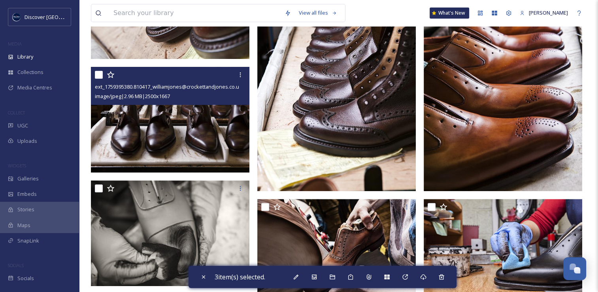
click at [100, 79] on input "checkbox" at bounding box center [99, 75] width 8 height 8
checkbox input "true"
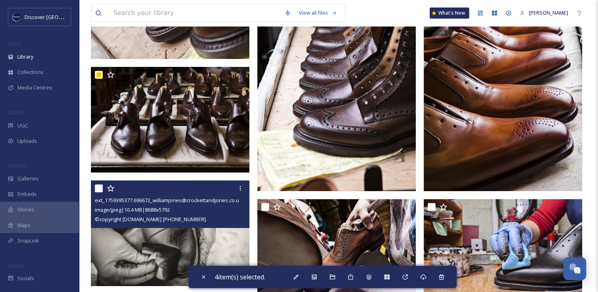
click at [97, 192] on input "checkbox" at bounding box center [99, 188] width 8 height 8
checkbox input "true"
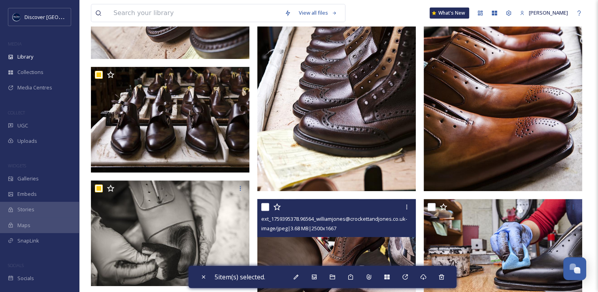
click at [265, 211] on input "checkbox" at bounding box center [265, 207] width 8 height 8
checkbox input "true"
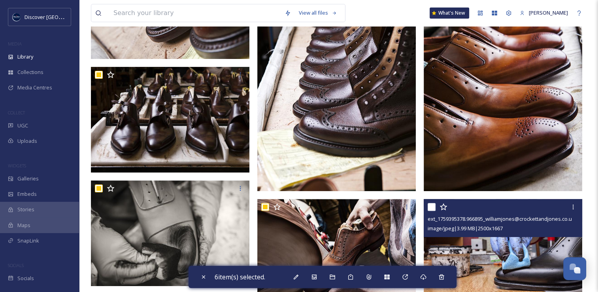
click at [432, 211] on input "checkbox" at bounding box center [432, 207] width 8 height 8
checkbox input "true"
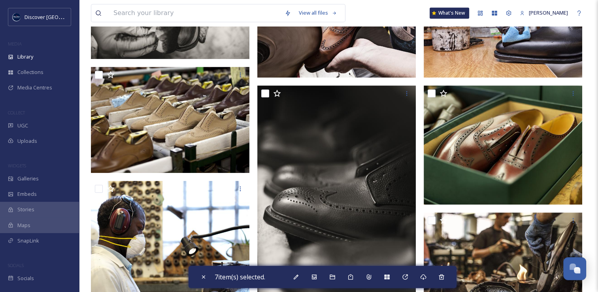
scroll to position [469, 0]
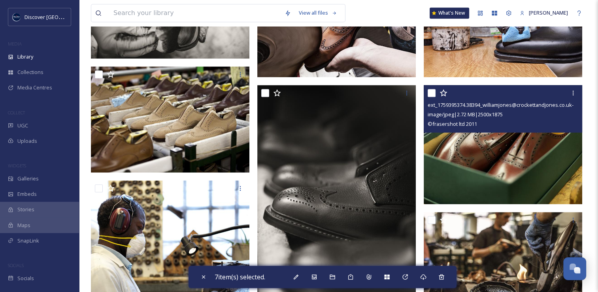
click at [432, 97] on input "checkbox" at bounding box center [432, 93] width 8 height 8
checkbox input "true"
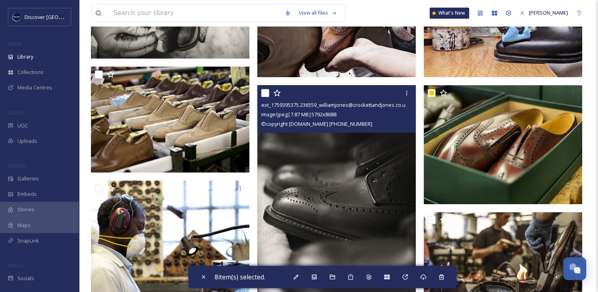
click at [267, 96] on input "checkbox" at bounding box center [265, 93] width 8 height 8
checkbox input "true"
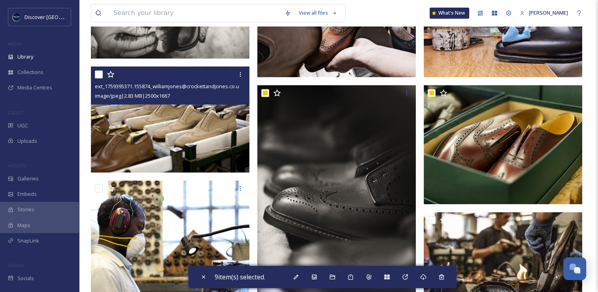
click at [98, 78] on input "checkbox" at bounding box center [99, 74] width 8 height 8
checkbox input "true"
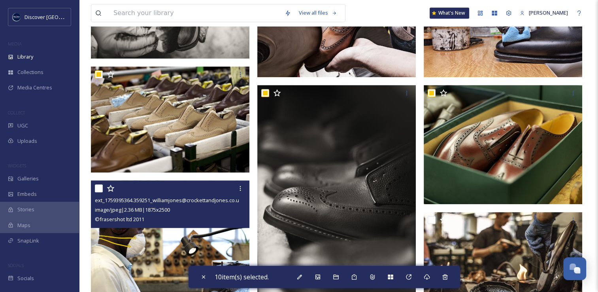
click at [96, 192] on input "checkbox" at bounding box center [99, 188] width 8 height 8
checkbox input "true"
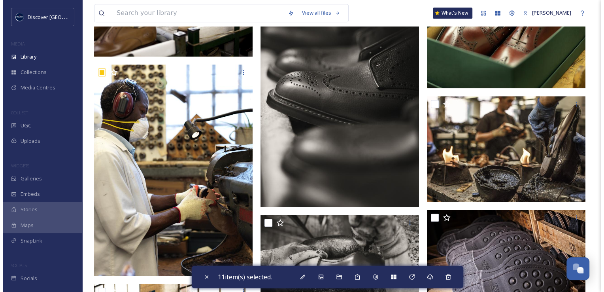
scroll to position [591, 0]
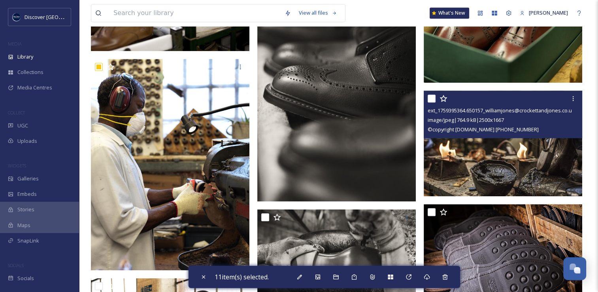
click at [430, 102] on input "checkbox" at bounding box center [432, 99] width 8 height 8
checkbox input "true"
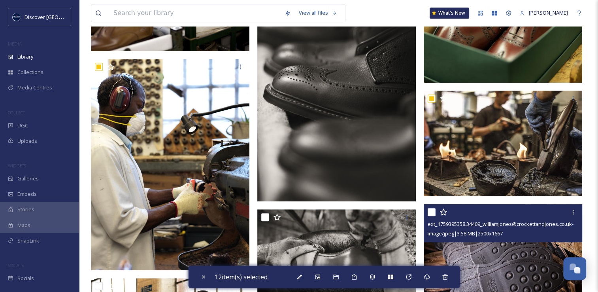
click at [431, 216] on input "checkbox" at bounding box center [432, 212] width 8 height 8
checkbox input "true"
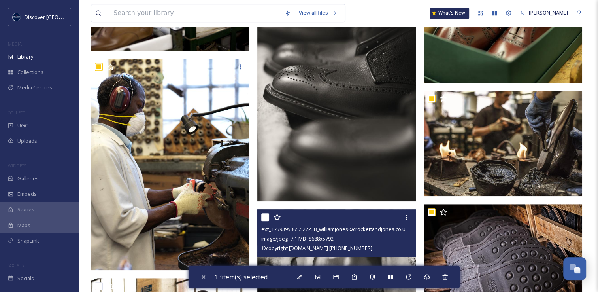
click at [268, 221] on input "checkbox" at bounding box center [265, 217] width 8 height 8
checkbox input "true"
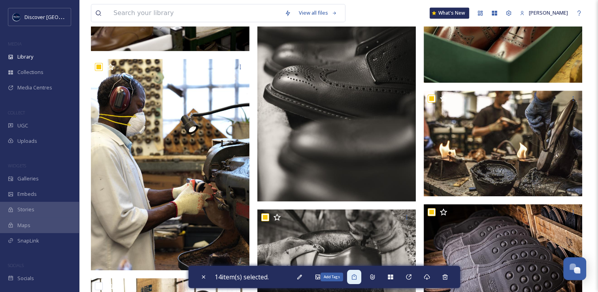
click at [356, 281] on div "Add Tags" at bounding box center [354, 277] width 14 height 14
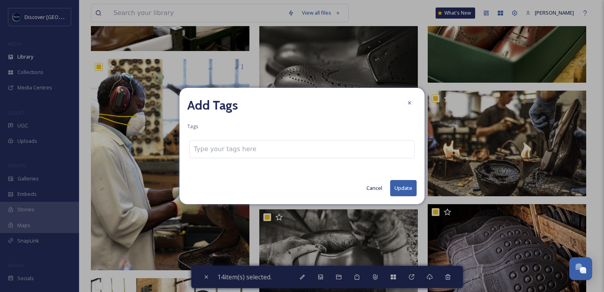
click at [382, 187] on button "Cancel" at bounding box center [375, 187] width 24 height 15
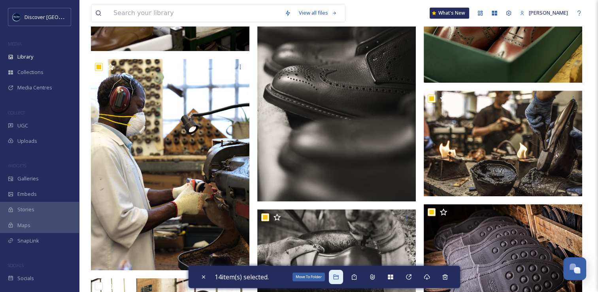
click at [338, 276] on icon at bounding box center [336, 277] width 6 height 6
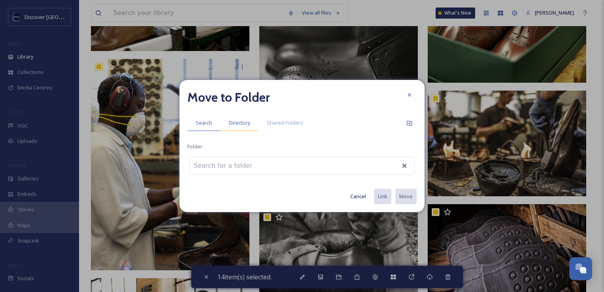
click at [248, 121] on span "Directory" at bounding box center [239, 123] width 21 height 8
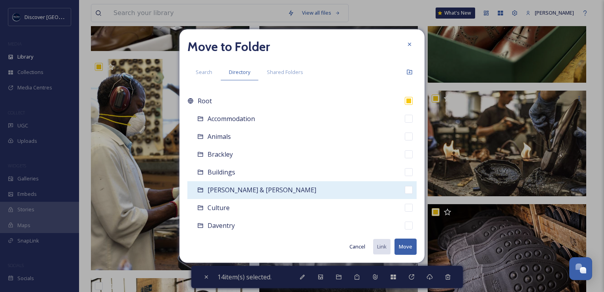
click at [236, 187] on span "[PERSON_NAME] & [PERSON_NAME]" at bounding box center [262, 189] width 109 height 9
checkbox input "false"
checkbox input "true"
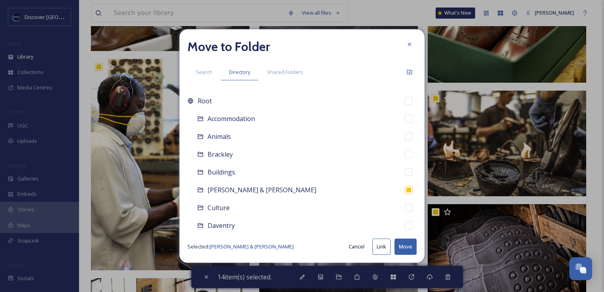
click at [376, 246] on button "Link" at bounding box center [382, 246] width 18 height 16
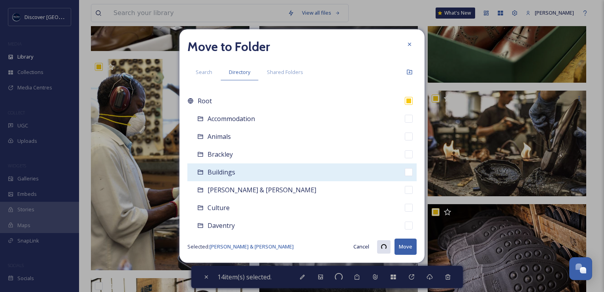
checkbox input "true"
checkbox input "false"
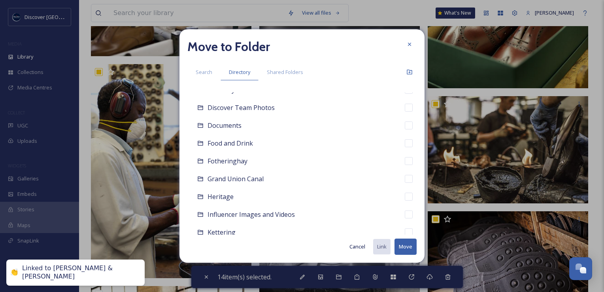
scroll to position [149, 0]
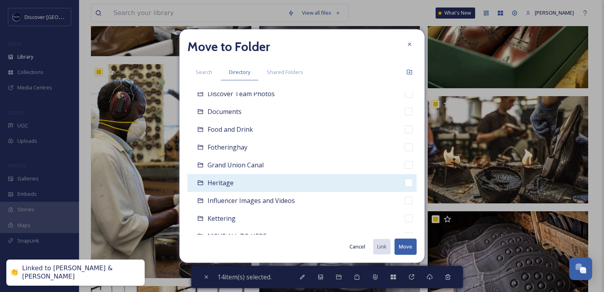
click at [233, 187] on div "Heritage" at bounding box center [301, 183] width 229 height 18
checkbox input "false"
checkbox input "true"
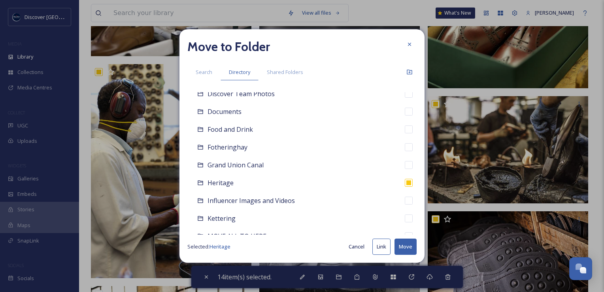
click at [381, 248] on button "Link" at bounding box center [382, 246] width 18 height 16
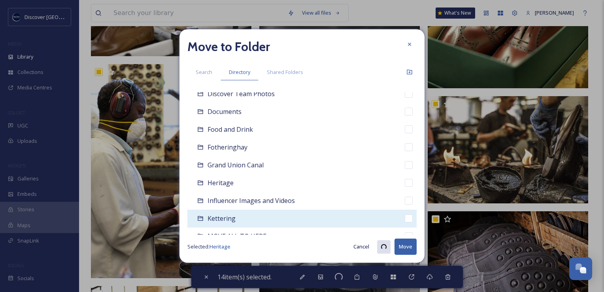
checkbox input "true"
checkbox input "false"
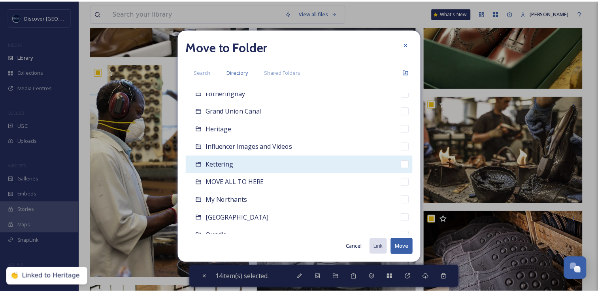
scroll to position [221, 0]
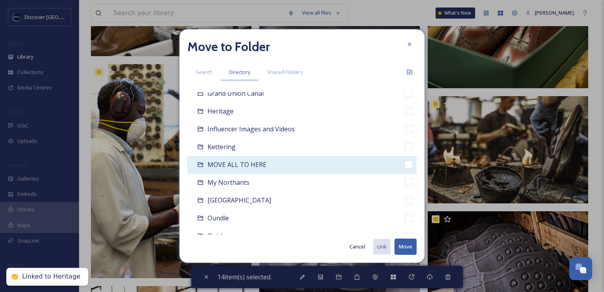
click at [267, 168] on div "MOVE ALL TO HERE" at bounding box center [301, 165] width 229 height 18
checkbox input "false"
checkbox input "true"
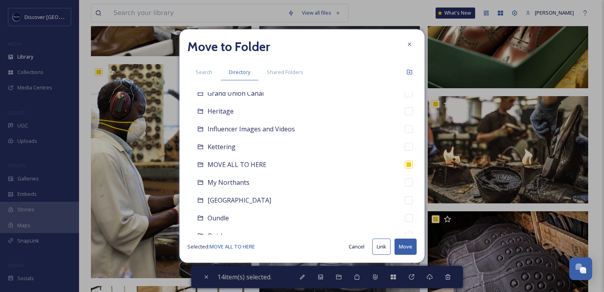
click at [398, 246] on button "Move" at bounding box center [406, 246] width 22 height 16
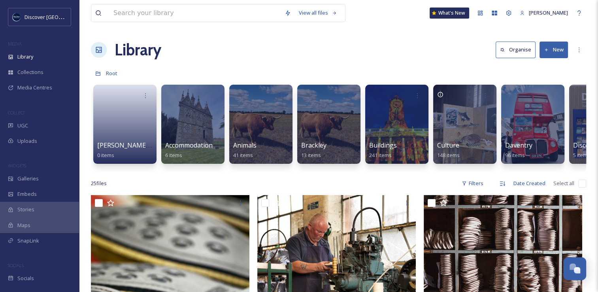
scroll to position [68, 0]
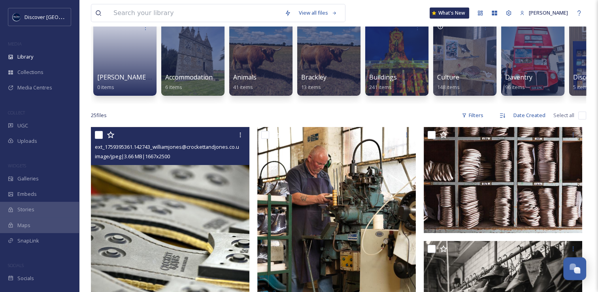
click at [100, 139] on input "checkbox" at bounding box center [99, 135] width 8 height 8
checkbox input "true"
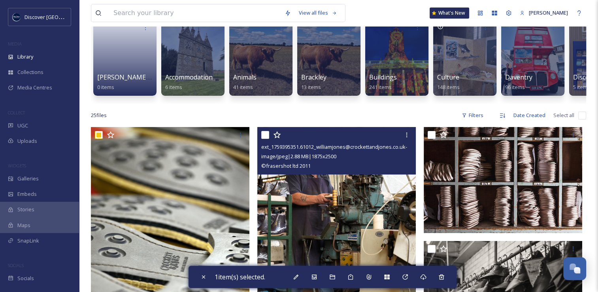
click at [264, 139] on input "checkbox" at bounding box center [265, 135] width 8 height 8
checkbox input "true"
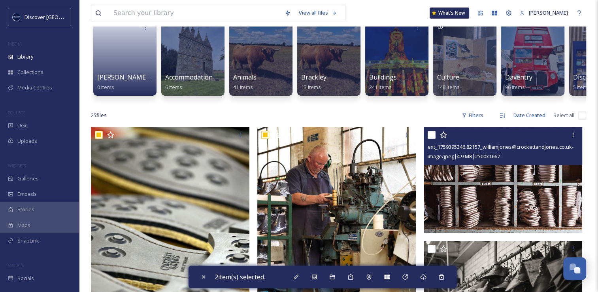
click at [431, 139] on input "checkbox" at bounding box center [432, 135] width 8 height 8
checkbox input "true"
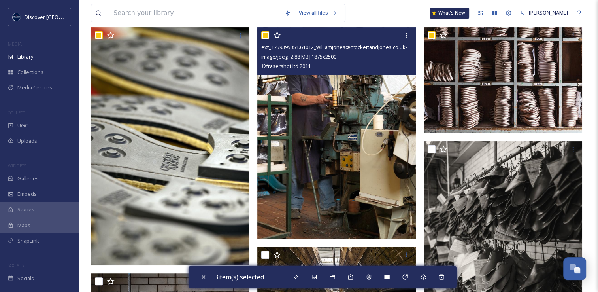
scroll to position [199, 0]
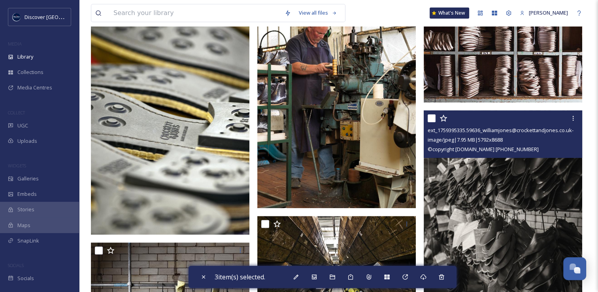
click at [432, 122] on input "checkbox" at bounding box center [432, 118] width 8 height 8
checkbox input "true"
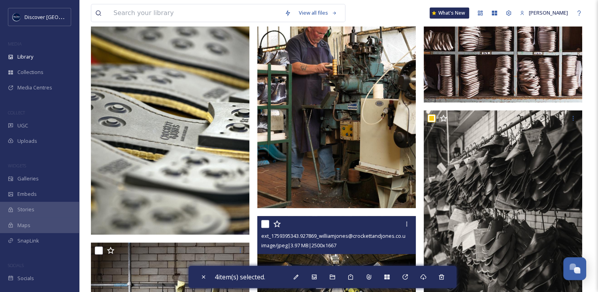
click at [263, 228] on input "checkbox" at bounding box center [265, 224] width 8 height 8
checkbox input "true"
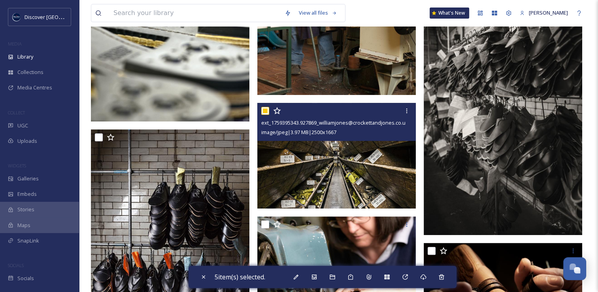
scroll to position [336, 0]
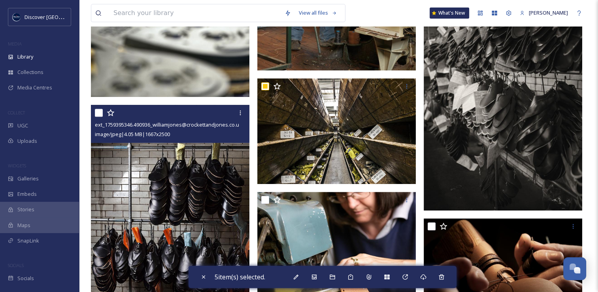
click at [98, 117] on input "checkbox" at bounding box center [99, 113] width 8 height 8
checkbox input "true"
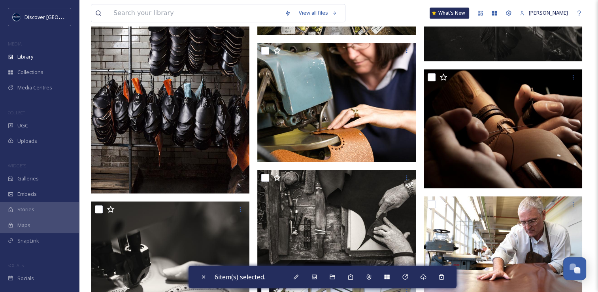
scroll to position [506, 0]
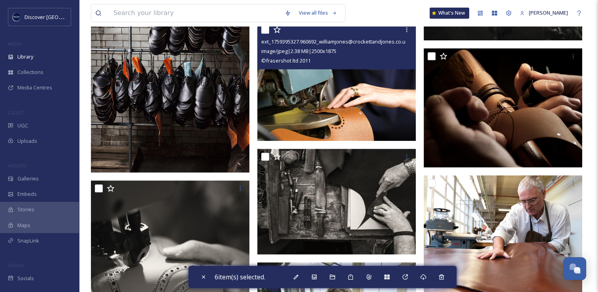
click at [266, 34] on input "checkbox" at bounding box center [265, 30] width 8 height 8
checkbox input "true"
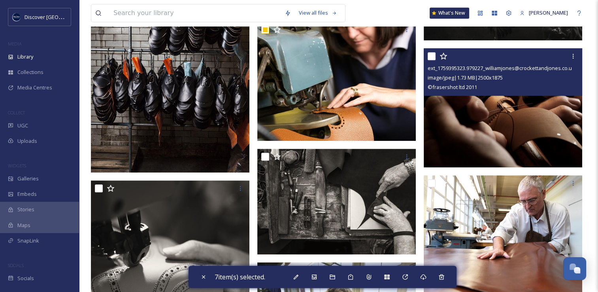
click at [430, 60] on input "checkbox" at bounding box center [432, 56] width 8 height 8
checkbox input "true"
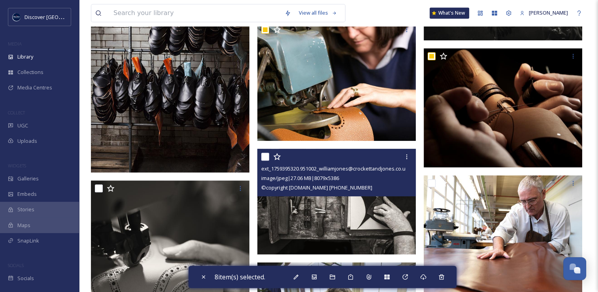
click at [269, 161] on input "checkbox" at bounding box center [265, 157] width 8 height 8
checkbox input "true"
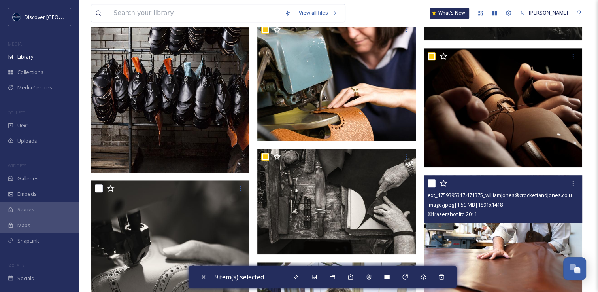
click at [434, 187] on input "checkbox" at bounding box center [432, 183] width 8 height 8
checkbox input "true"
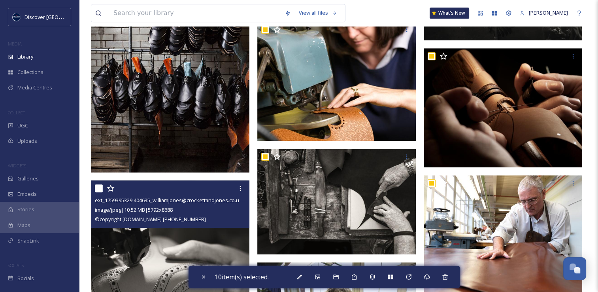
click at [96, 192] on input "checkbox" at bounding box center [99, 188] width 8 height 8
checkbox input "true"
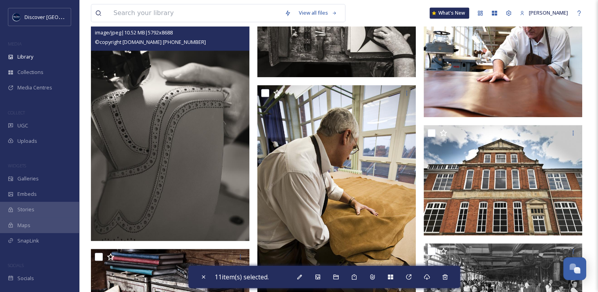
scroll to position [684, 0]
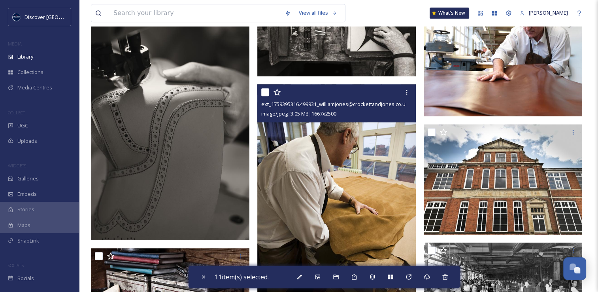
click at [266, 96] on input "checkbox" at bounding box center [265, 92] width 8 height 8
checkbox input "true"
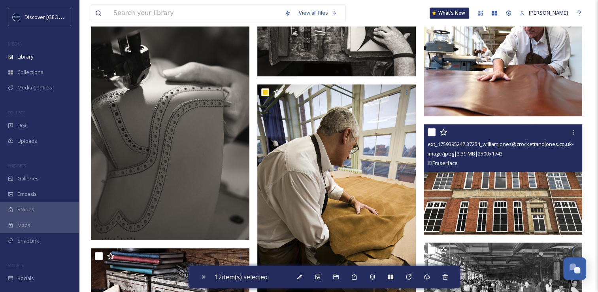
click at [433, 136] on input "checkbox" at bounding box center [432, 132] width 8 height 8
checkbox input "true"
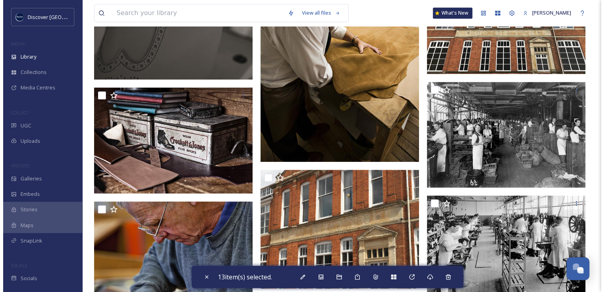
scroll to position [852, 0]
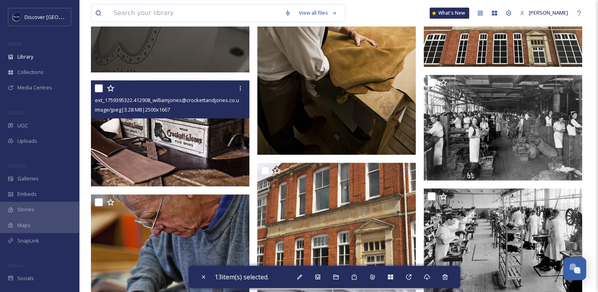
click at [100, 92] on input "checkbox" at bounding box center [99, 88] width 8 height 8
checkbox input "true"
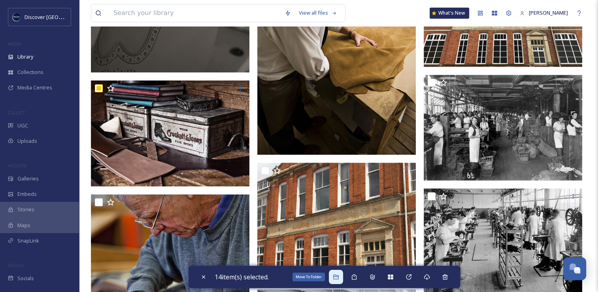
click at [332, 278] on div "Move To Folder" at bounding box center [336, 277] width 14 height 14
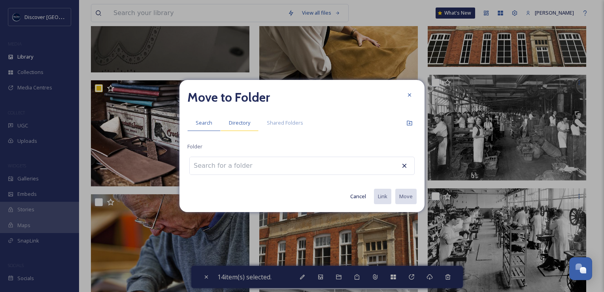
click at [246, 130] on div "Directory" at bounding box center [240, 123] width 38 height 16
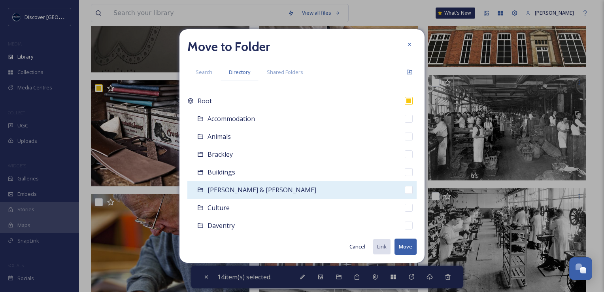
click at [233, 194] on span "[PERSON_NAME] & [PERSON_NAME]" at bounding box center [262, 189] width 109 height 9
checkbox input "false"
checkbox input "true"
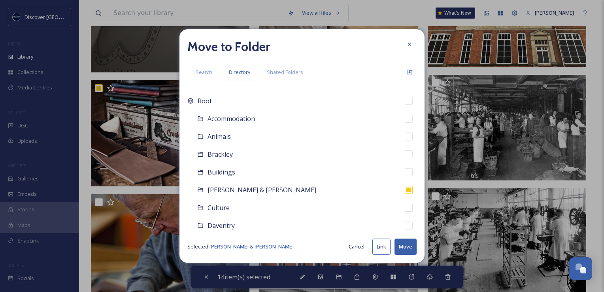
click at [384, 246] on button "Link" at bounding box center [382, 246] width 18 height 16
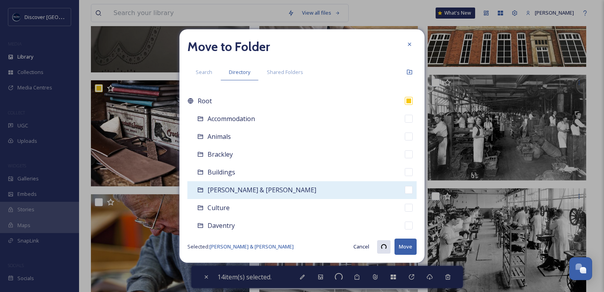
checkbox input "true"
checkbox input "false"
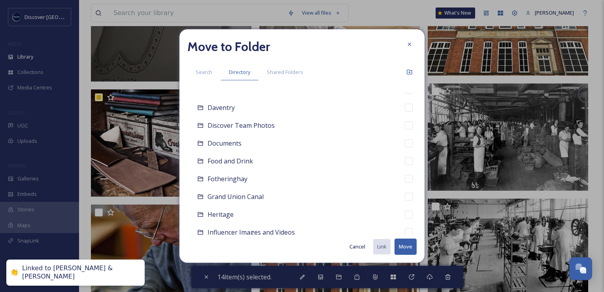
scroll to position [122, 0]
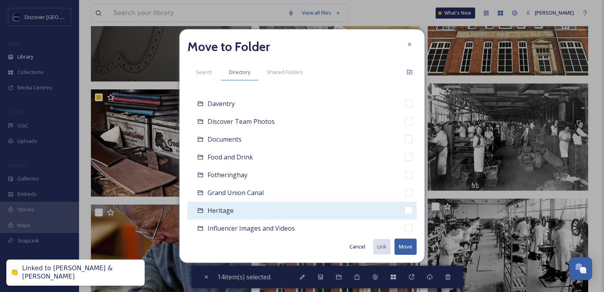
click at [236, 210] on div "Heritage" at bounding box center [301, 211] width 229 height 18
checkbox input "false"
checkbox input "true"
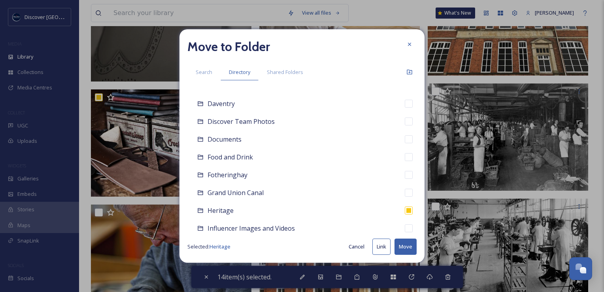
click at [386, 248] on button "Link" at bounding box center [382, 246] width 18 height 16
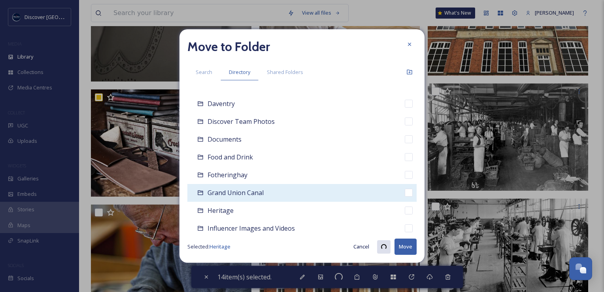
checkbox input "true"
checkbox input "false"
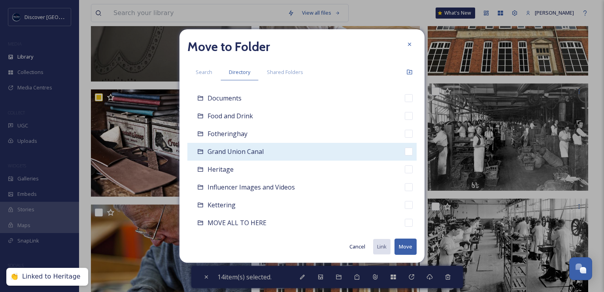
scroll to position [205, 0]
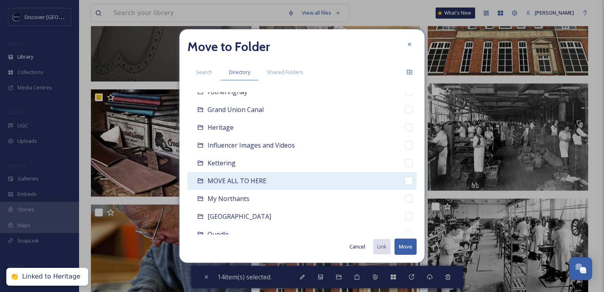
click at [267, 176] on div "MOVE ALL TO HERE" at bounding box center [301, 181] width 229 height 18
checkbox input "false"
checkbox input "true"
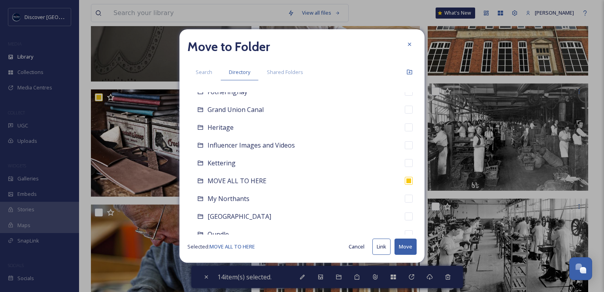
click at [402, 240] on button "Move" at bounding box center [406, 246] width 22 height 16
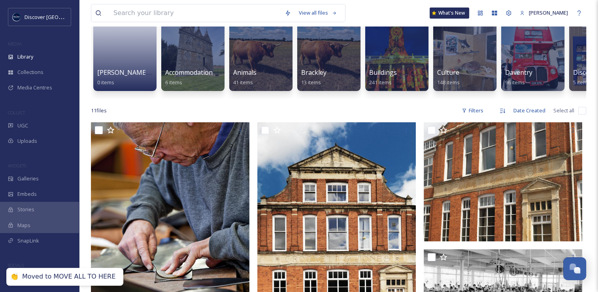
scroll to position [85, 0]
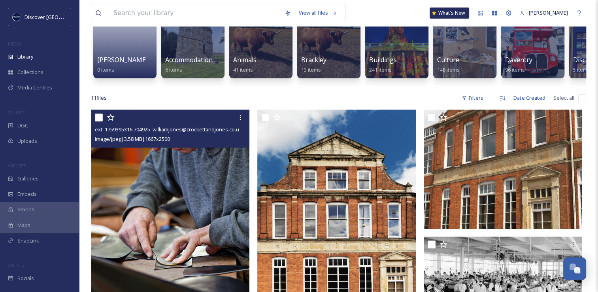
click at [97, 121] on input "checkbox" at bounding box center [99, 117] width 8 height 8
checkbox input "true"
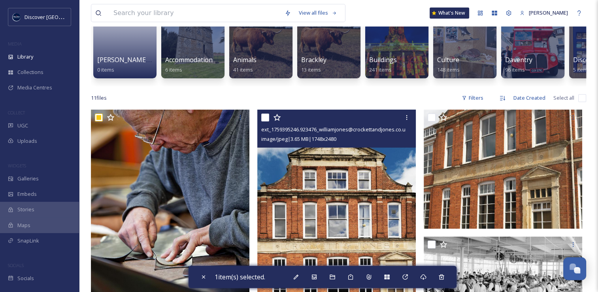
click at [263, 121] on input "checkbox" at bounding box center [265, 117] width 8 height 8
checkbox input "true"
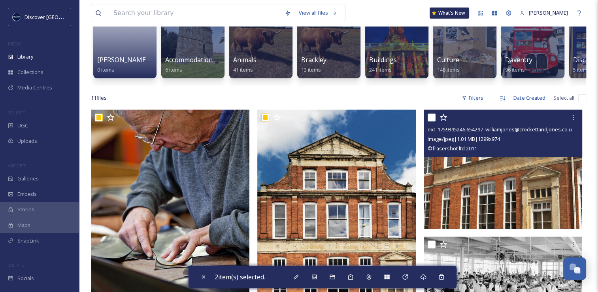
click at [431, 121] on input "checkbox" at bounding box center [432, 117] width 8 height 8
checkbox input "true"
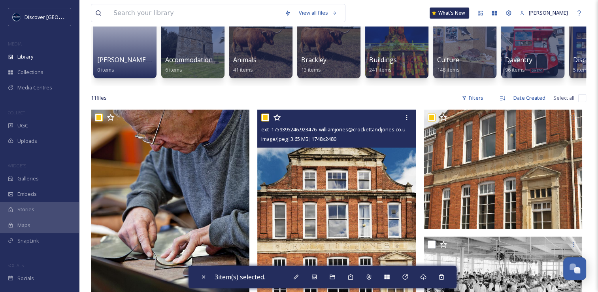
scroll to position [218, 0]
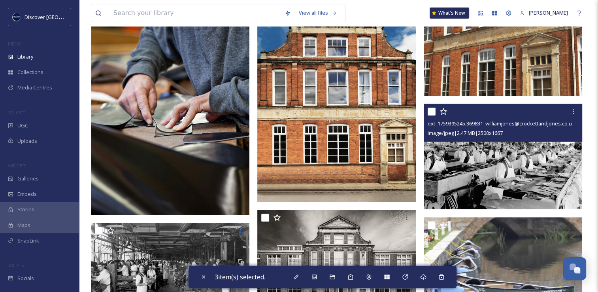
click at [431, 115] on input "checkbox" at bounding box center [432, 112] width 8 height 8
checkbox input "true"
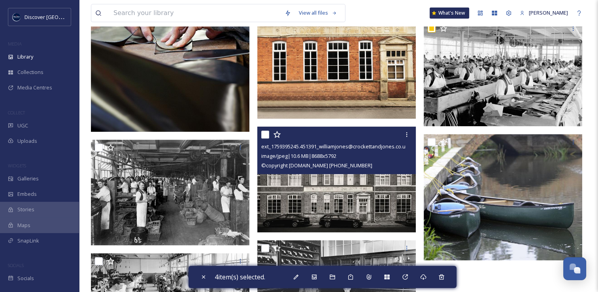
scroll to position [302, 0]
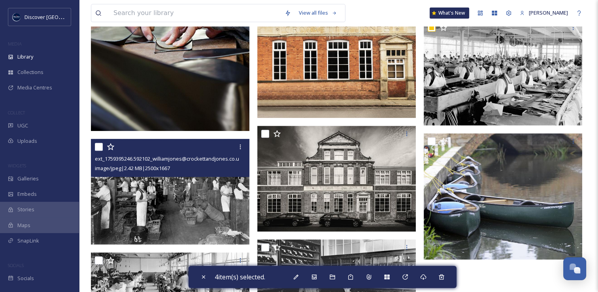
click at [98, 151] on input "checkbox" at bounding box center [99, 147] width 8 height 8
checkbox input "true"
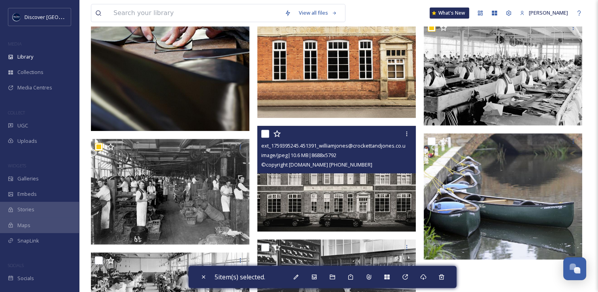
click at [265, 138] on input "checkbox" at bounding box center [265, 134] width 8 height 8
checkbox input "true"
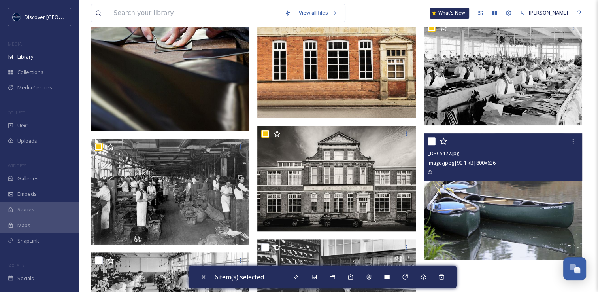
click at [432, 145] on input "checkbox" at bounding box center [432, 141] width 8 height 8
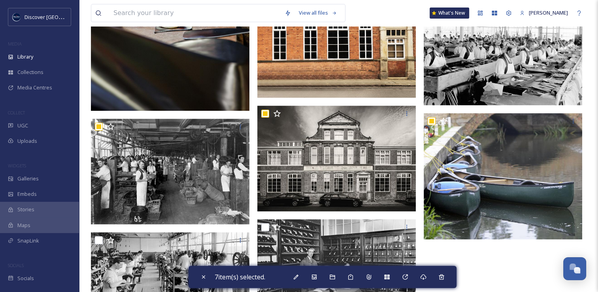
scroll to position [323, 0]
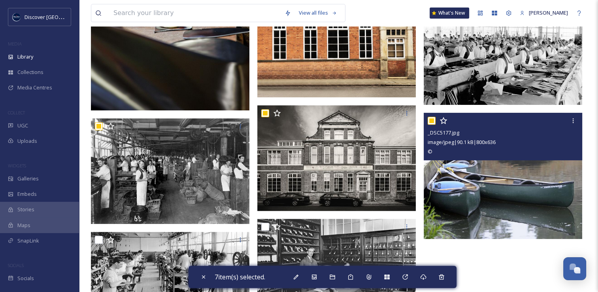
click at [431, 125] on input "checkbox" at bounding box center [432, 121] width 8 height 8
checkbox input "false"
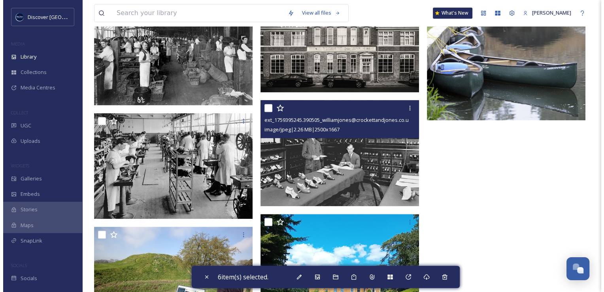
scroll to position [442, 0]
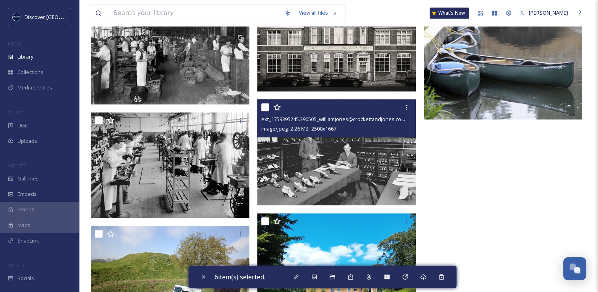
click at [261, 111] on input "checkbox" at bounding box center [265, 107] width 8 height 8
checkbox input "true"
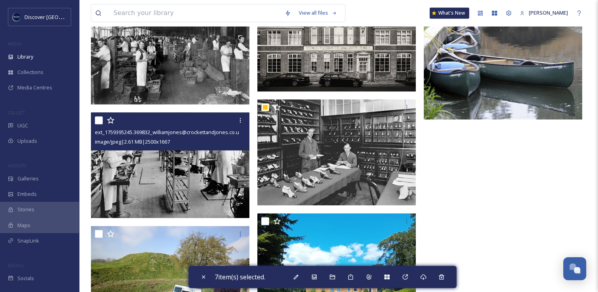
click at [100, 124] on input "checkbox" at bounding box center [99, 120] width 8 height 8
checkbox input "true"
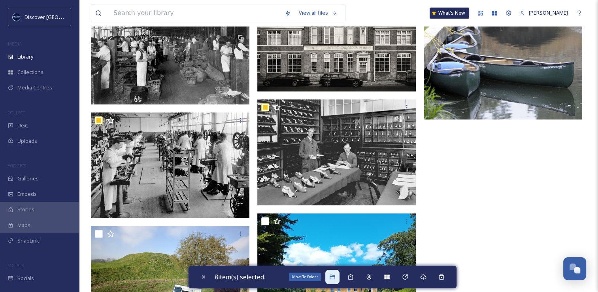
click at [334, 275] on icon at bounding box center [332, 276] width 5 height 5
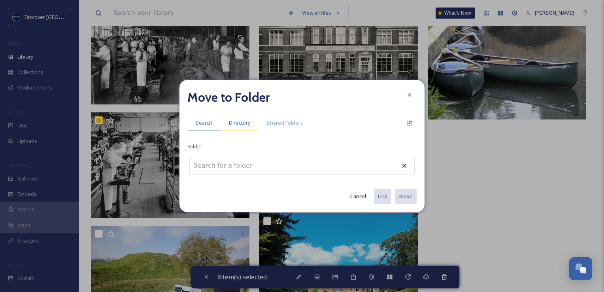
click at [235, 123] on span "Directory" at bounding box center [239, 123] width 21 height 8
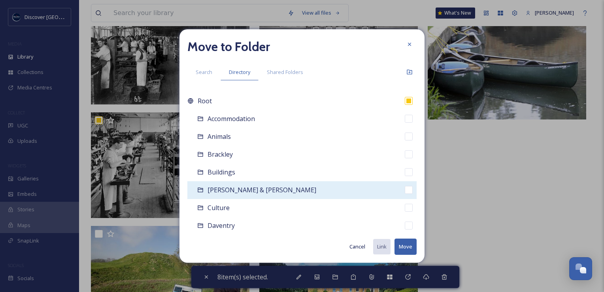
click at [235, 189] on span "[PERSON_NAME] & [PERSON_NAME]" at bounding box center [262, 189] width 109 height 9
checkbox input "false"
checkbox input "true"
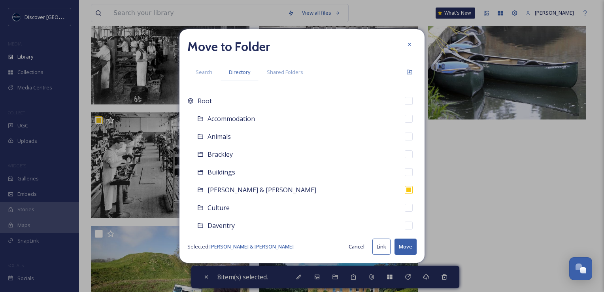
click at [382, 248] on button "Link" at bounding box center [382, 246] width 18 height 16
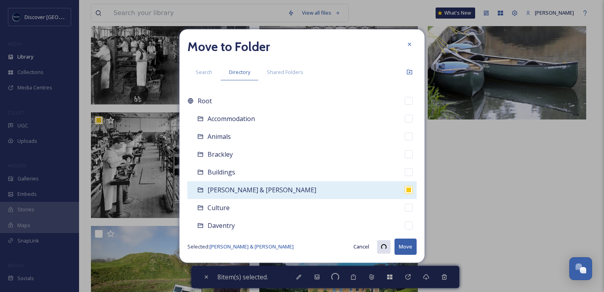
scroll to position [109, 0]
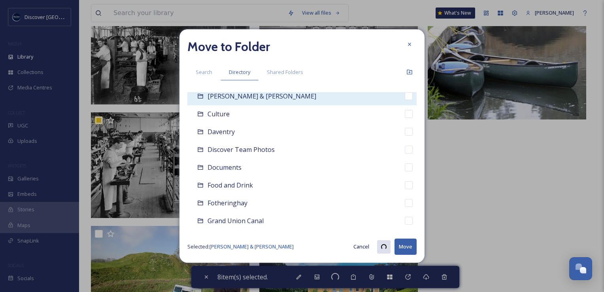
checkbox input "true"
checkbox input "false"
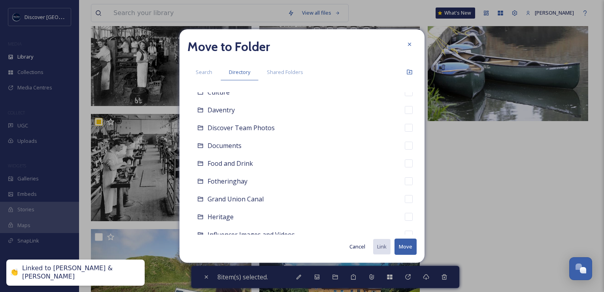
scroll to position [116, 0]
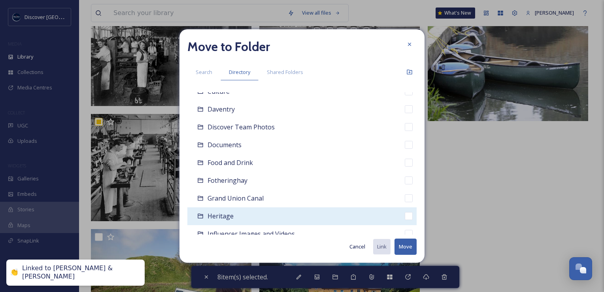
click at [225, 221] on div "Heritage" at bounding box center [301, 216] width 229 height 18
checkbox input "false"
checkbox input "true"
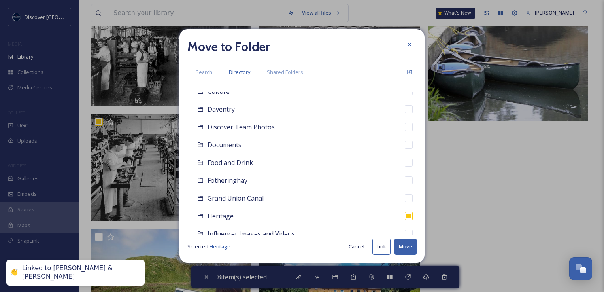
click at [376, 246] on button "Link" at bounding box center [382, 246] width 18 height 16
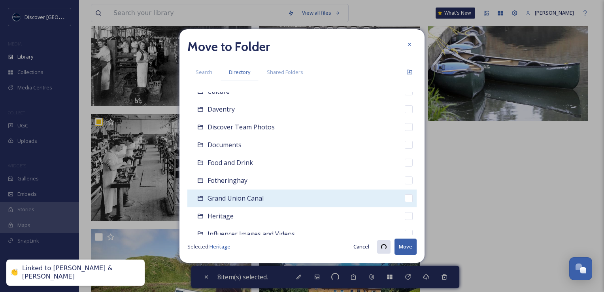
checkbox input "true"
checkbox input "false"
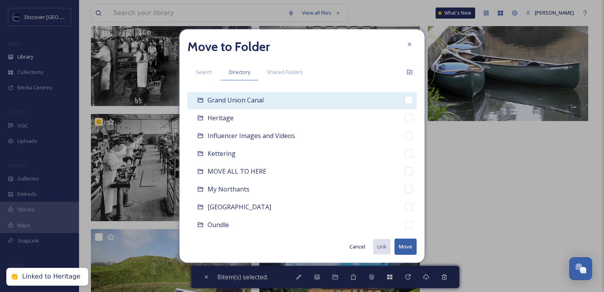
scroll to position [223, 0]
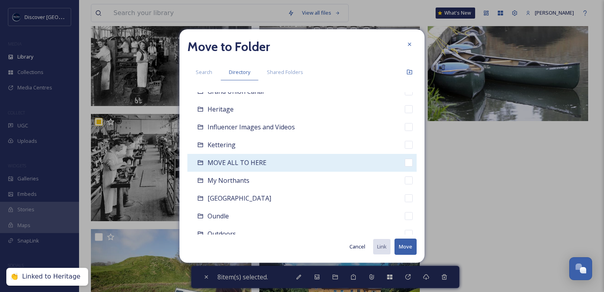
click at [270, 161] on div "MOVE ALL TO HERE" at bounding box center [301, 163] width 229 height 18
checkbox input "false"
checkbox input "true"
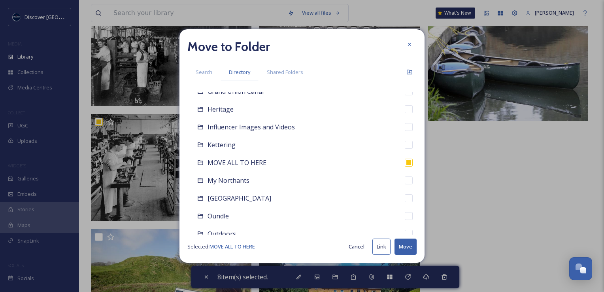
click at [405, 252] on button "Move" at bounding box center [406, 246] width 22 height 16
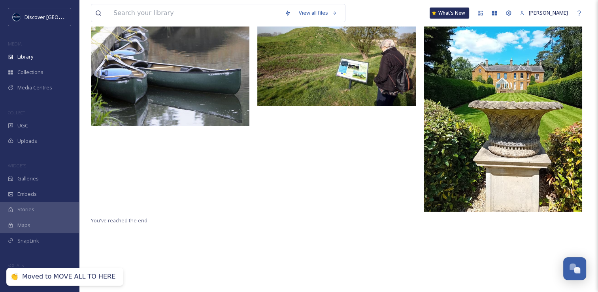
scroll to position [0, 0]
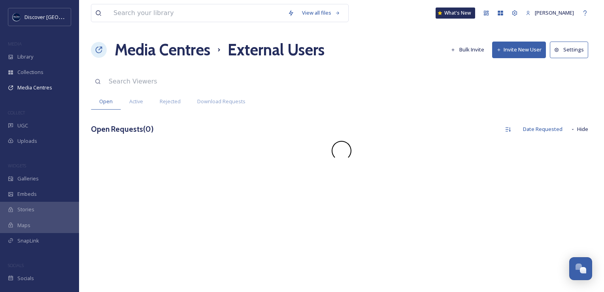
scroll to position [2017, 0]
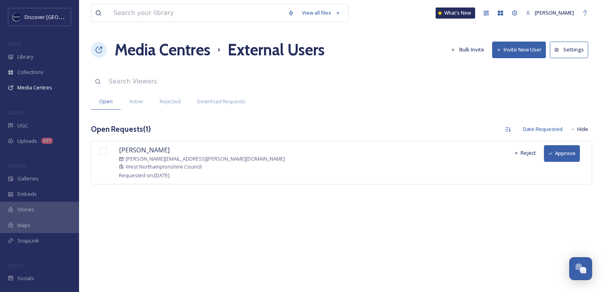
click at [555, 151] on button "Approve" at bounding box center [562, 153] width 36 height 16
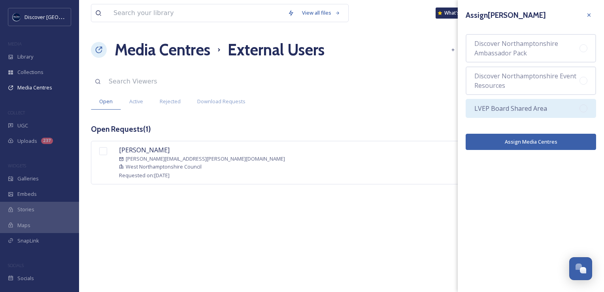
click at [494, 105] on span "LVEP Board Shared Area" at bounding box center [511, 108] width 73 height 9
click at [510, 142] on button "Assign Media Centres" at bounding box center [531, 142] width 130 height 16
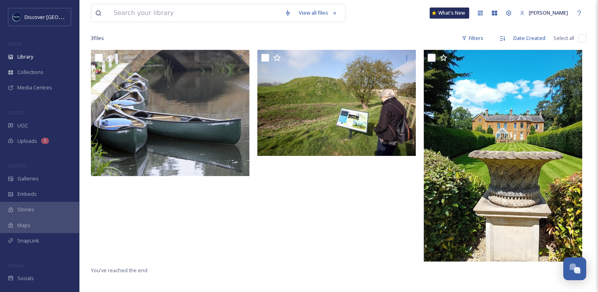
scroll to position [146, 0]
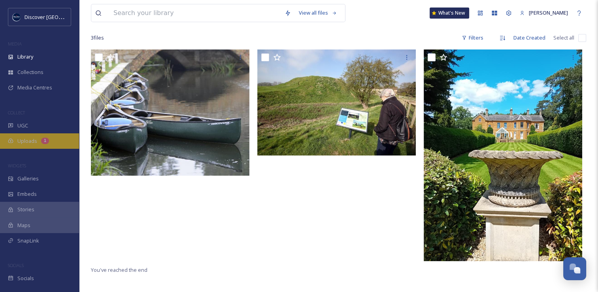
click at [18, 144] on span "Uploads" at bounding box center [27, 141] width 20 height 8
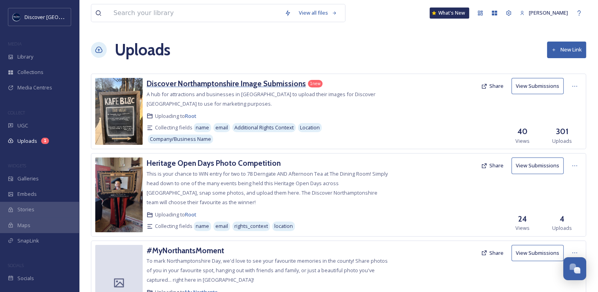
click at [280, 83] on h3 "Discover Northamptonshire Image Submissions" at bounding box center [226, 83] width 159 height 9
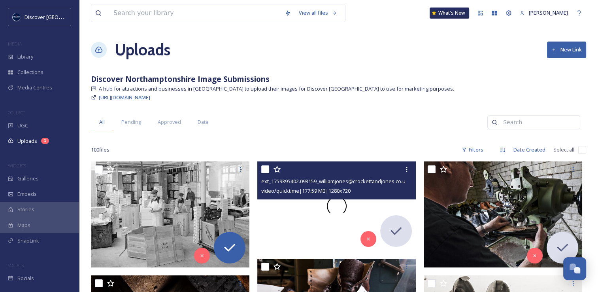
scroll to position [80, 0]
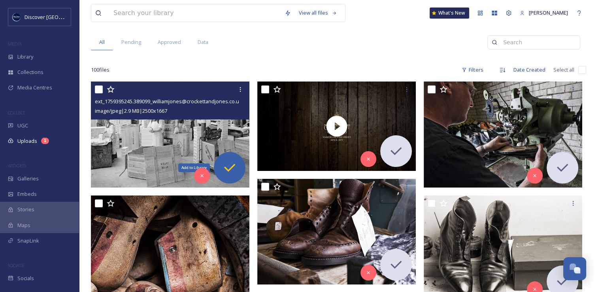
click at [226, 170] on icon at bounding box center [230, 168] width 16 height 16
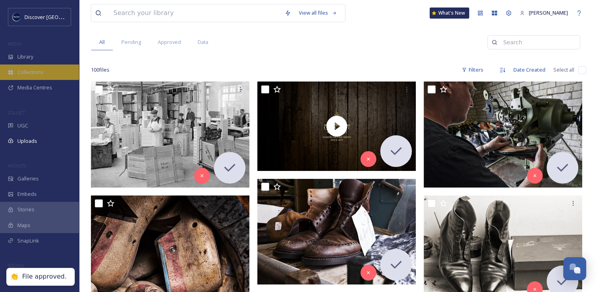
click at [46, 64] on div "Library" at bounding box center [39, 56] width 79 height 15
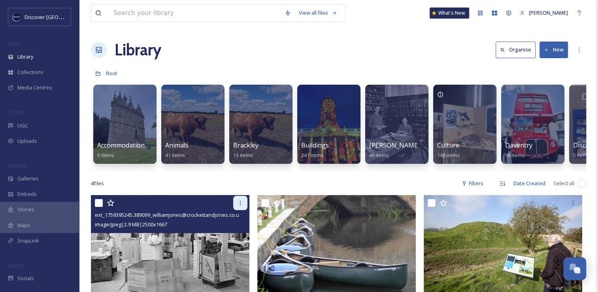
click at [239, 210] on div at bounding box center [240, 203] width 14 height 14
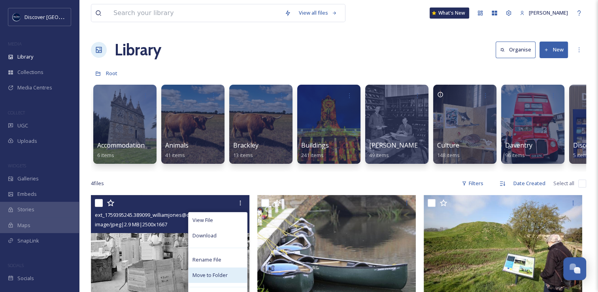
click at [220, 279] on span "Move to Folder" at bounding box center [210, 275] width 35 height 8
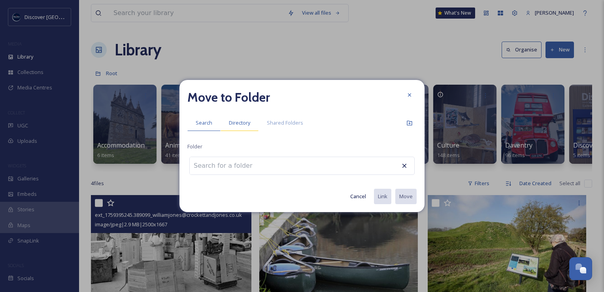
click at [230, 129] on div "Directory" at bounding box center [240, 123] width 38 height 16
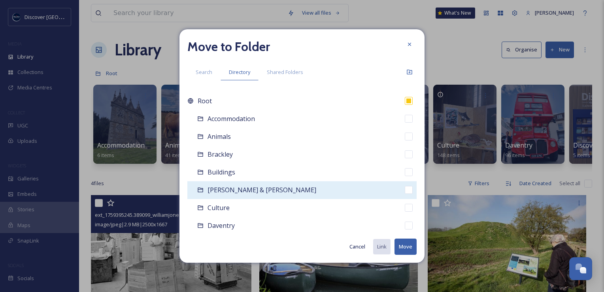
click at [223, 196] on div "[PERSON_NAME] & [PERSON_NAME]" at bounding box center [301, 190] width 229 height 18
checkbox input "false"
checkbox input "true"
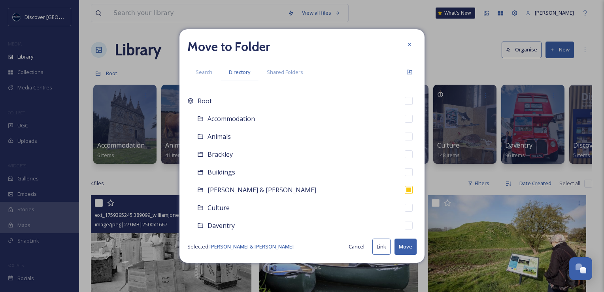
click at [381, 245] on button "Link" at bounding box center [382, 246] width 18 height 16
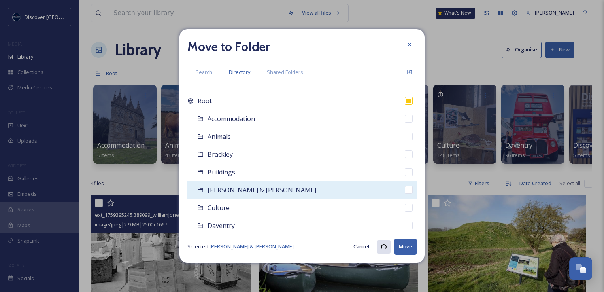
checkbox input "true"
checkbox input "false"
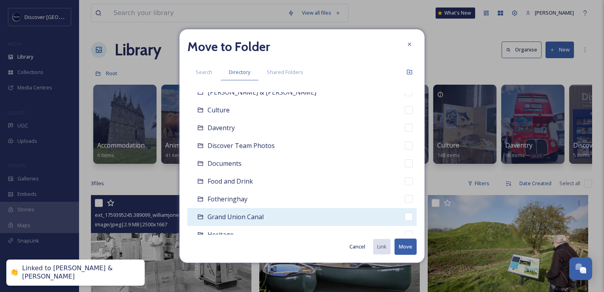
scroll to position [146, 0]
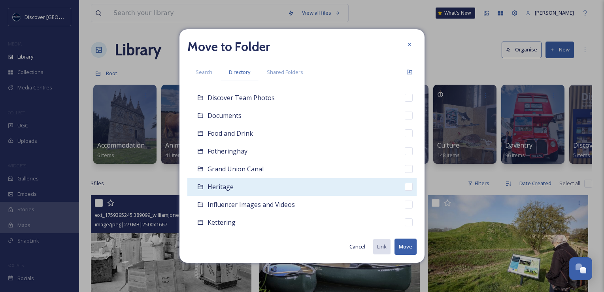
click at [248, 188] on div "Heritage" at bounding box center [301, 187] width 229 height 18
checkbox input "false"
checkbox input "true"
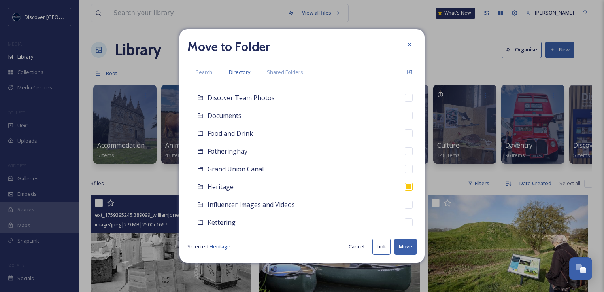
click at [382, 254] on button "Link" at bounding box center [382, 246] width 18 height 16
checkbox input "true"
checkbox input "false"
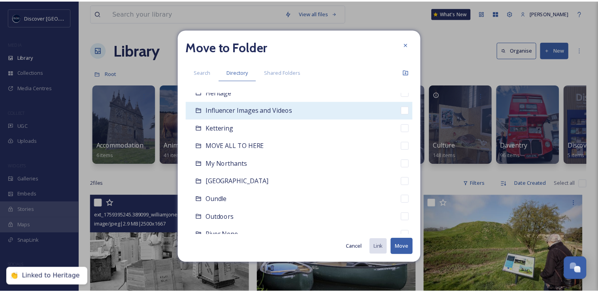
scroll to position [245, 0]
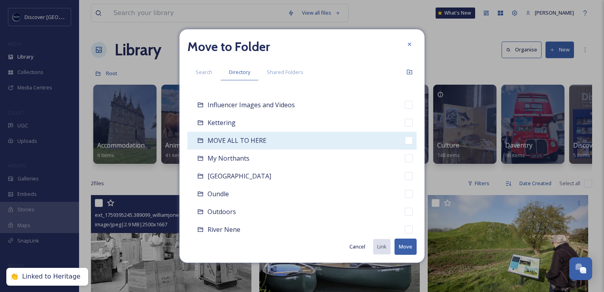
click at [243, 140] on span "MOVE ALL TO HERE" at bounding box center [237, 140] width 59 height 9
checkbox input "false"
checkbox input "true"
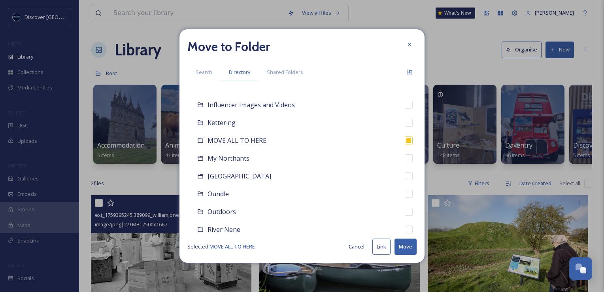
click at [406, 249] on button "Move" at bounding box center [406, 246] width 22 height 16
